Goal: Information Seeking & Learning: Get advice/opinions

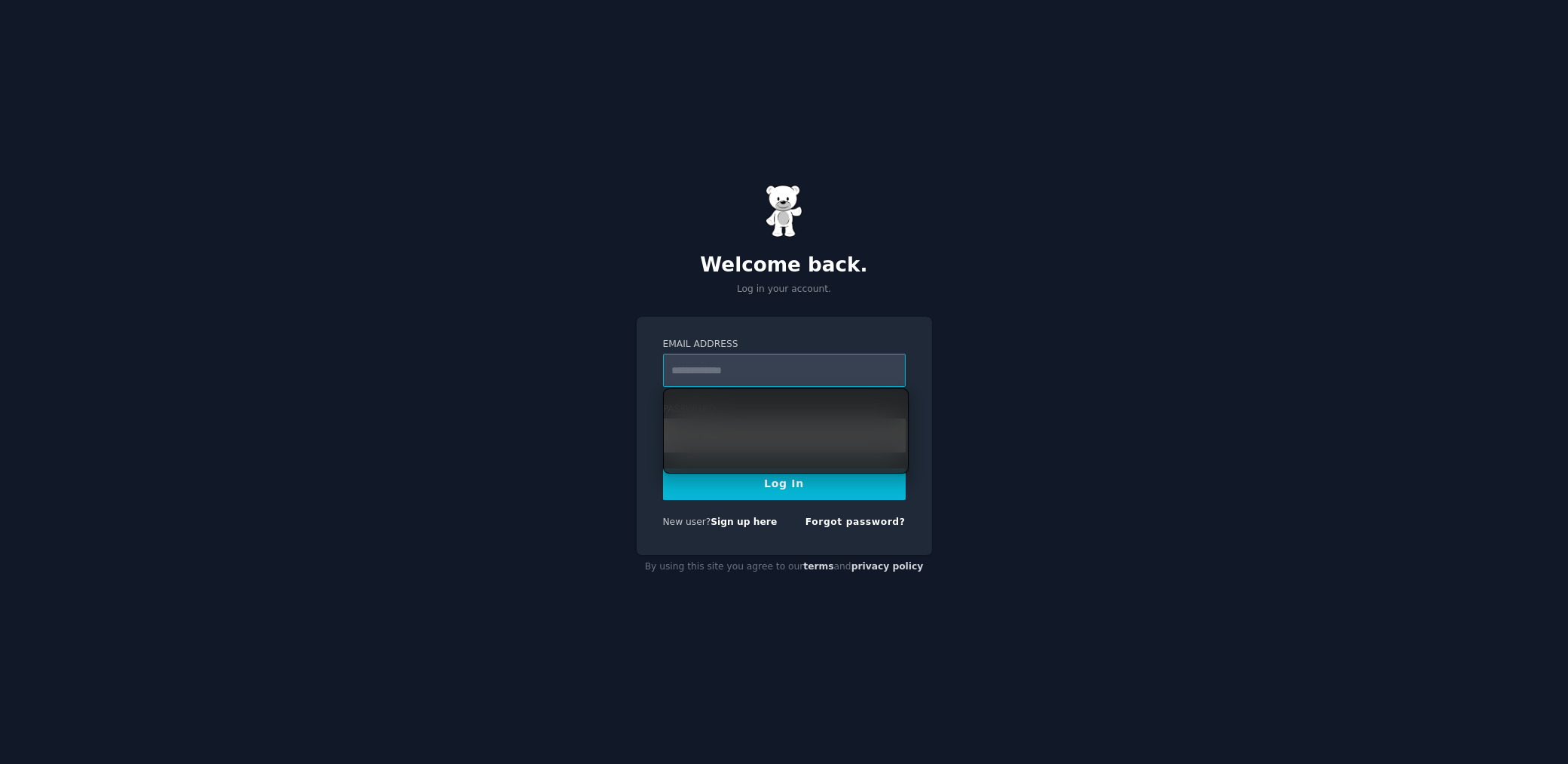
click at [746, 368] on input "Email Address" at bounding box center [784, 370] width 243 height 33
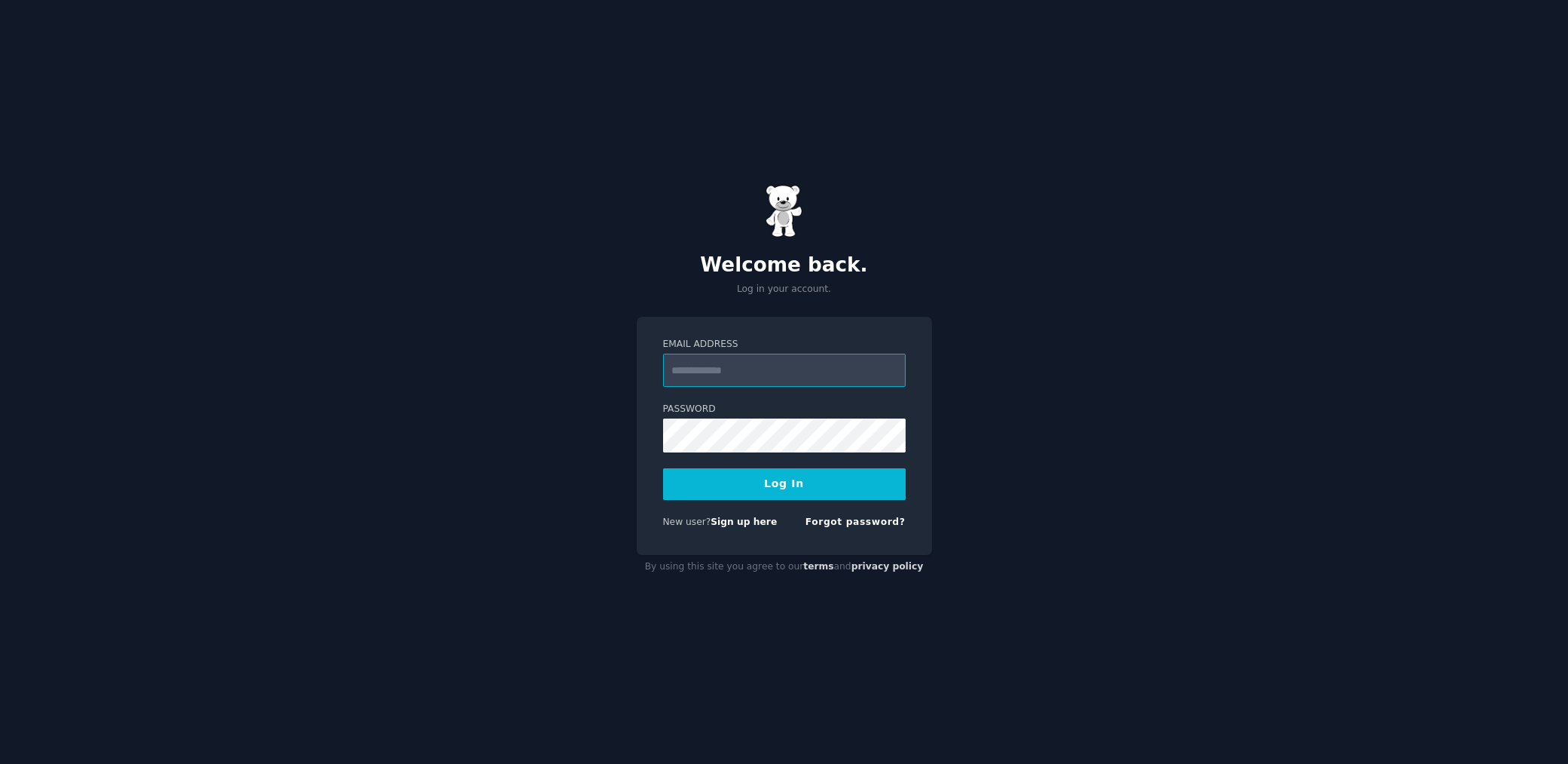
type input "**********"
click at [663, 468] on button "Log In" at bounding box center [784, 484] width 243 height 32
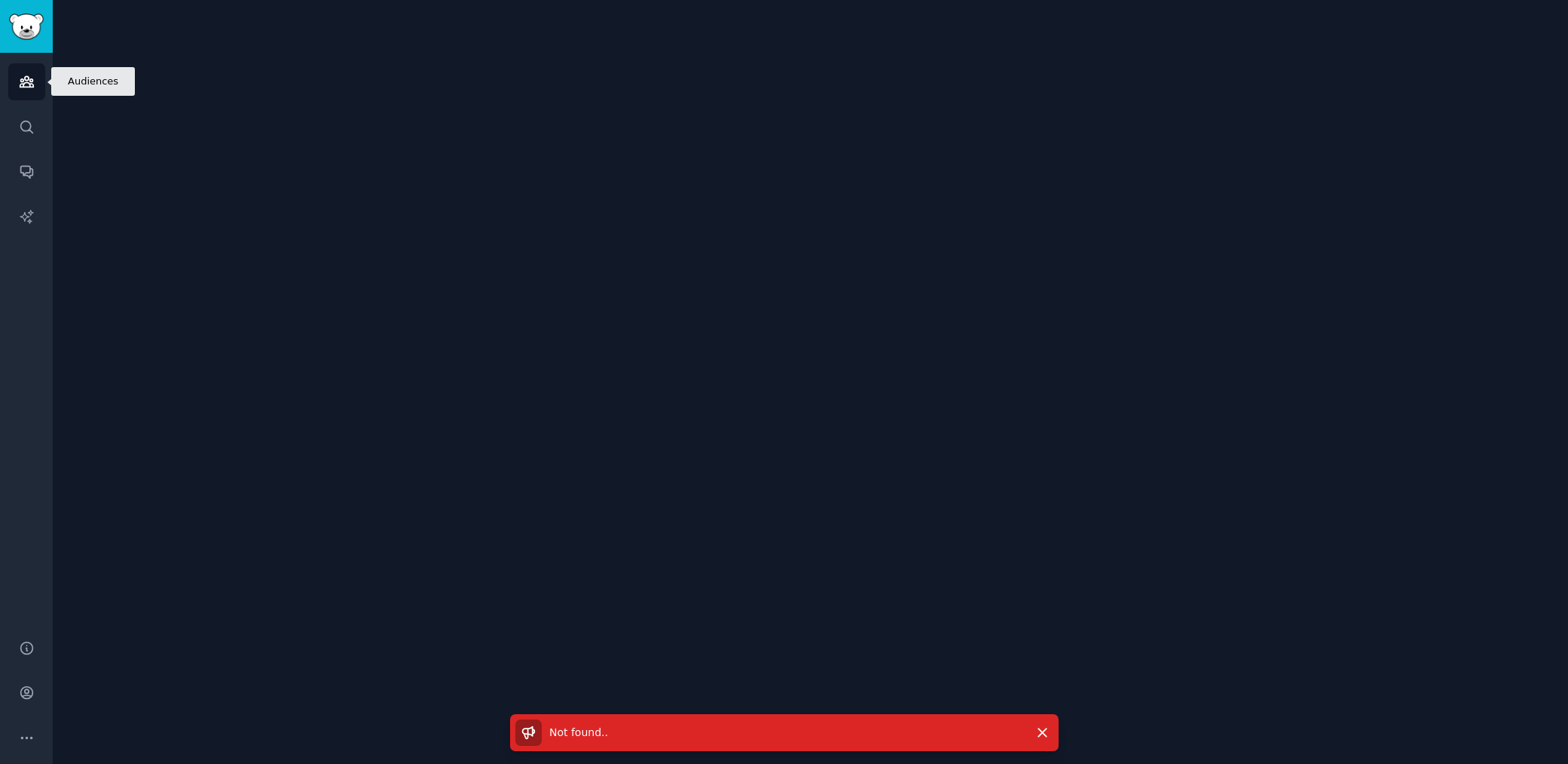
click at [19, 83] on icon "Sidebar" at bounding box center [27, 82] width 16 height 16
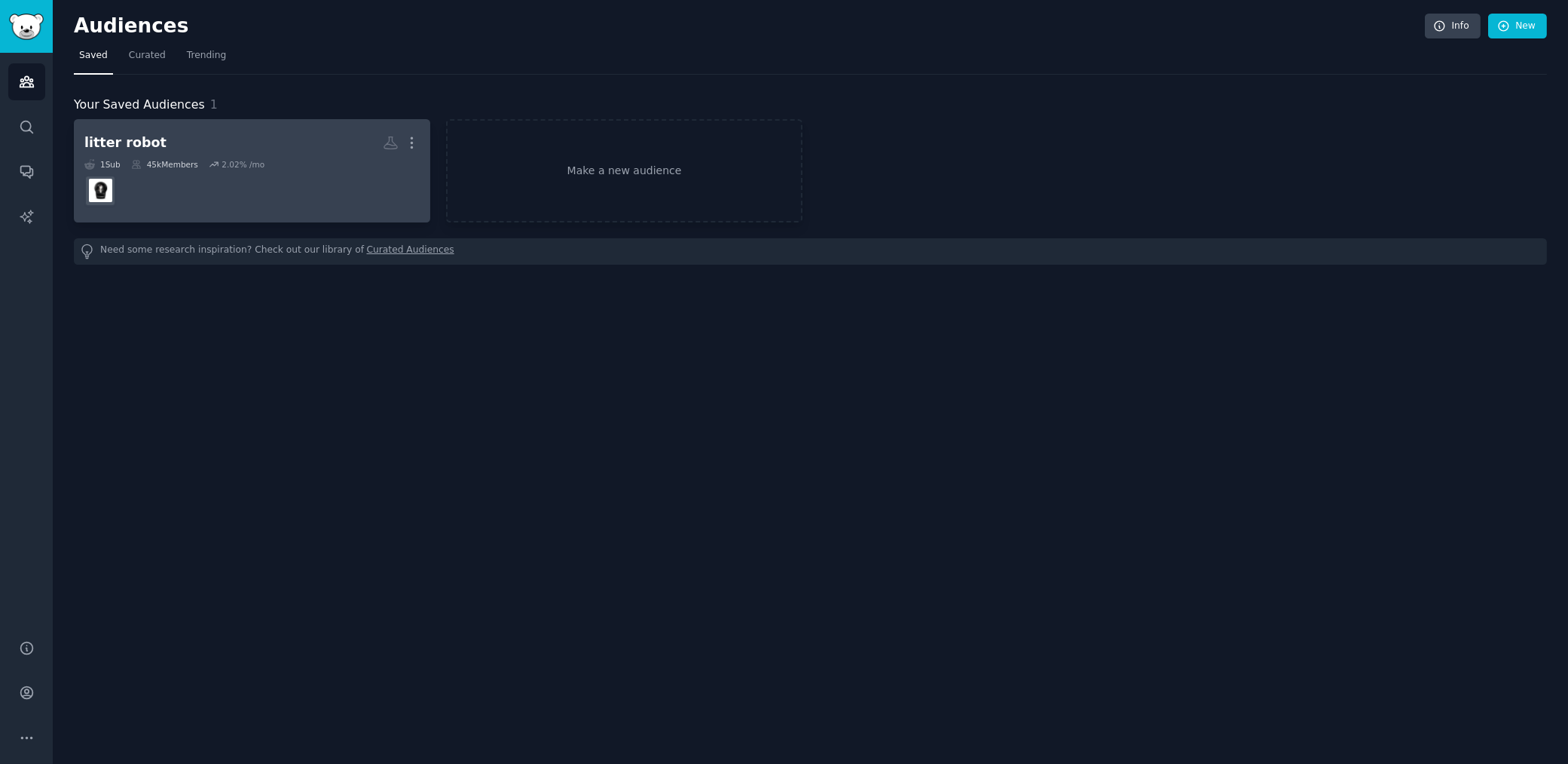
click at [236, 167] on div "2.02 % /mo" at bounding box center [244, 164] width 43 height 10
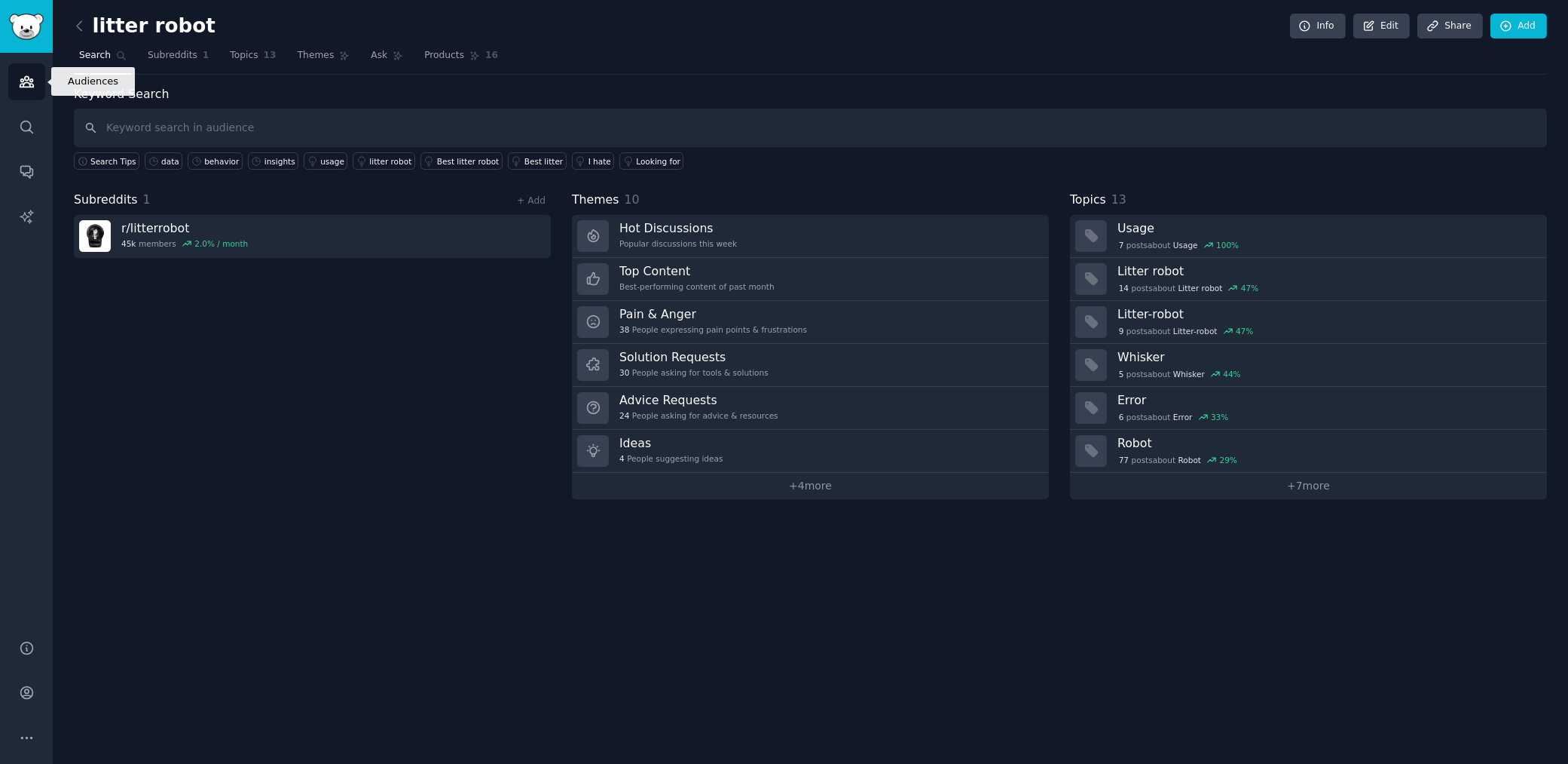
click at [14, 78] on link "Audiences" at bounding box center [27, 82] width 37 height 37
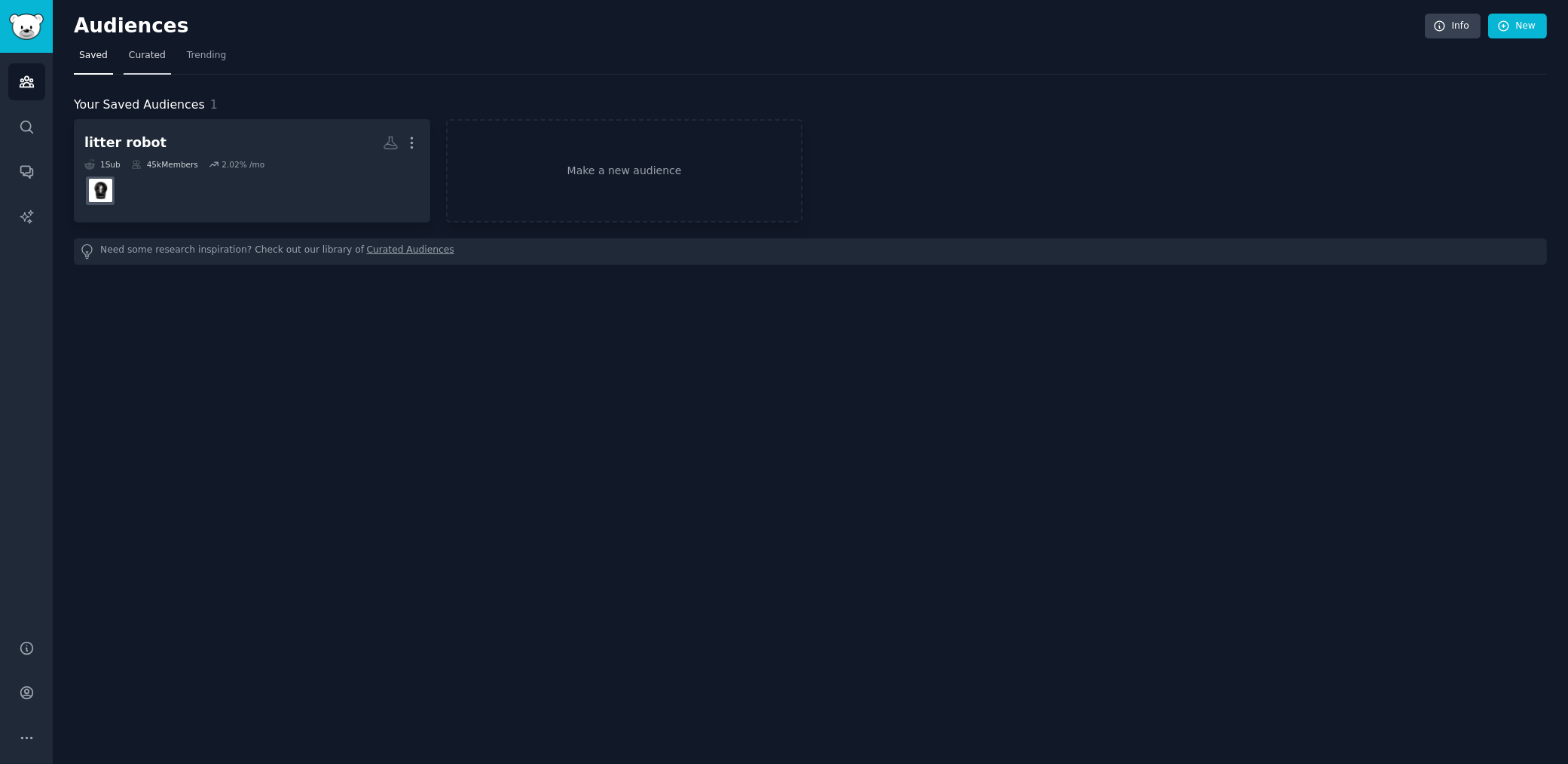
click at [144, 55] on span "Curated" at bounding box center [147, 56] width 37 height 14
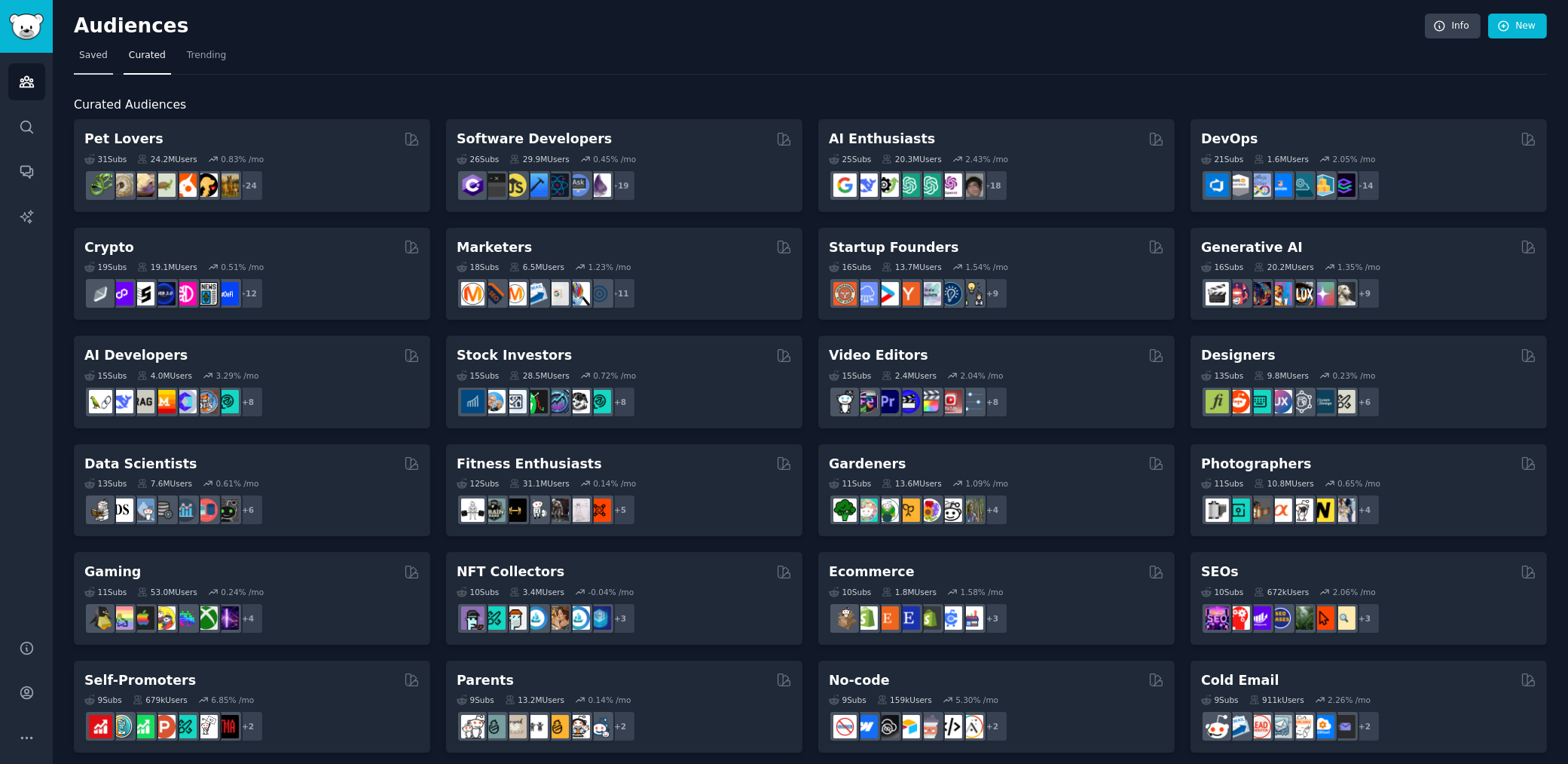
click at [106, 52] on span "Saved" at bounding box center [93, 56] width 29 height 14
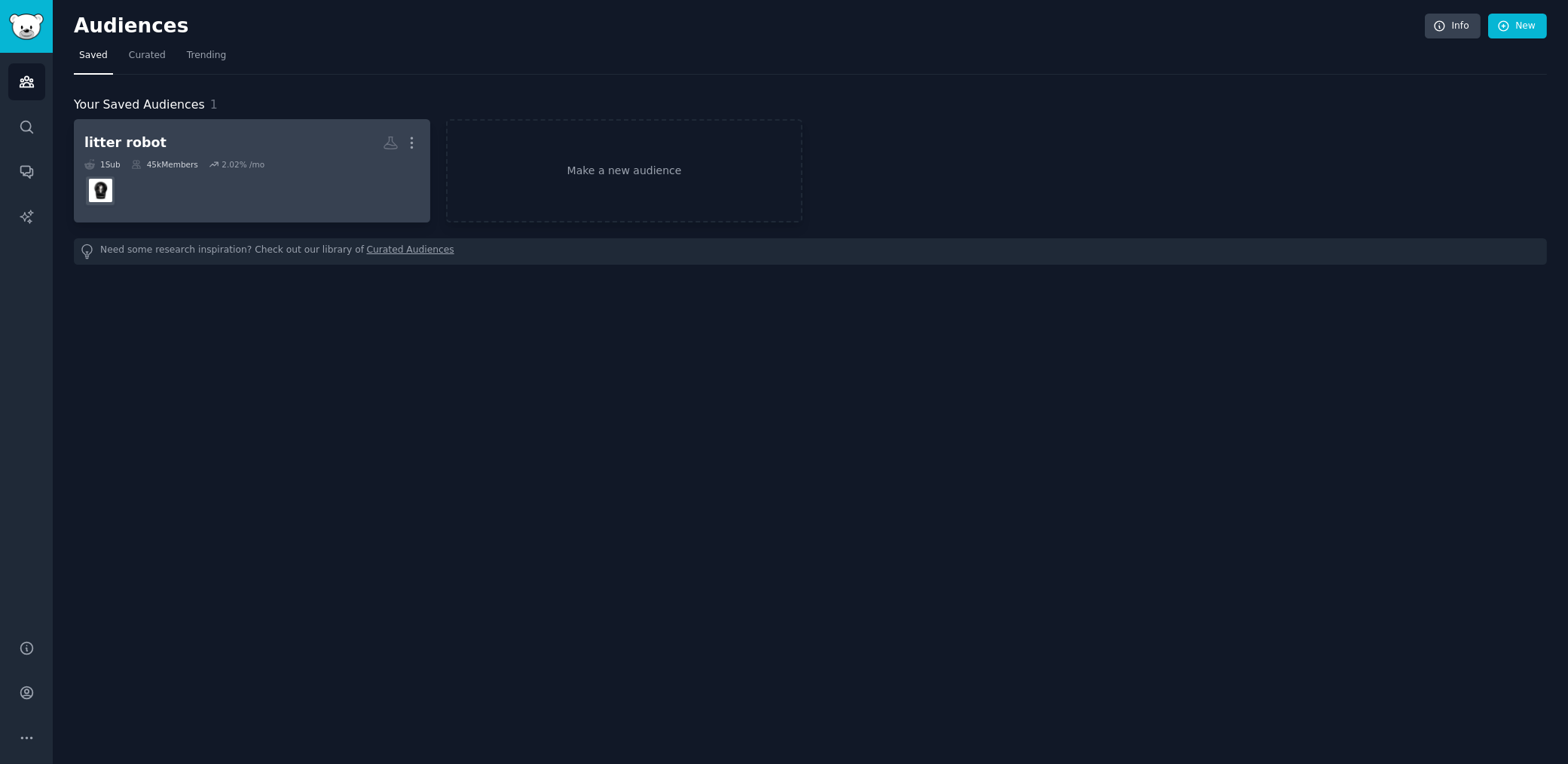
click at [171, 126] on link "litter robot More 1 Sub 45k Members 2.02 % /mo" at bounding box center [251, 170] width 356 height 103
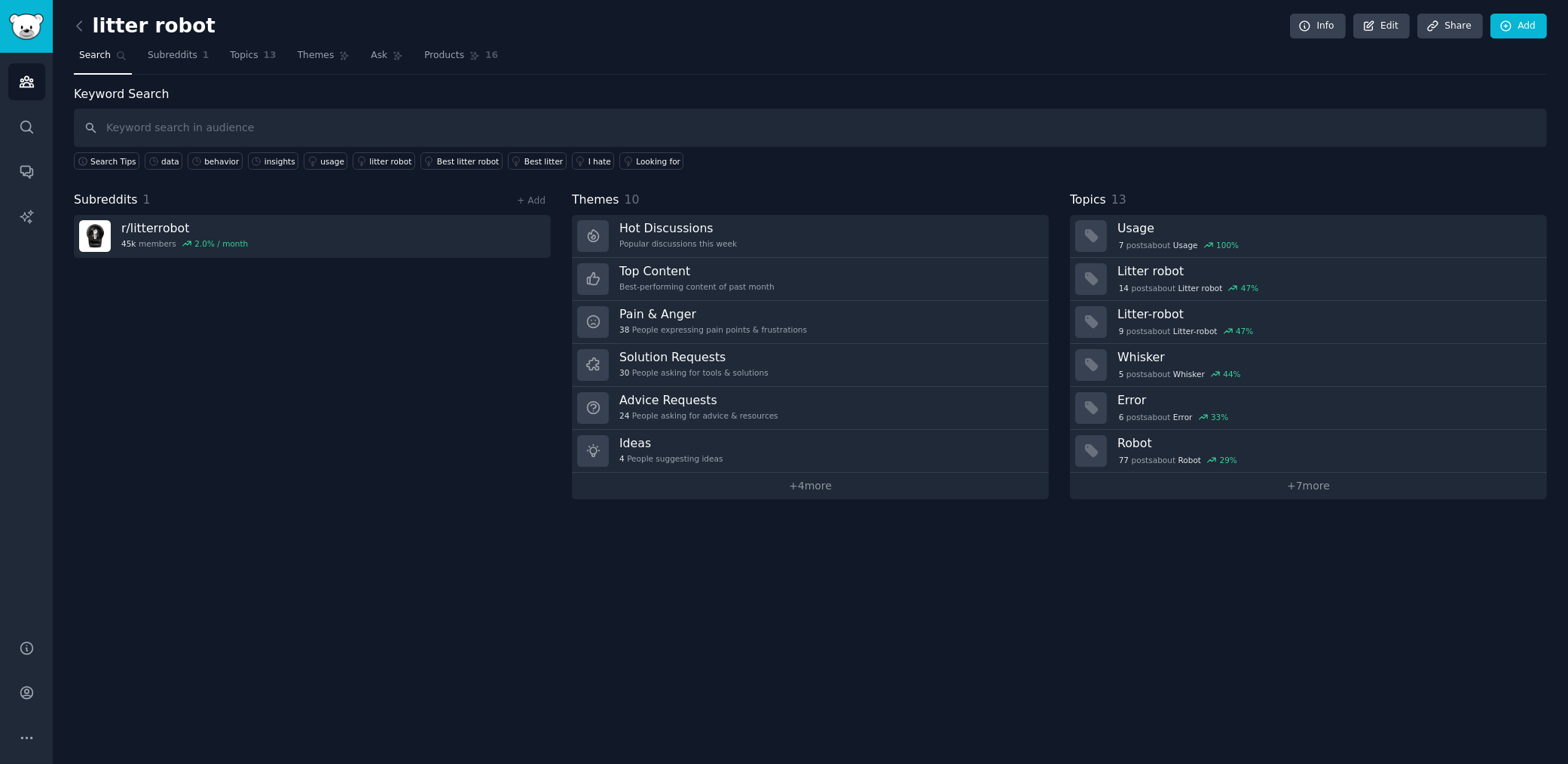
click at [769, 132] on input "text" at bounding box center [810, 127] width 1474 height 38
type input "kitten"
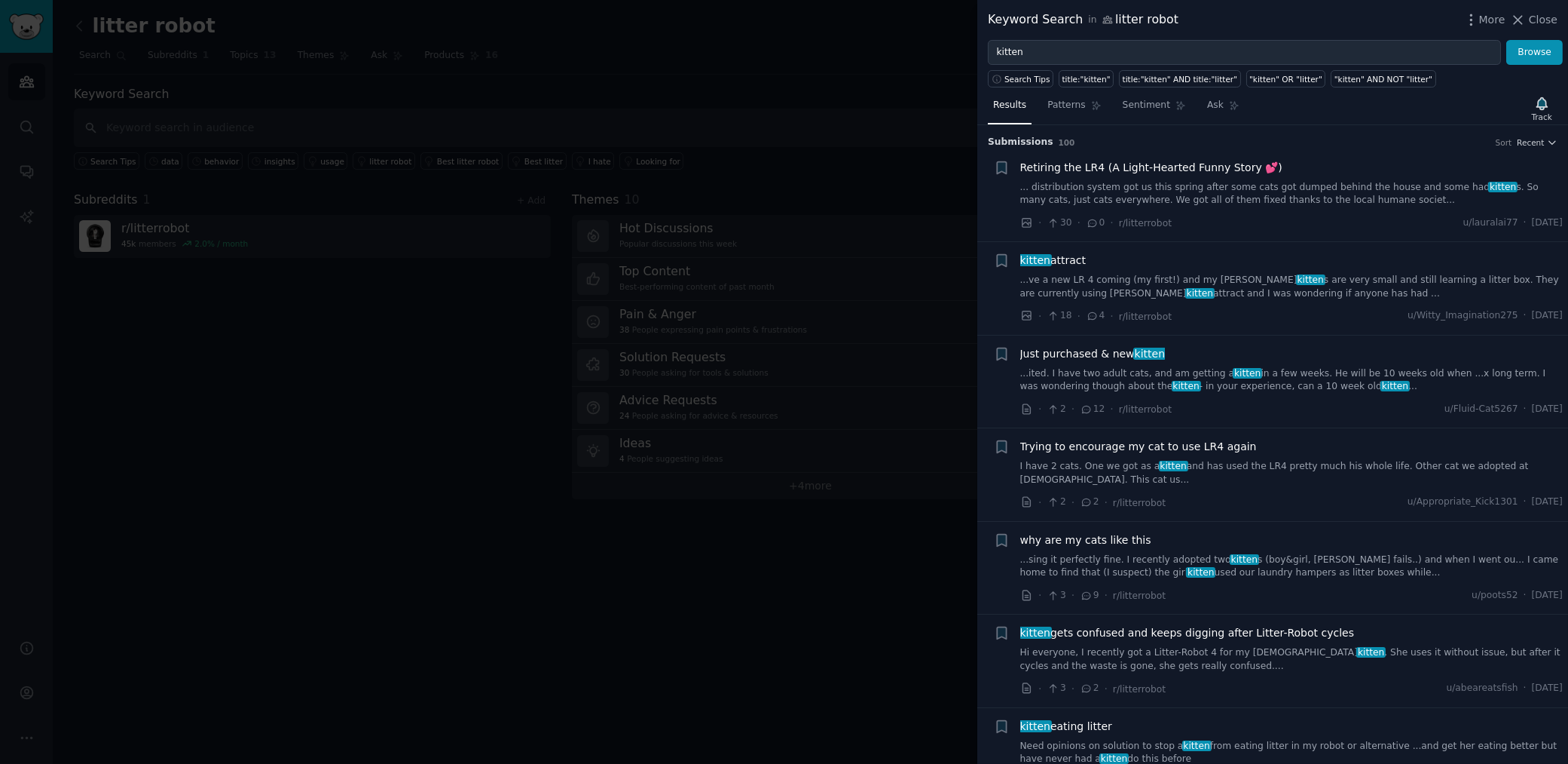
click at [1139, 167] on span "Retiring the LR4 (A Light-Hearted Funny Story 💕)" at bounding box center [1151, 167] width 263 height 16
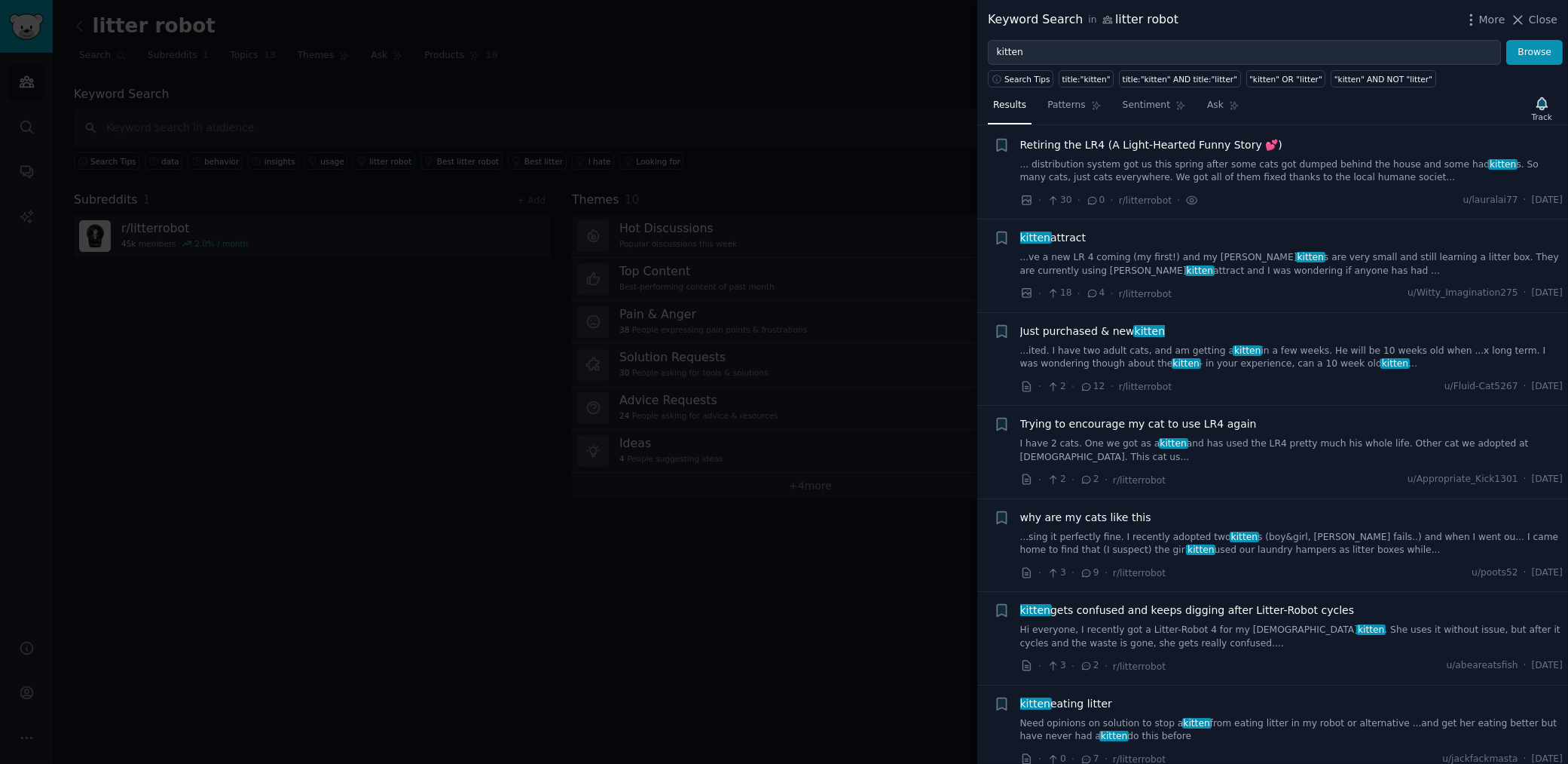
scroll to position [23, 0]
click at [1095, 234] on div "kitten attract" at bounding box center [1291, 237] width 543 height 16
click at [1101, 263] on link "...ve a new LR 4 coming (my first!) and my foster kitten s are very small and s…" at bounding box center [1291, 264] width 543 height 26
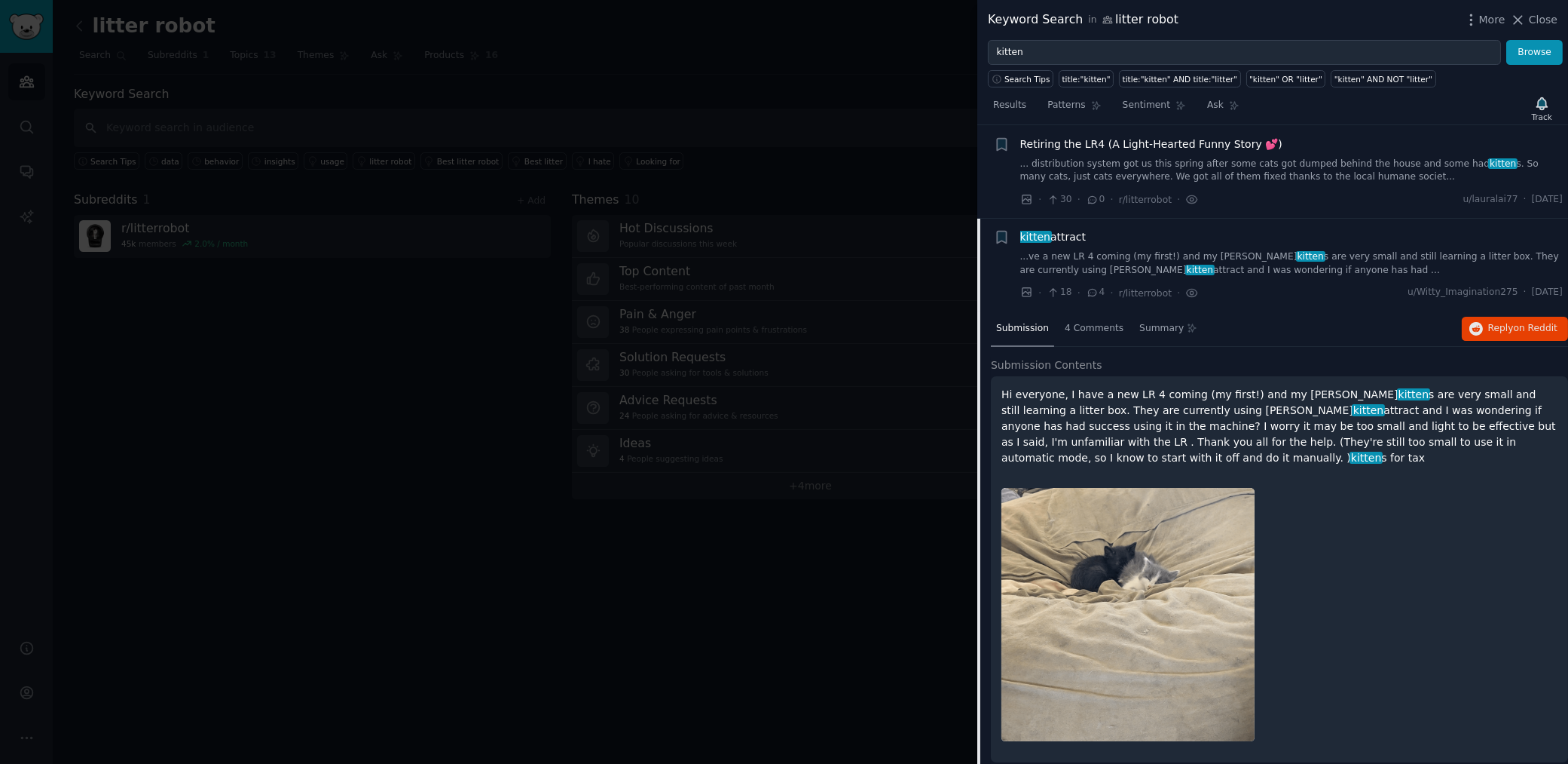
scroll to position [117, 0]
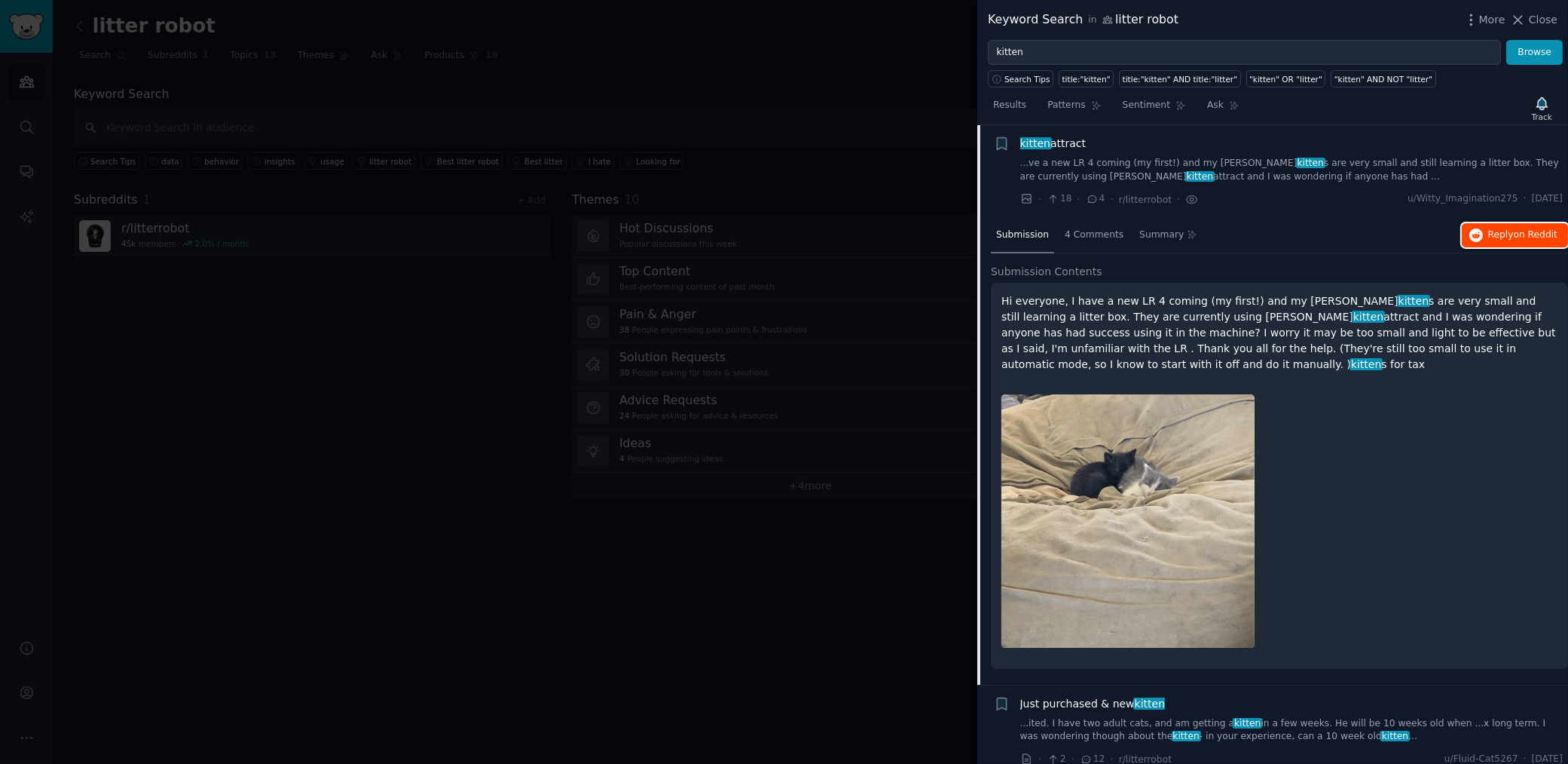
click at [1506, 237] on span "Reply on Reddit" at bounding box center [1523, 235] width 69 height 14
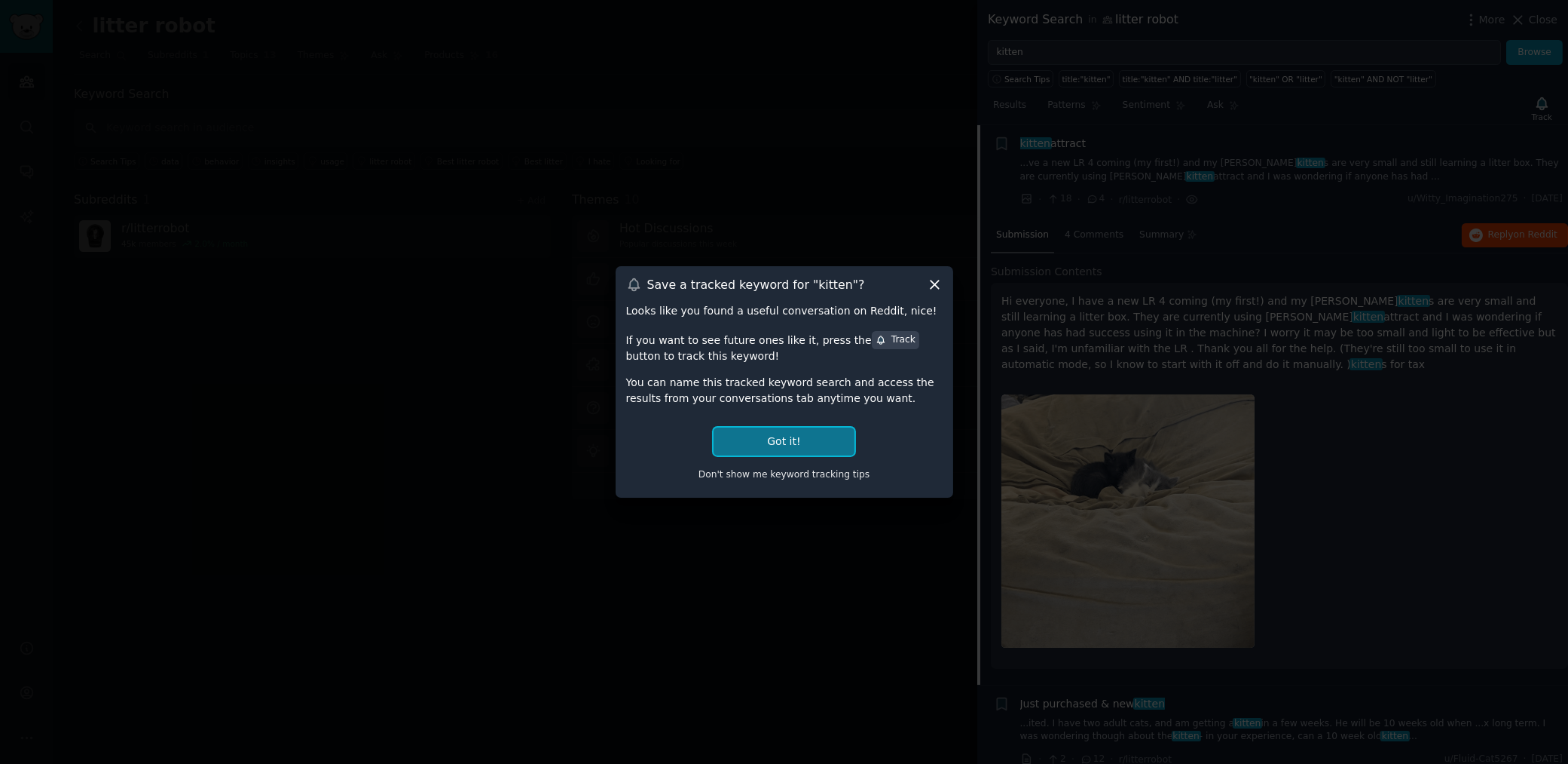
click at [811, 435] on button "Got it!" at bounding box center [784, 441] width 140 height 28
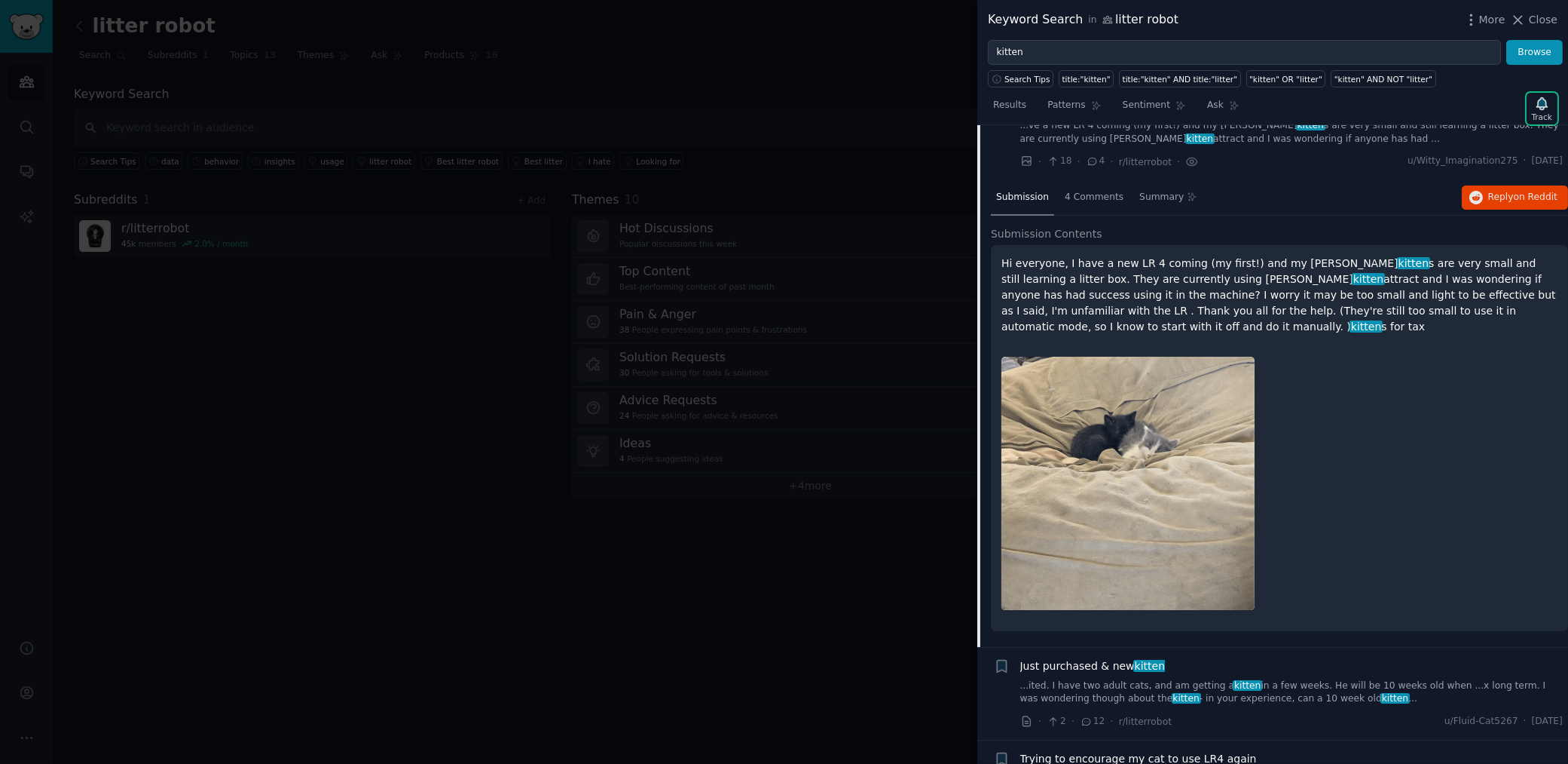
scroll to position [206, 0]
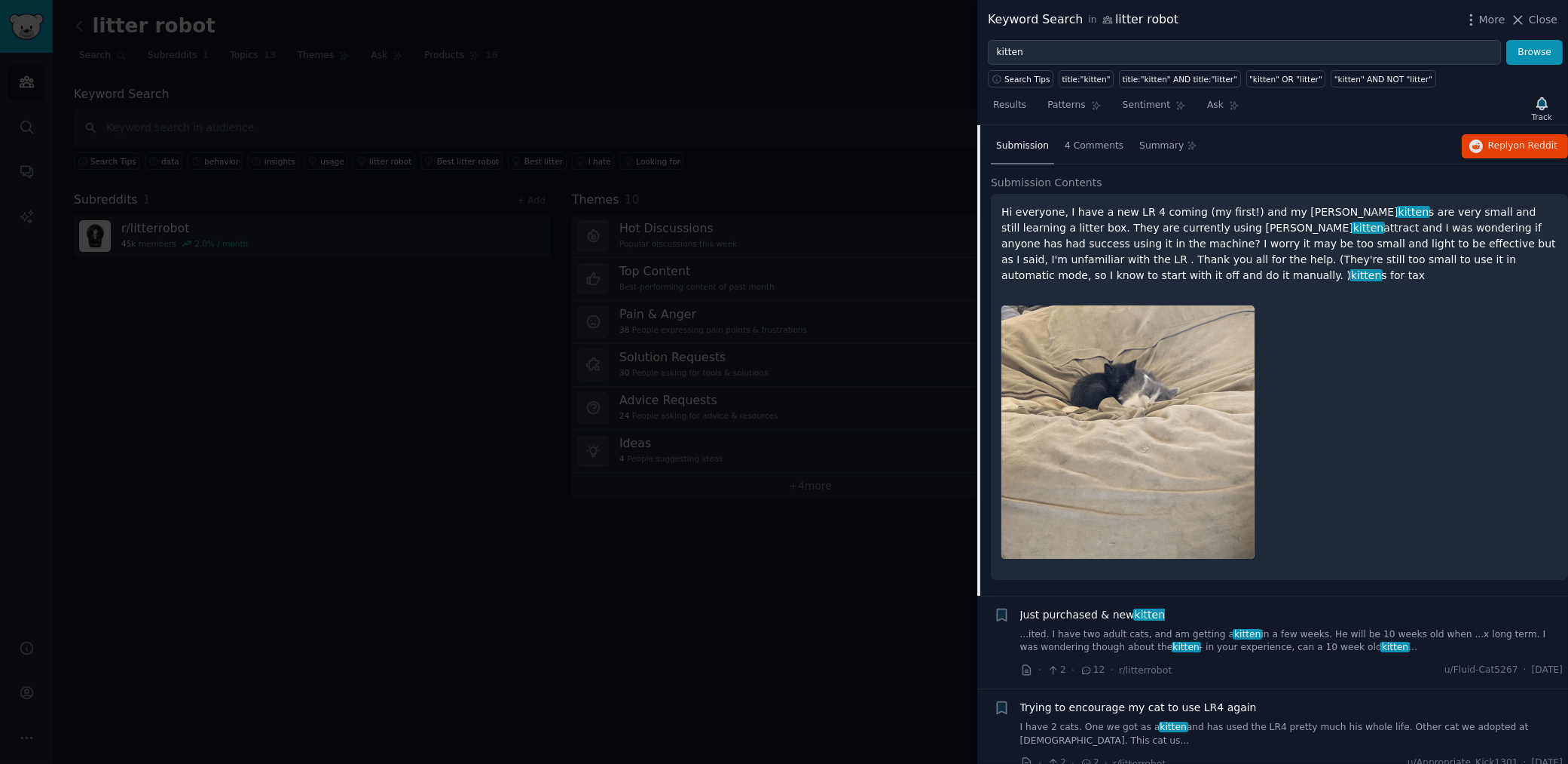
click at [1284, 614] on div "Just purchased & new kitten" at bounding box center [1291, 615] width 543 height 16
click at [1273, 618] on div "Just purchased & new kitten" at bounding box center [1291, 615] width 543 height 16
click at [1195, 635] on link "...ited. I have two adult cats, and am getting a kitten in a few weeks. He will…" at bounding box center [1291, 641] width 543 height 26
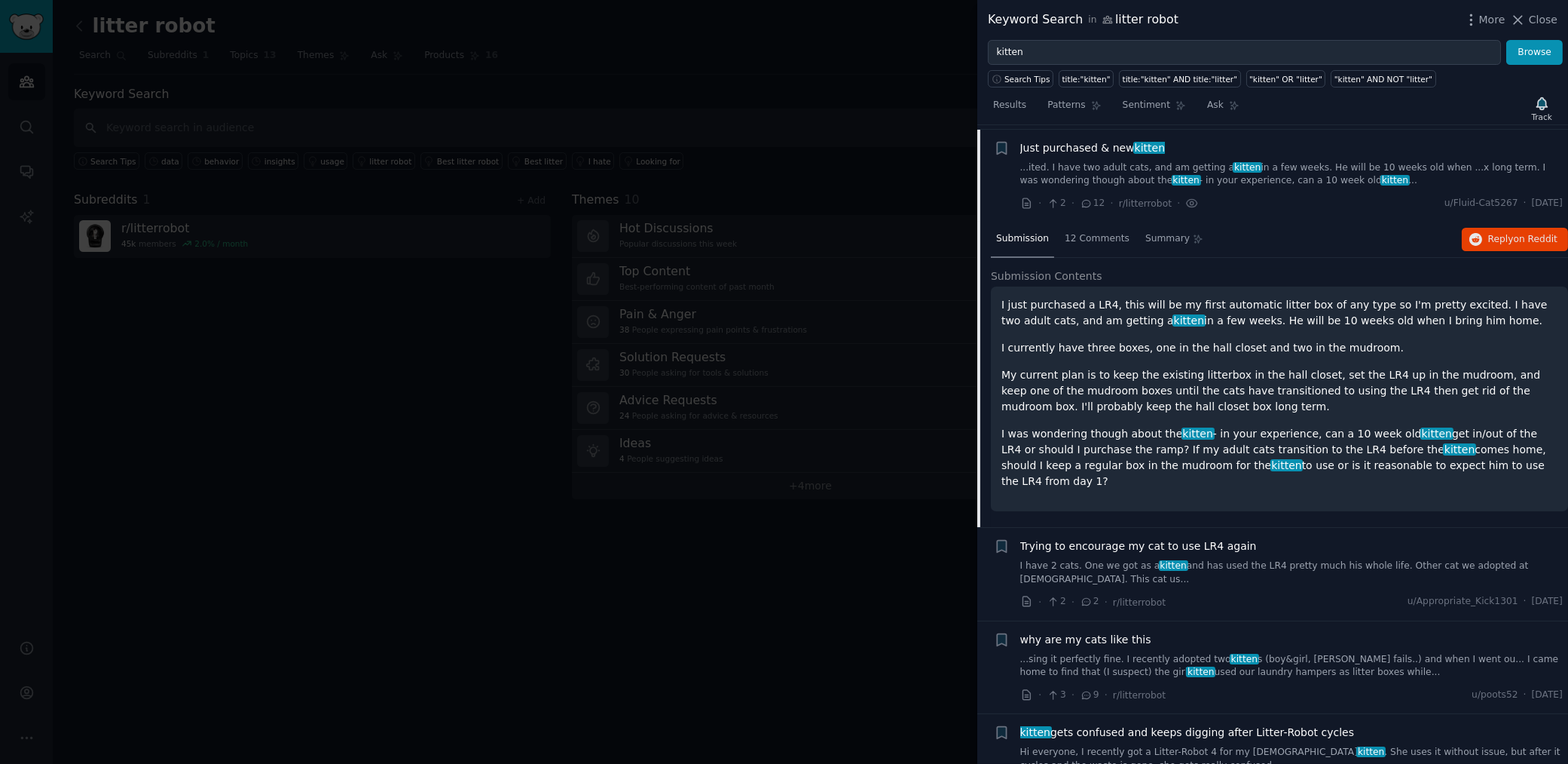
scroll to position [210, 0]
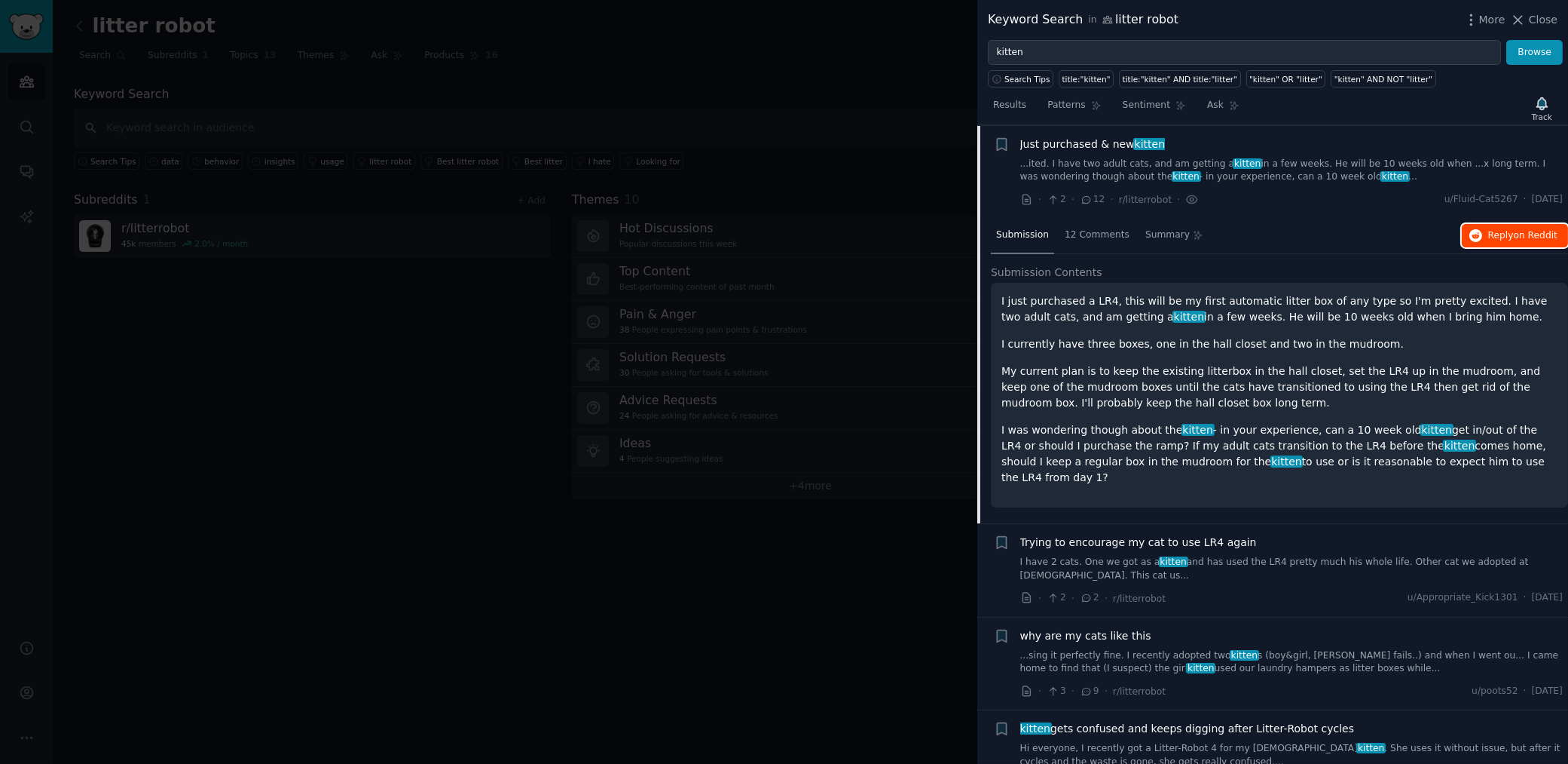
click at [1500, 231] on span "Reply on Reddit" at bounding box center [1523, 236] width 69 height 14
click at [1289, 534] on div "Trying to encourage my cat to use LR4 again" at bounding box center [1291, 542] width 543 height 16
click at [1301, 534] on div "Trying to encourage my cat to use LR4 again I have 2 cats. One we got as a kitt…" at bounding box center [1291, 558] width 543 height 48
click at [1281, 556] on link "I have 2 cats. One we got as a kitten and has used the LR4 pretty much his whol…" at bounding box center [1291, 569] width 543 height 26
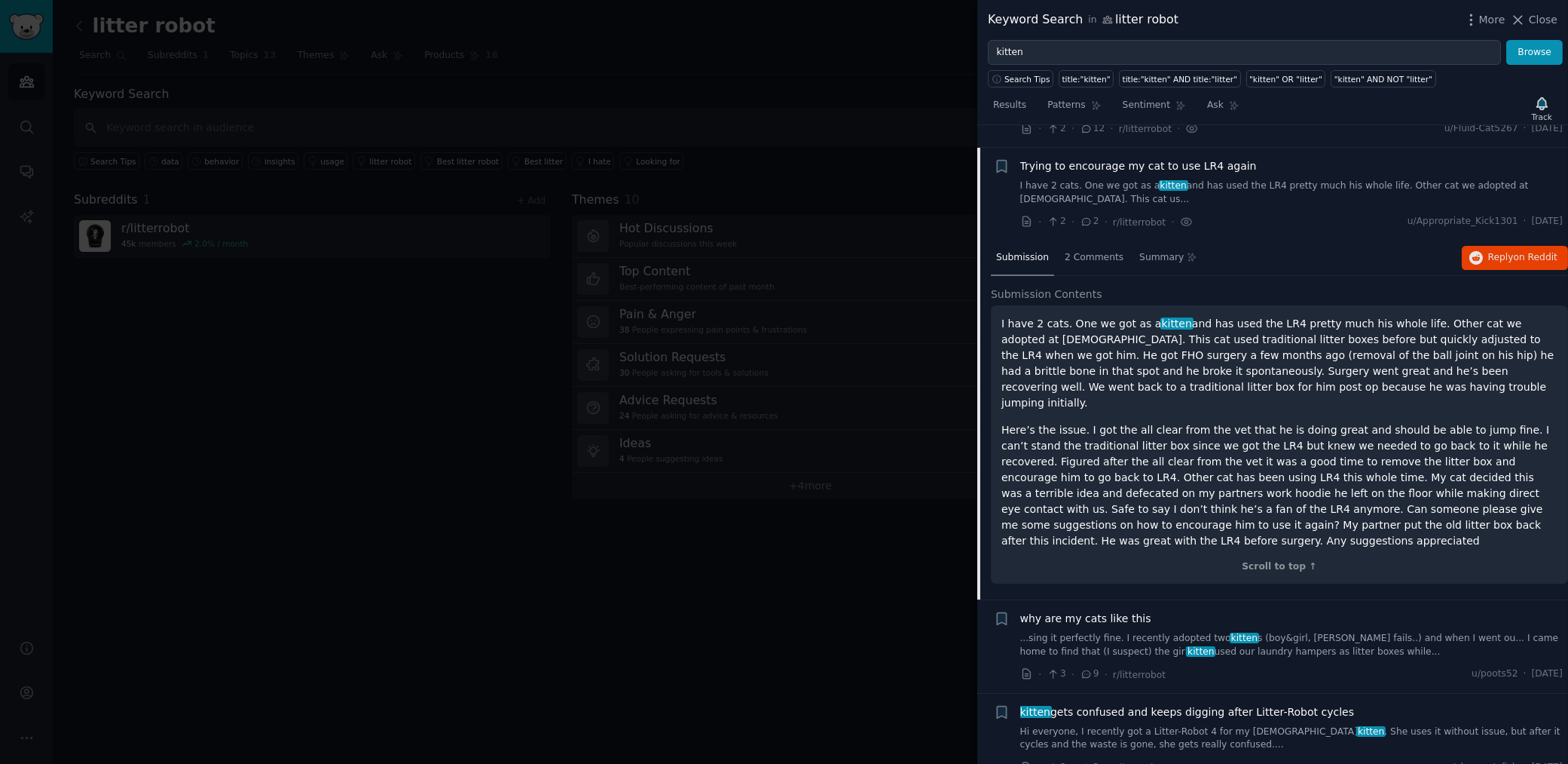
scroll to position [303, 0]
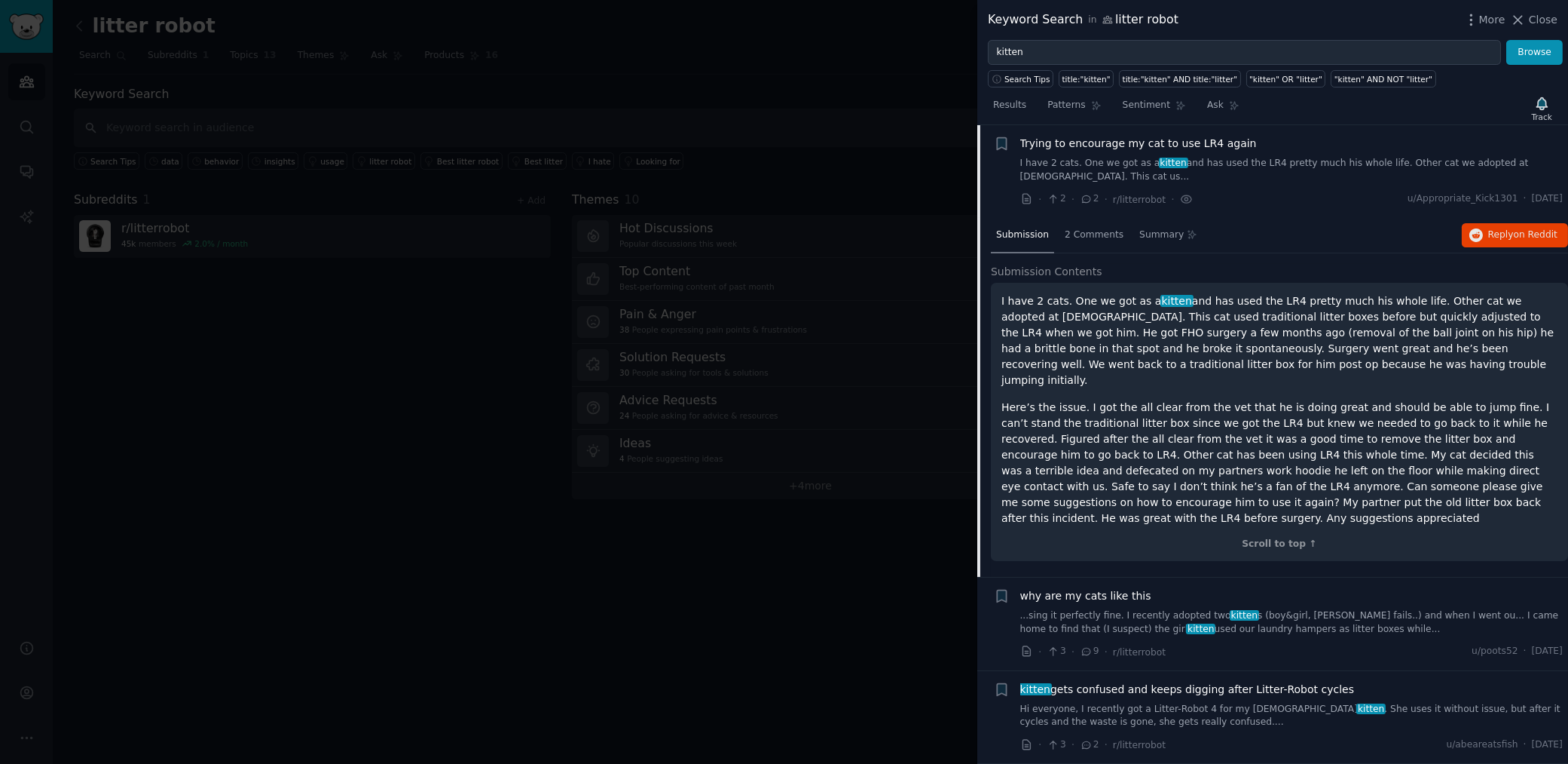
click at [1162, 588] on div "why are my cats like this" at bounding box center [1291, 596] width 543 height 16
click at [1168, 609] on link "...sing it perfectly fine. I recently adopted two kitten s (boy&girl, foster fa…" at bounding box center [1291, 622] width 543 height 26
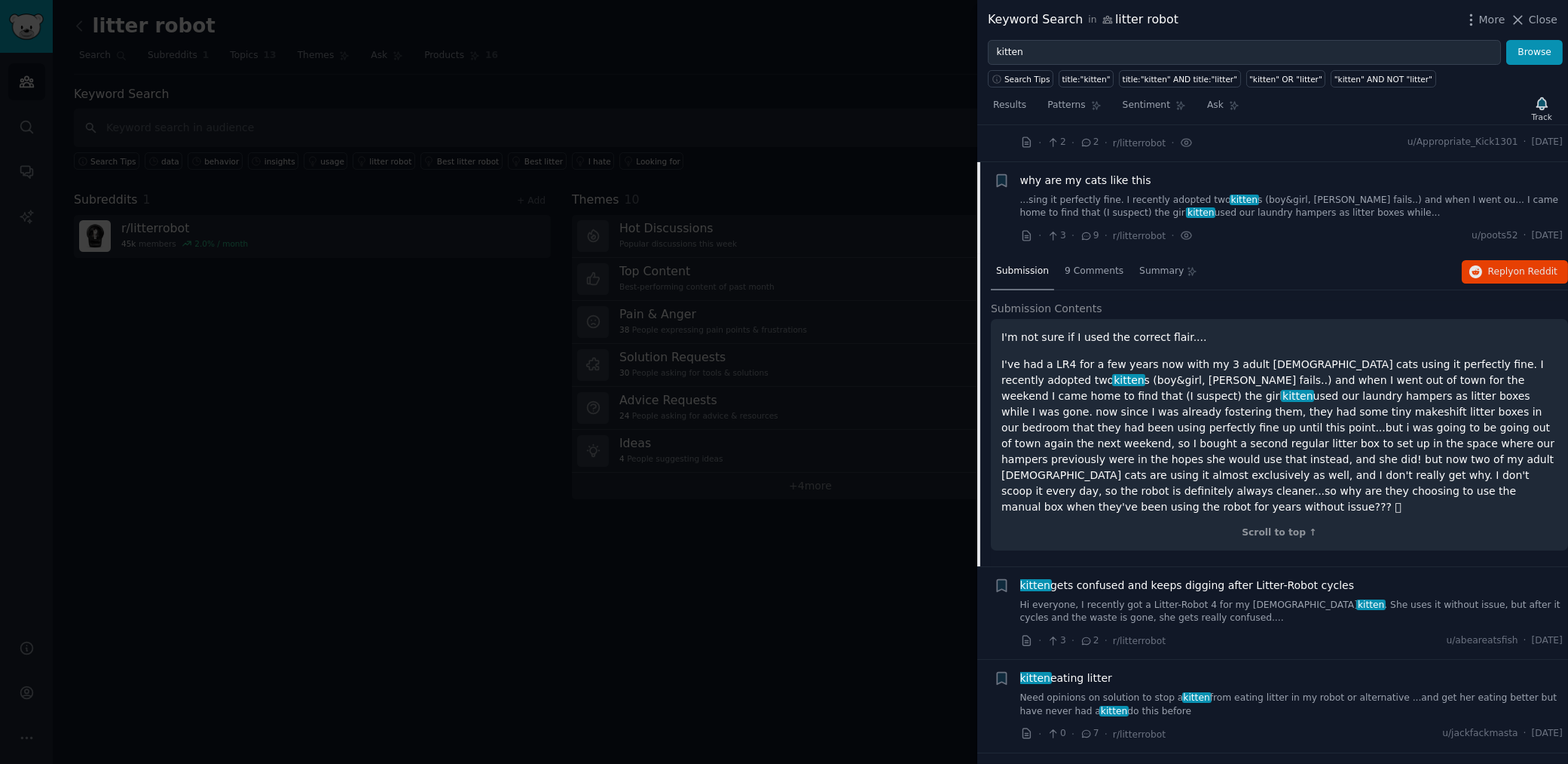
scroll to position [395, 0]
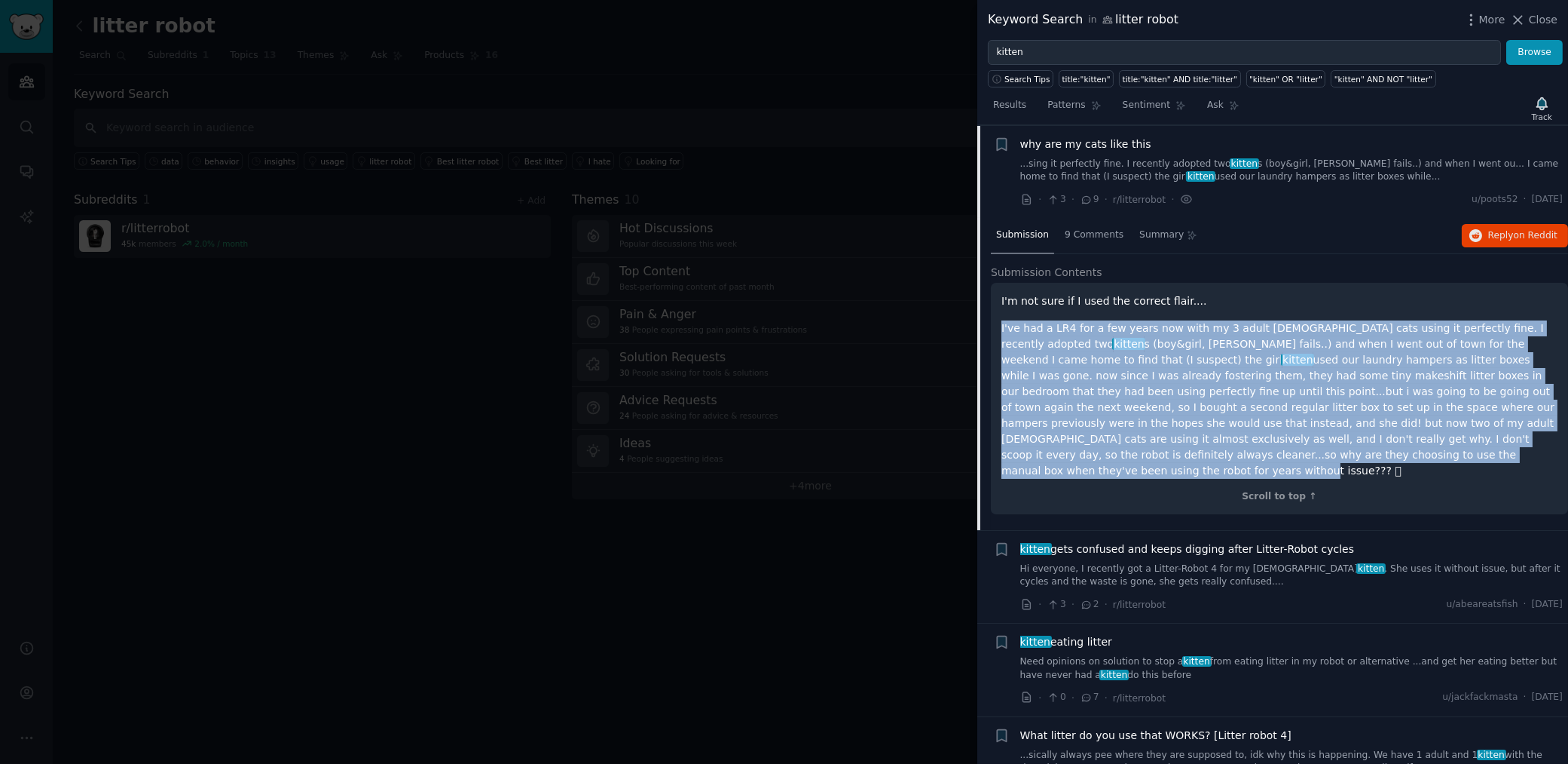
drag, startPoint x: 1204, startPoint y: 454, endPoint x: 979, endPoint y: 326, distance: 258.9
click at [979, 326] on div "Submission 9 Comments Summary Reply on Reddit Submission Contents I'm not sure …" at bounding box center [1273, 374] width 591 height 312
copy p "I've had a LR4 for a few years now with my 3 adult male cats using it perfectly…"
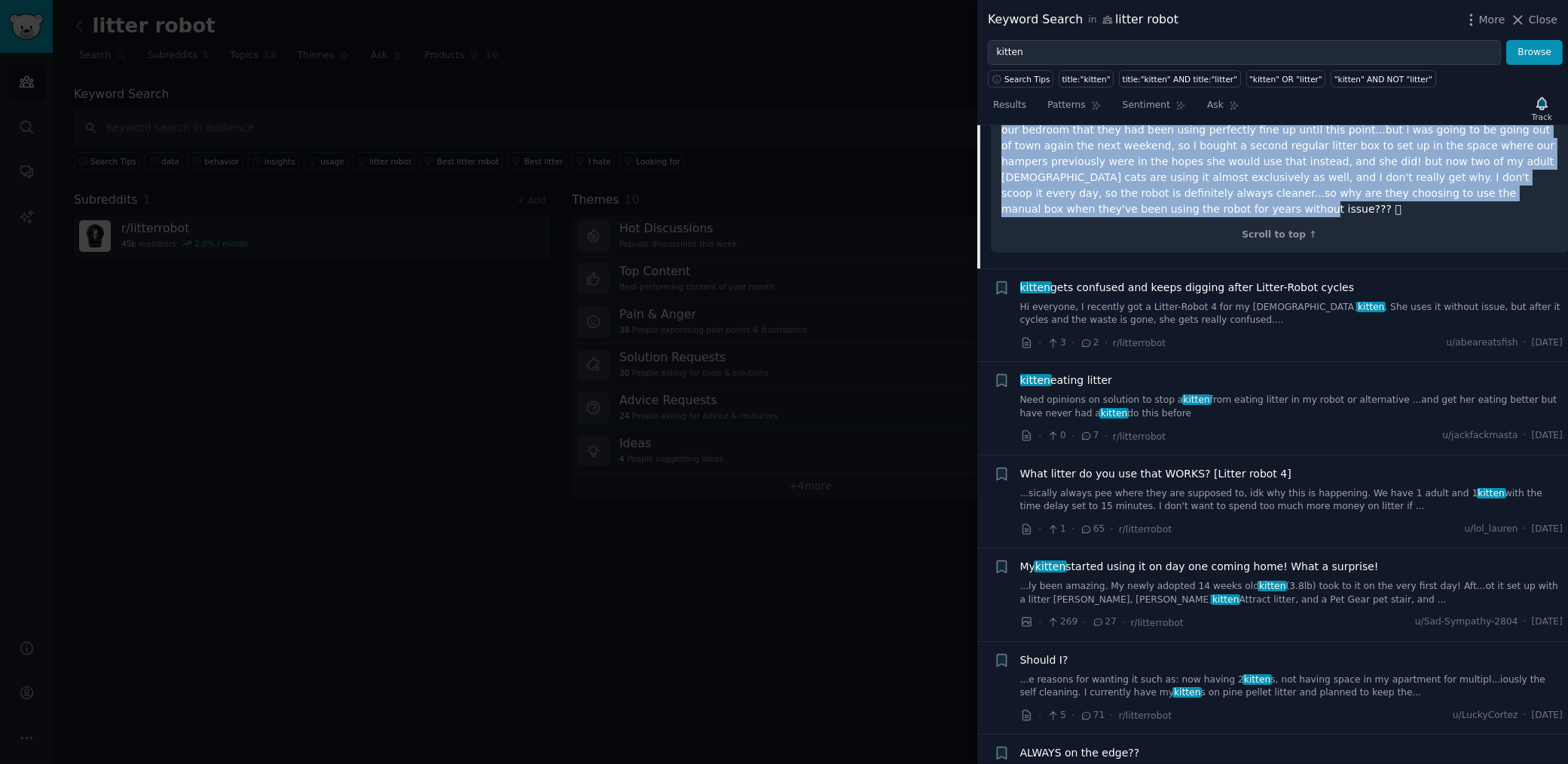
scroll to position [668, 0]
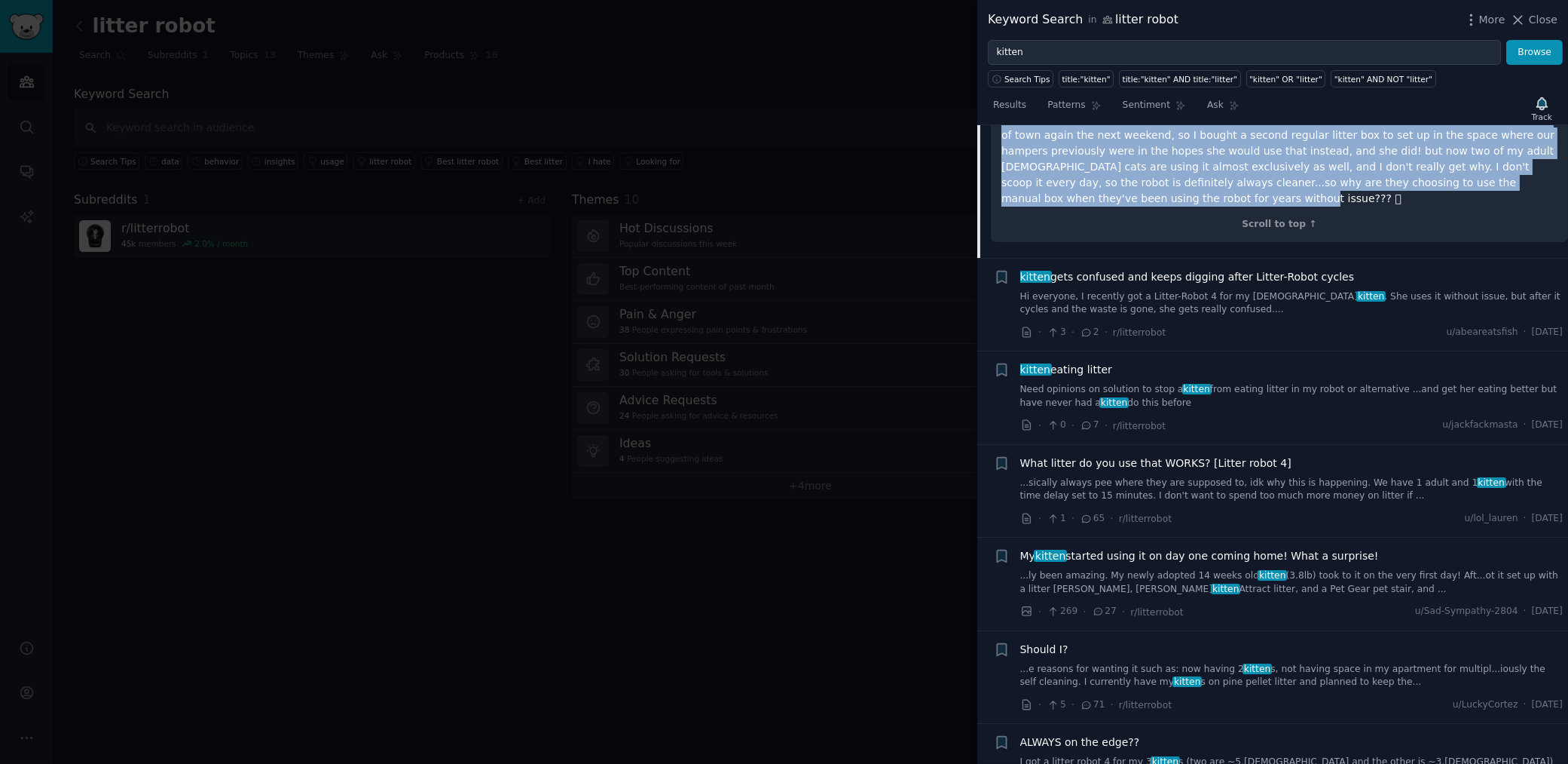
click at [1233, 569] on link "...ly been amazing. My newly adopted 14 weeks old kitten (3.8lb) took to it on …" at bounding box center [1291, 582] width 543 height 26
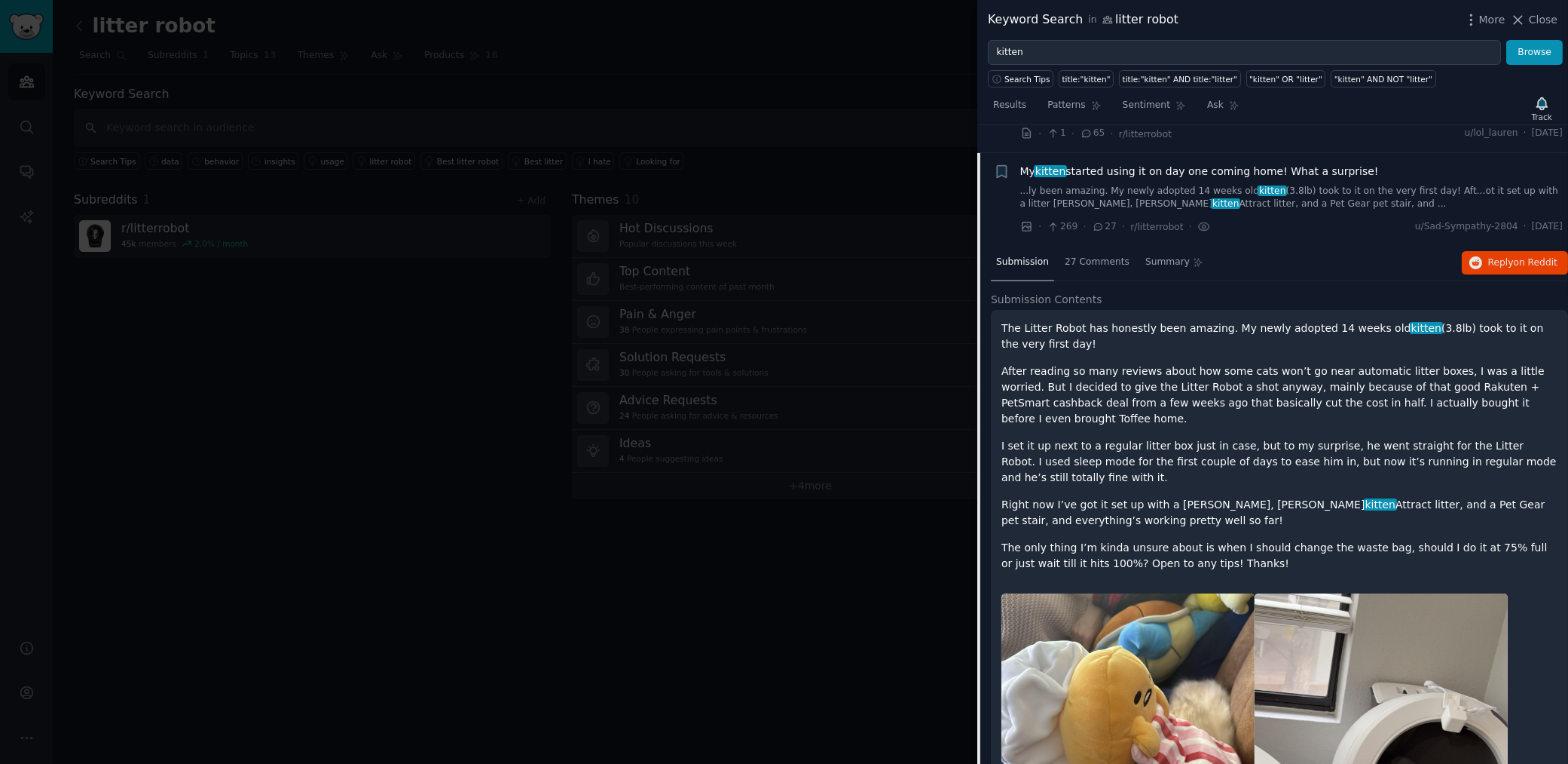
scroll to position [769, 0]
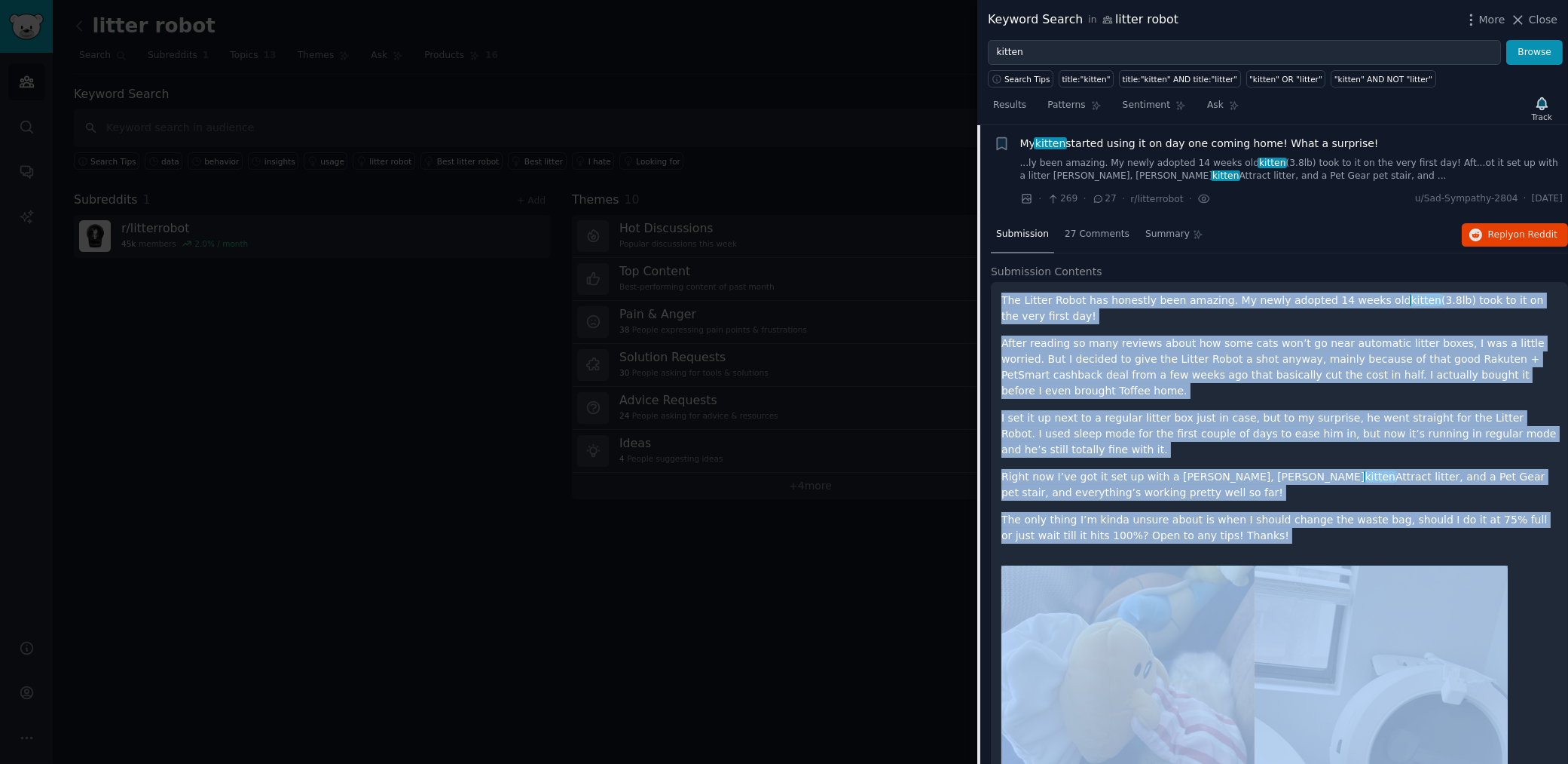
drag, startPoint x: 1001, startPoint y: 299, endPoint x: 1272, endPoint y: 543, distance: 364.7
copy div "The Litter Robot has honestly been amazing. My newly adopted 14 weeks old kitte…"
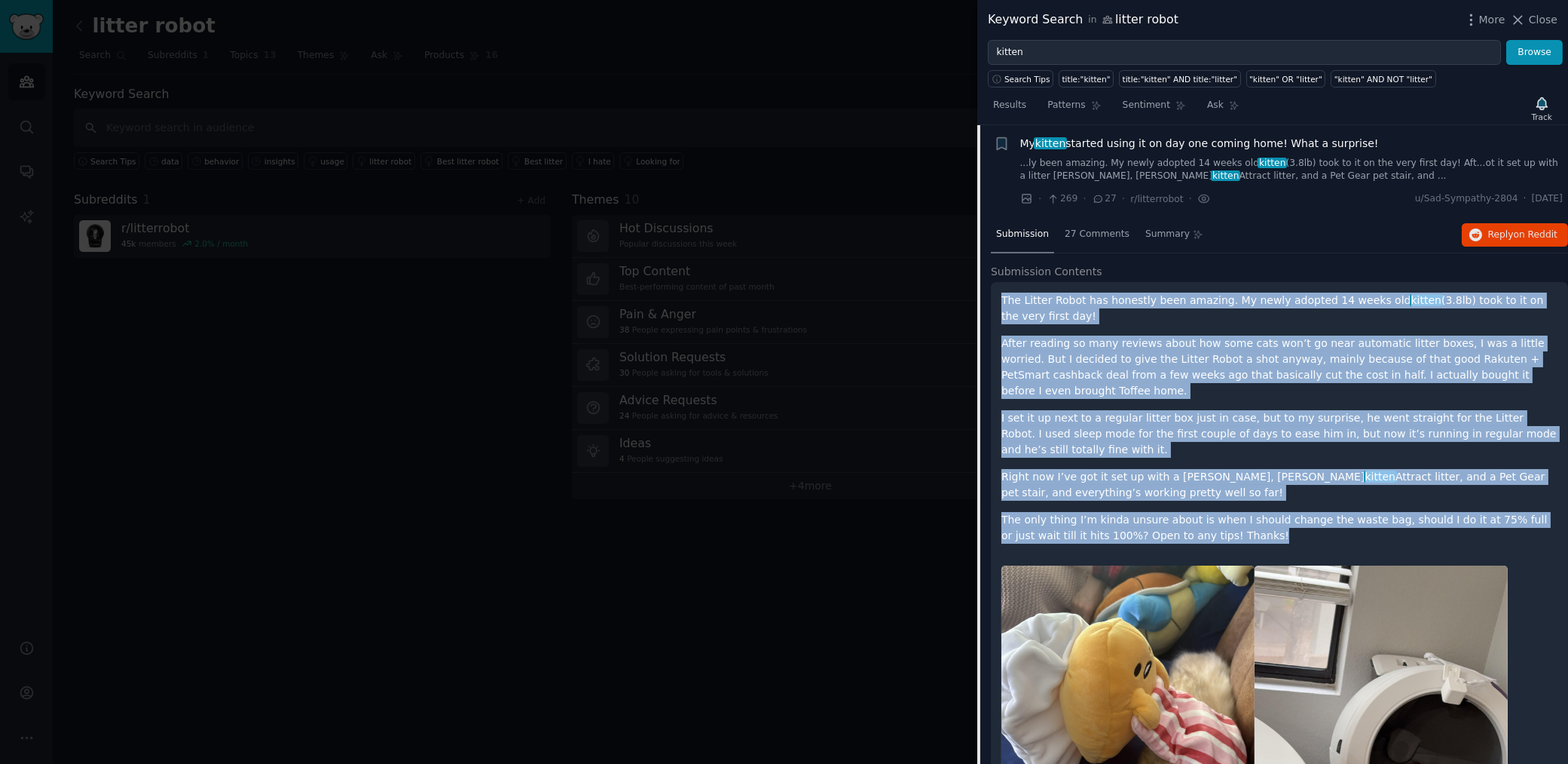
copy div "The Litter Robot has honestly been amazing. My newly adopted 14 weeks old kitte…"
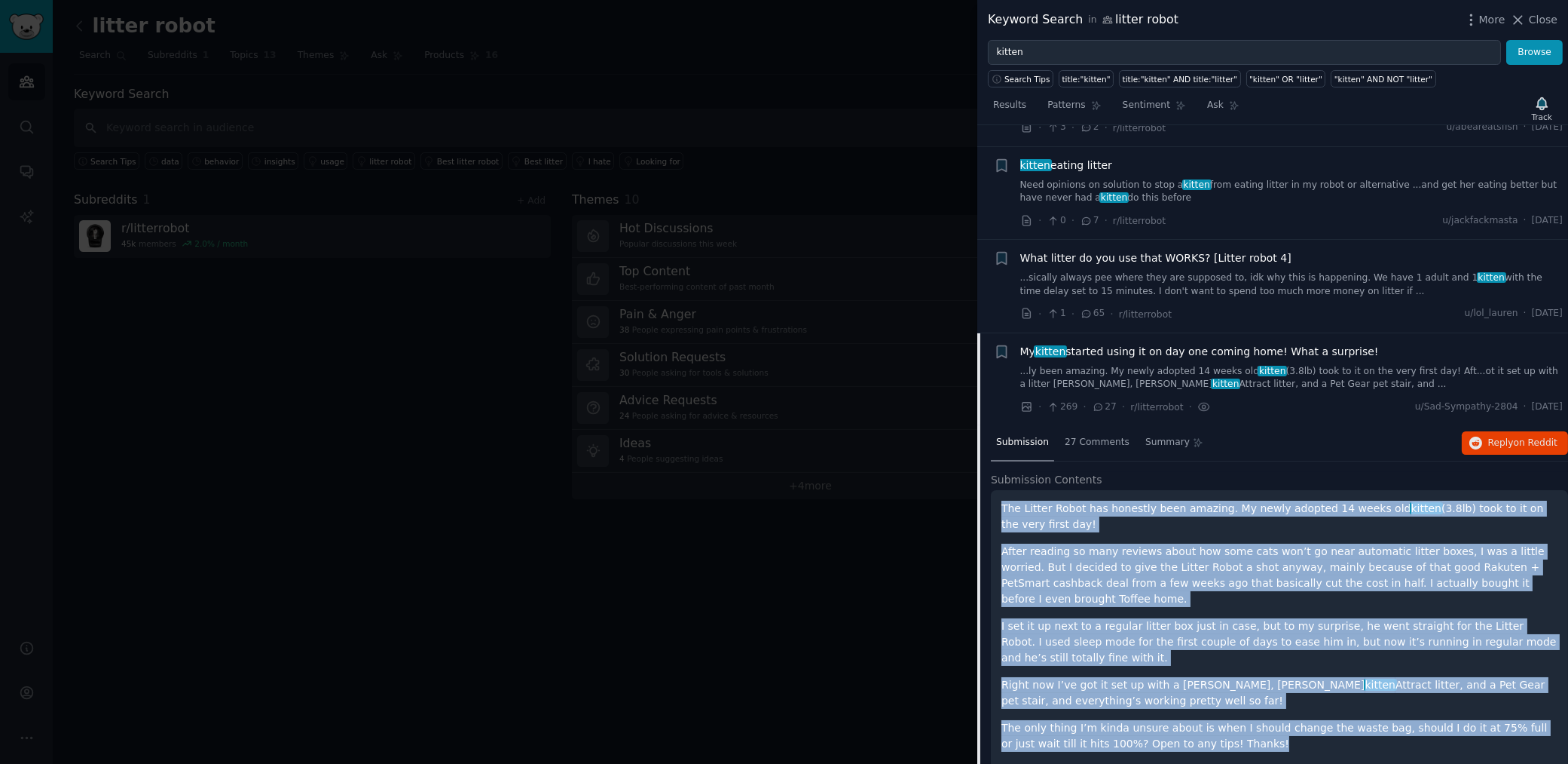
scroll to position [561, 0]
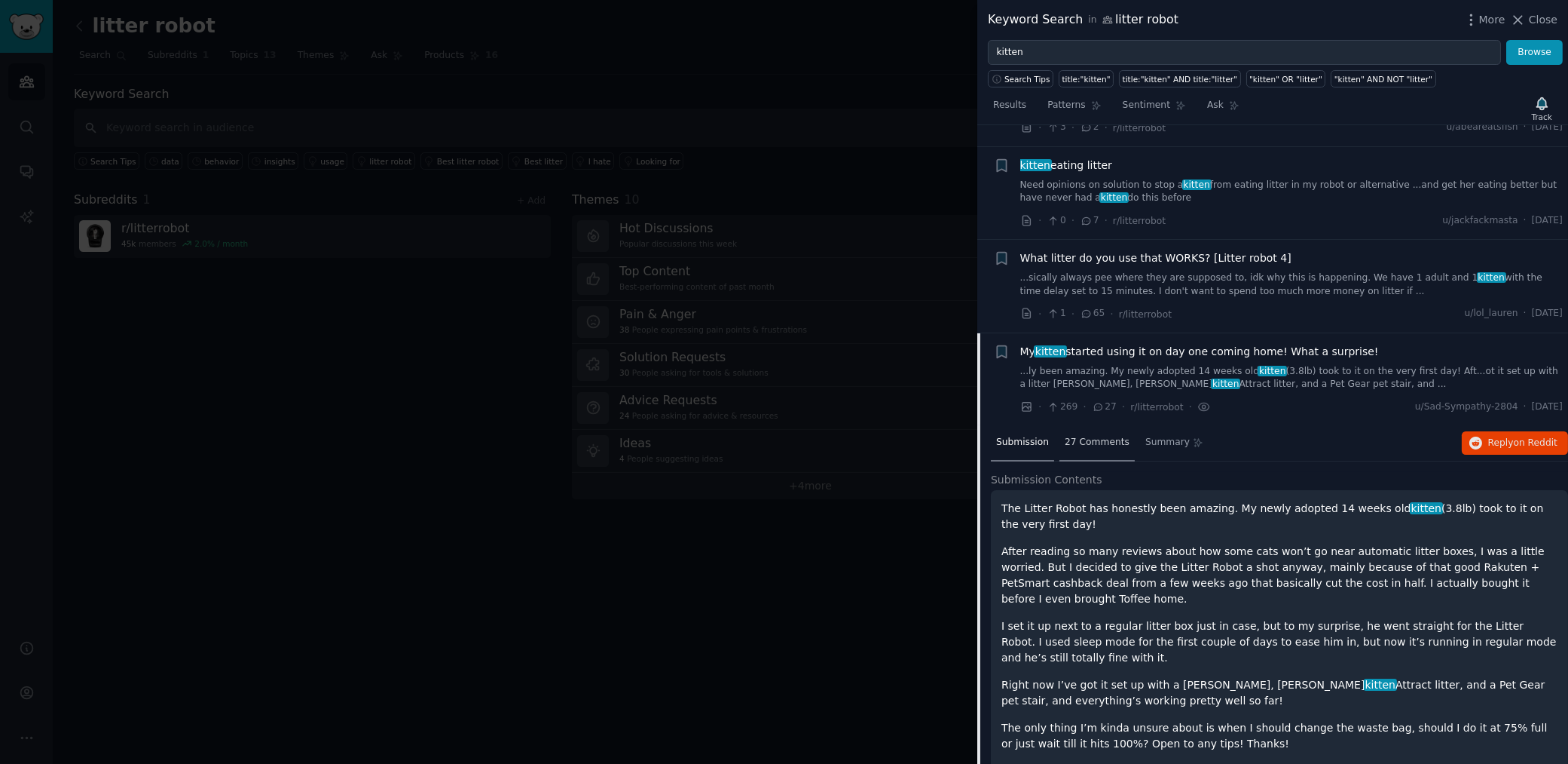
click at [1088, 430] on div "27 Comments" at bounding box center [1096, 443] width 75 height 36
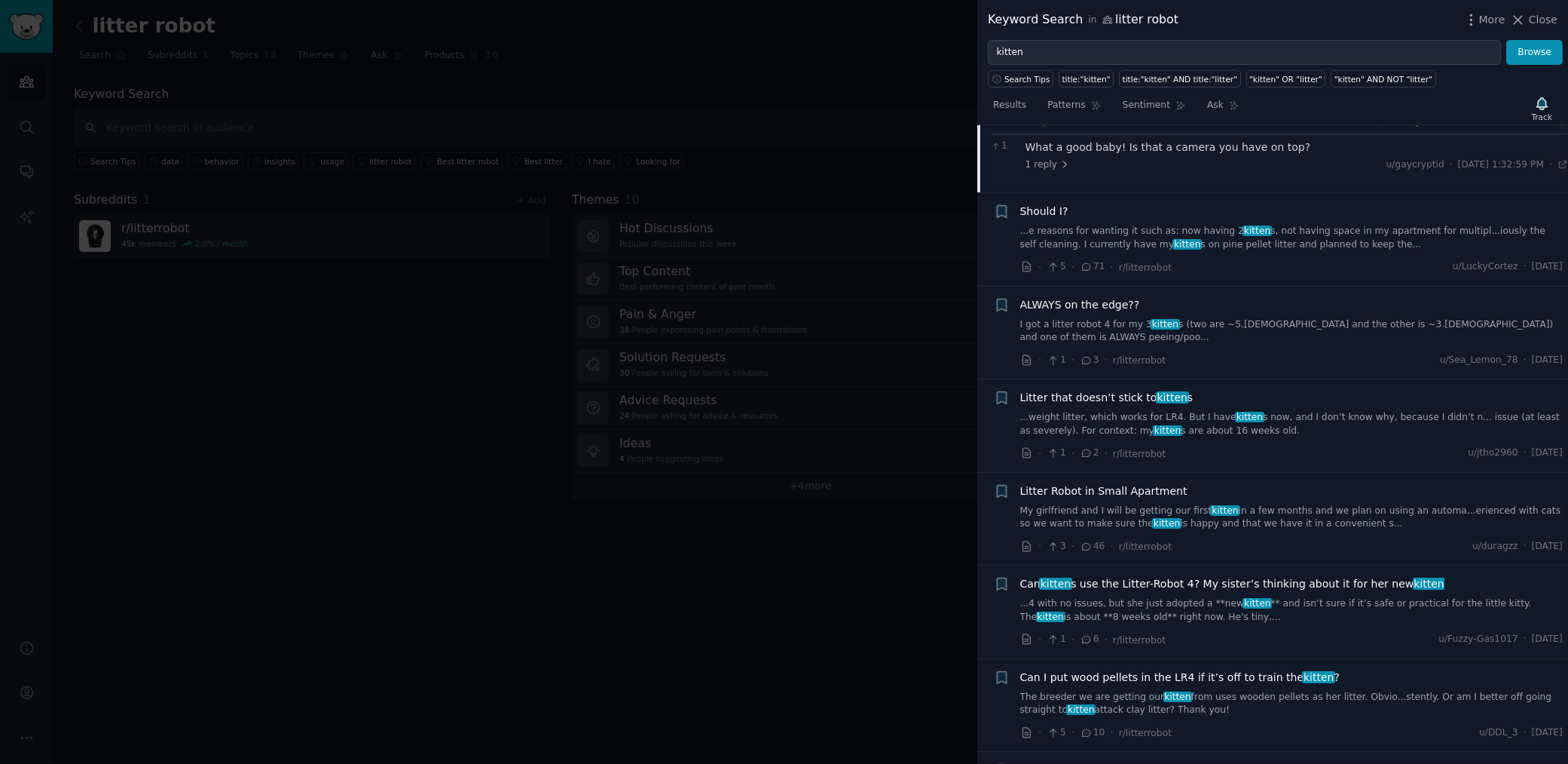
scroll to position [1538, 0]
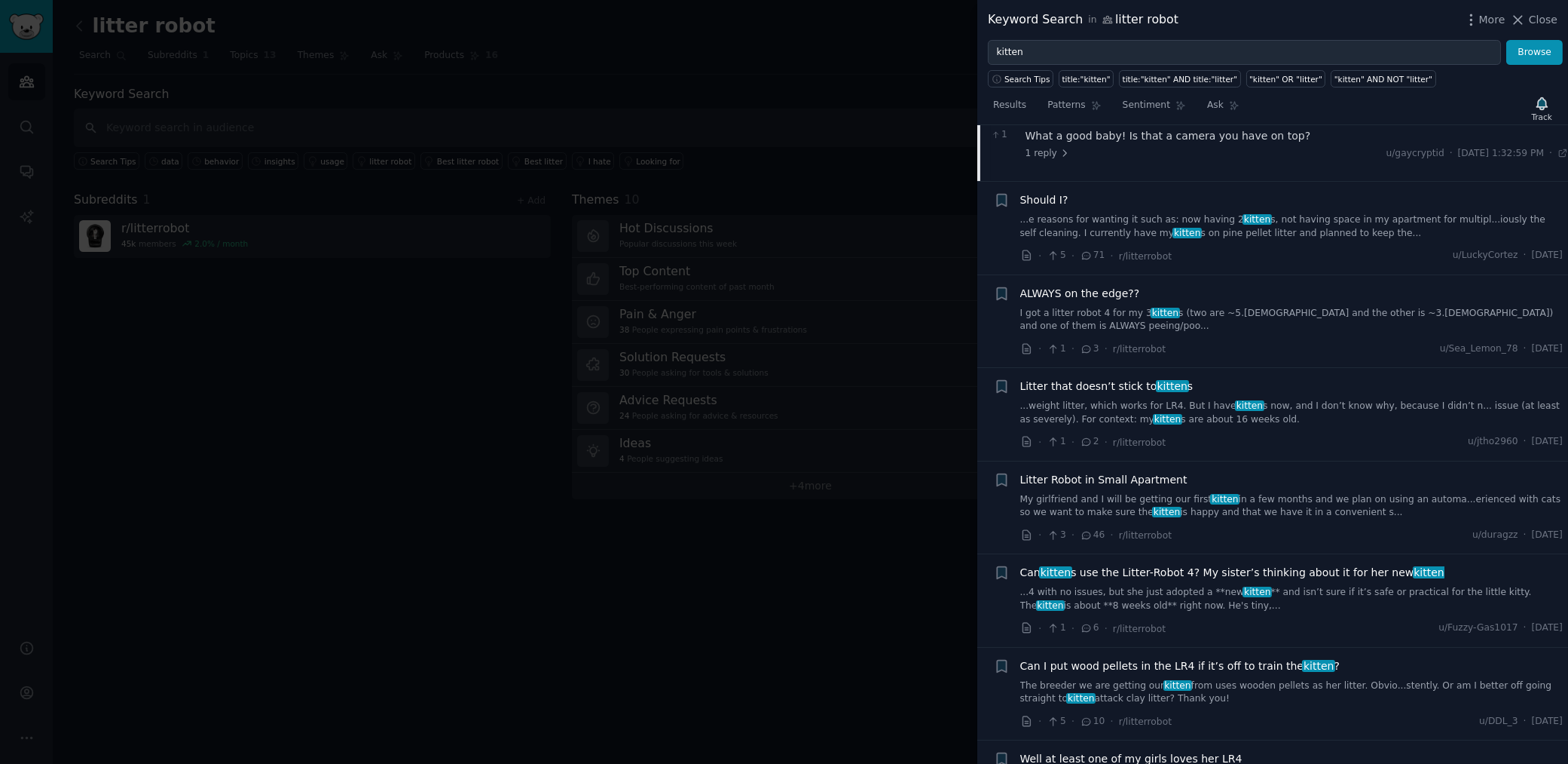
click at [1207, 581] on div "Can kitten s use the Litter-Robot 4? My sister’s thinking about it for her new …" at bounding box center [1291, 588] width 543 height 48
click at [1200, 580] on div "Can kitten s use the Litter-Robot 4? My sister’s thinking about it for her new …" at bounding box center [1291, 588] width 543 height 48
click at [1206, 594] on link "...4 with no issues, but she just adopted a **new kitten ** and isn’t sure if i…" at bounding box center [1291, 598] width 543 height 26
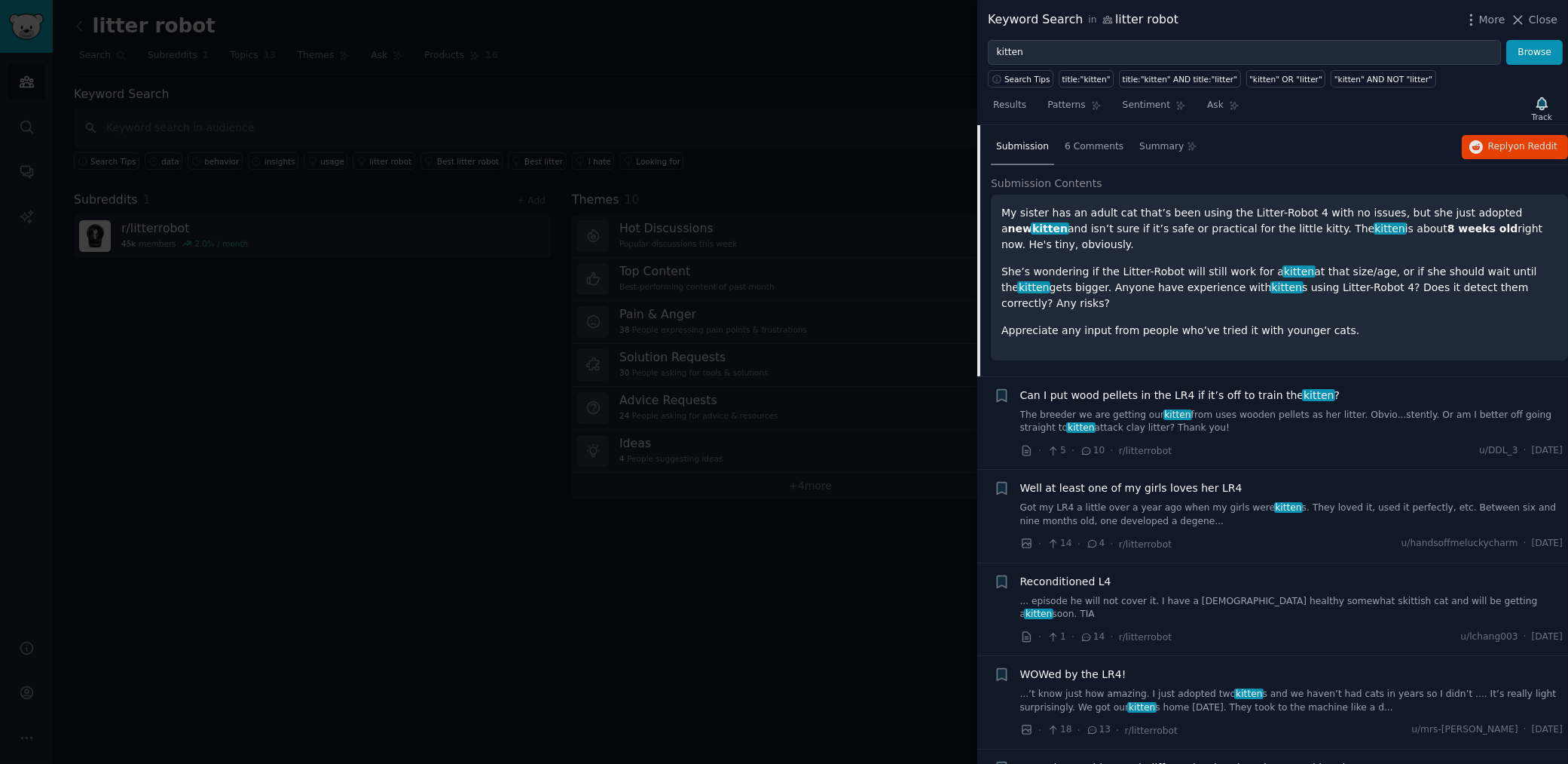
scroll to position [1234, 0]
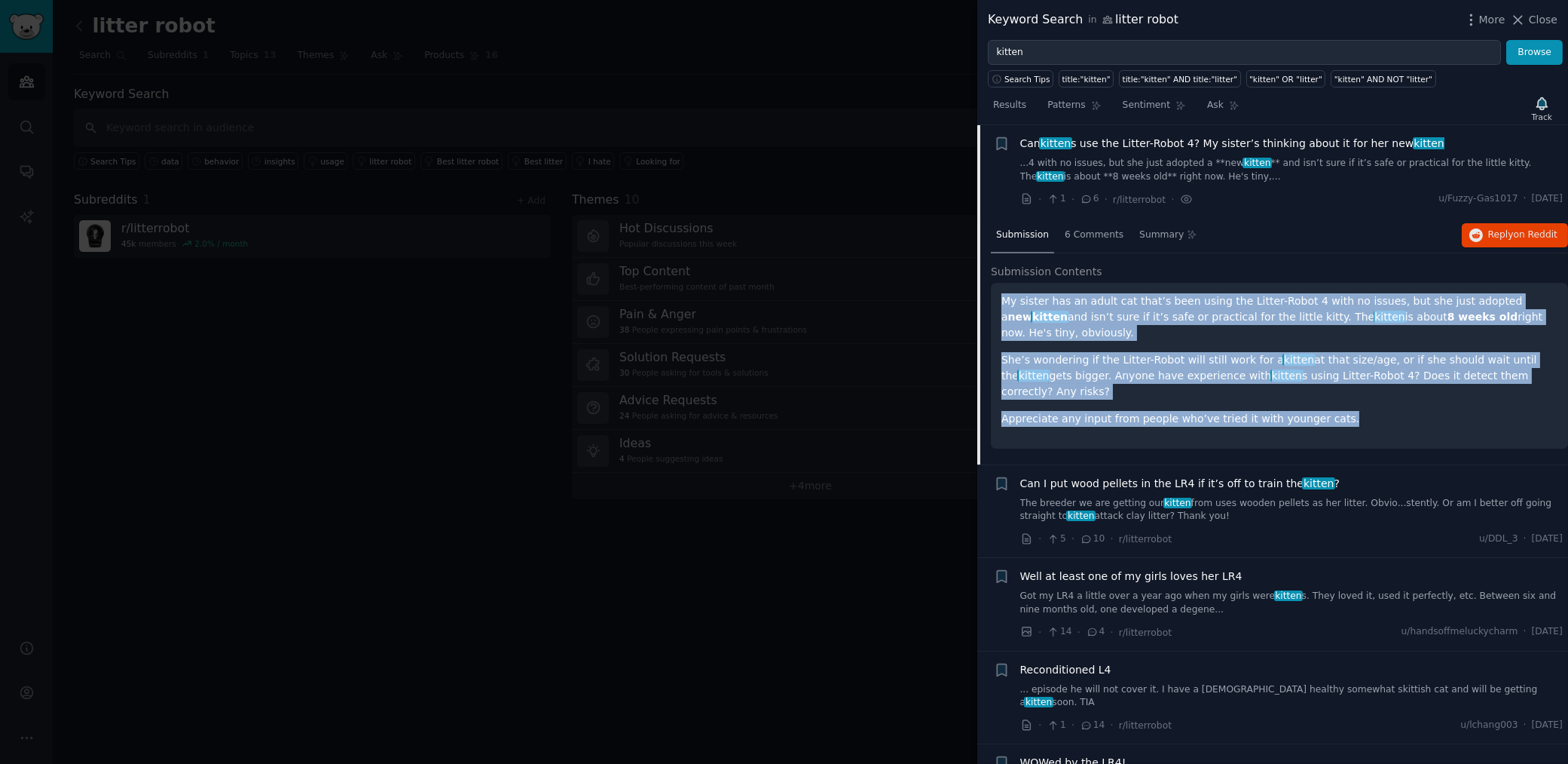
drag, startPoint x: 1353, startPoint y: 404, endPoint x: 1001, endPoint y: 306, distance: 365.4
click at [1001, 306] on div "My sister has an adult cat that’s been using the Litter-Robot 4 with no issues,…" at bounding box center [1279, 365] width 577 height 166
copy div "My sister has an adult cat that’s been using the Litter-Robot 4 with no issues,…"
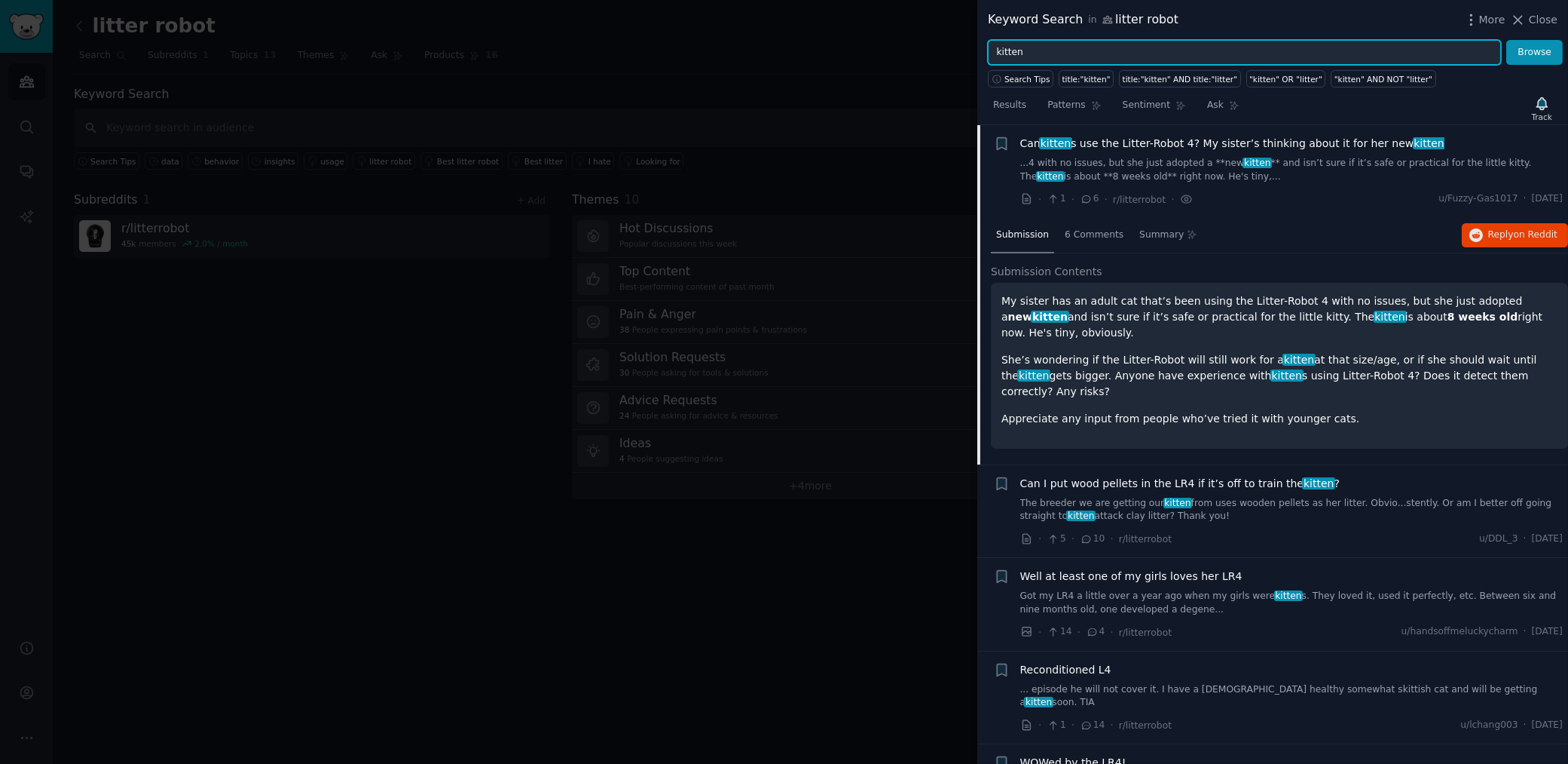
click at [1193, 59] on input "kitten" at bounding box center [1245, 53] width 513 height 26
type input "kitten app tracking"
click at [1506, 40] on button "Browse" at bounding box center [1534, 53] width 56 height 26
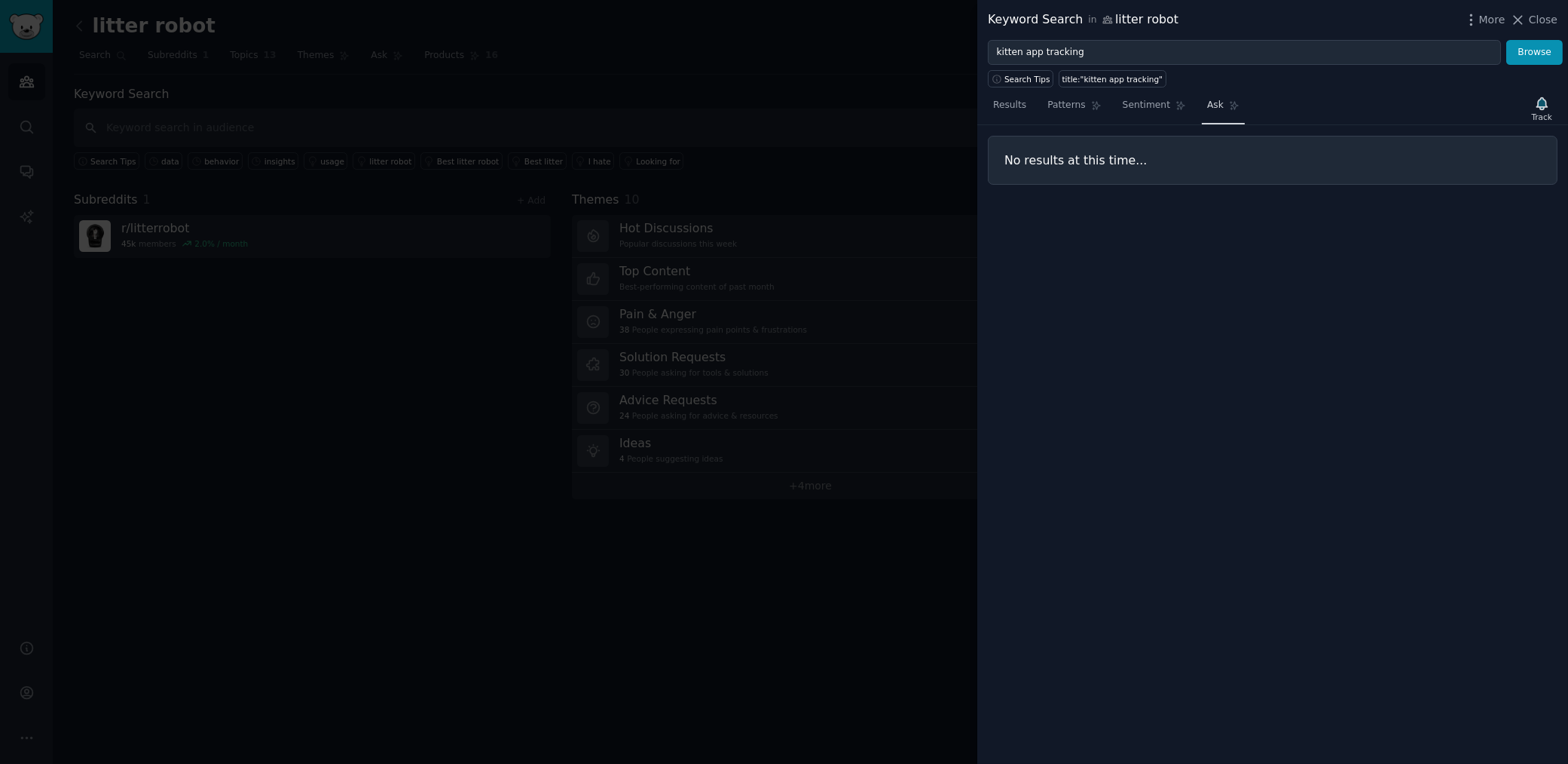
click at [1213, 107] on span "Ask" at bounding box center [1215, 106] width 16 height 14
click at [1153, 108] on span "Sentiment" at bounding box center [1146, 106] width 48 height 14
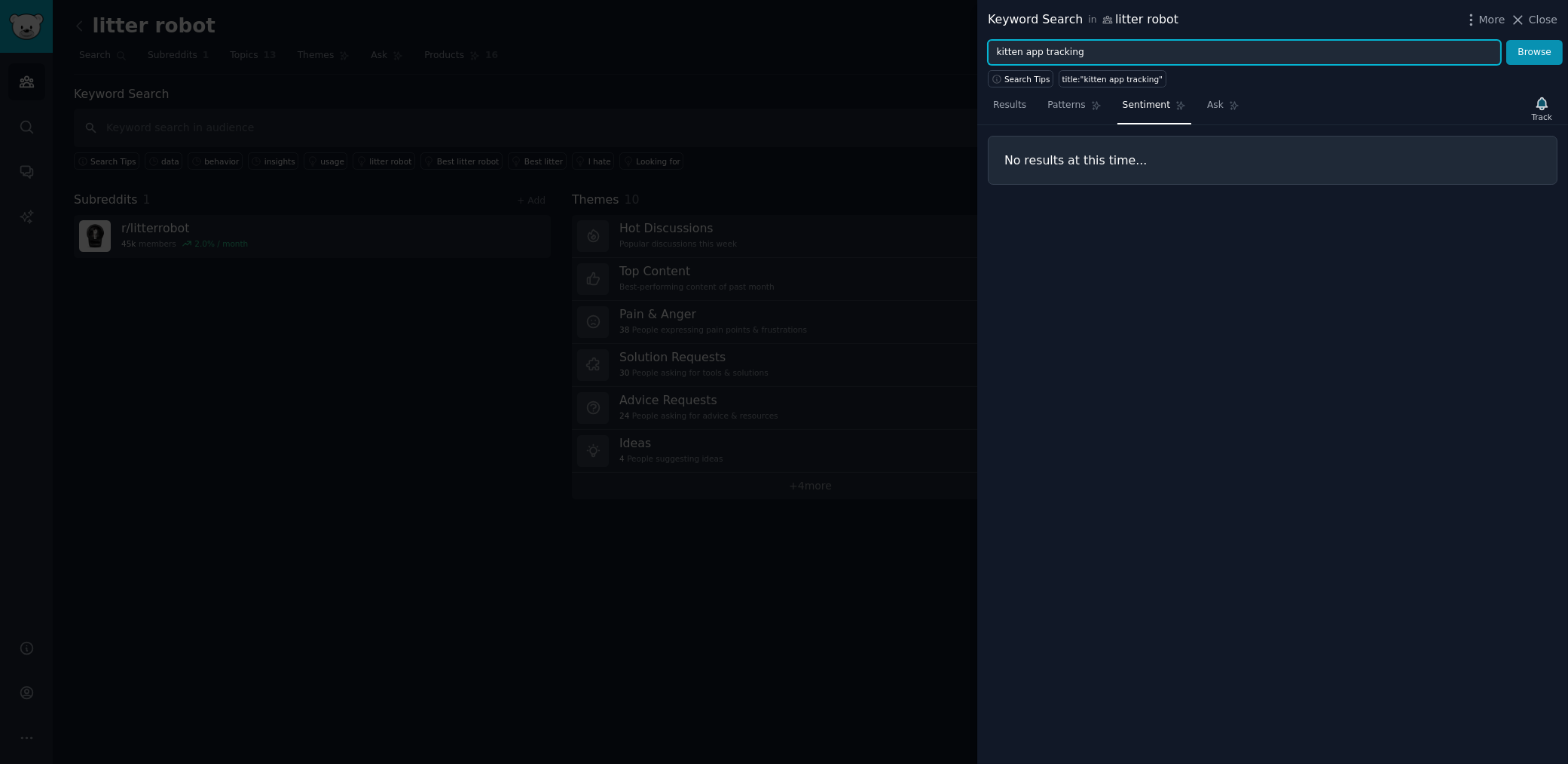
click at [1382, 49] on input "kitten app tracking" at bounding box center [1245, 53] width 513 height 26
drag, startPoint x: 1339, startPoint y: 51, endPoint x: 1030, endPoint y: 23, distance: 310.3
click at [1031, 23] on div "Keyword Search in litter robot More Close kitten app tracking Browse Search Tip…" at bounding box center [1273, 382] width 591 height 764
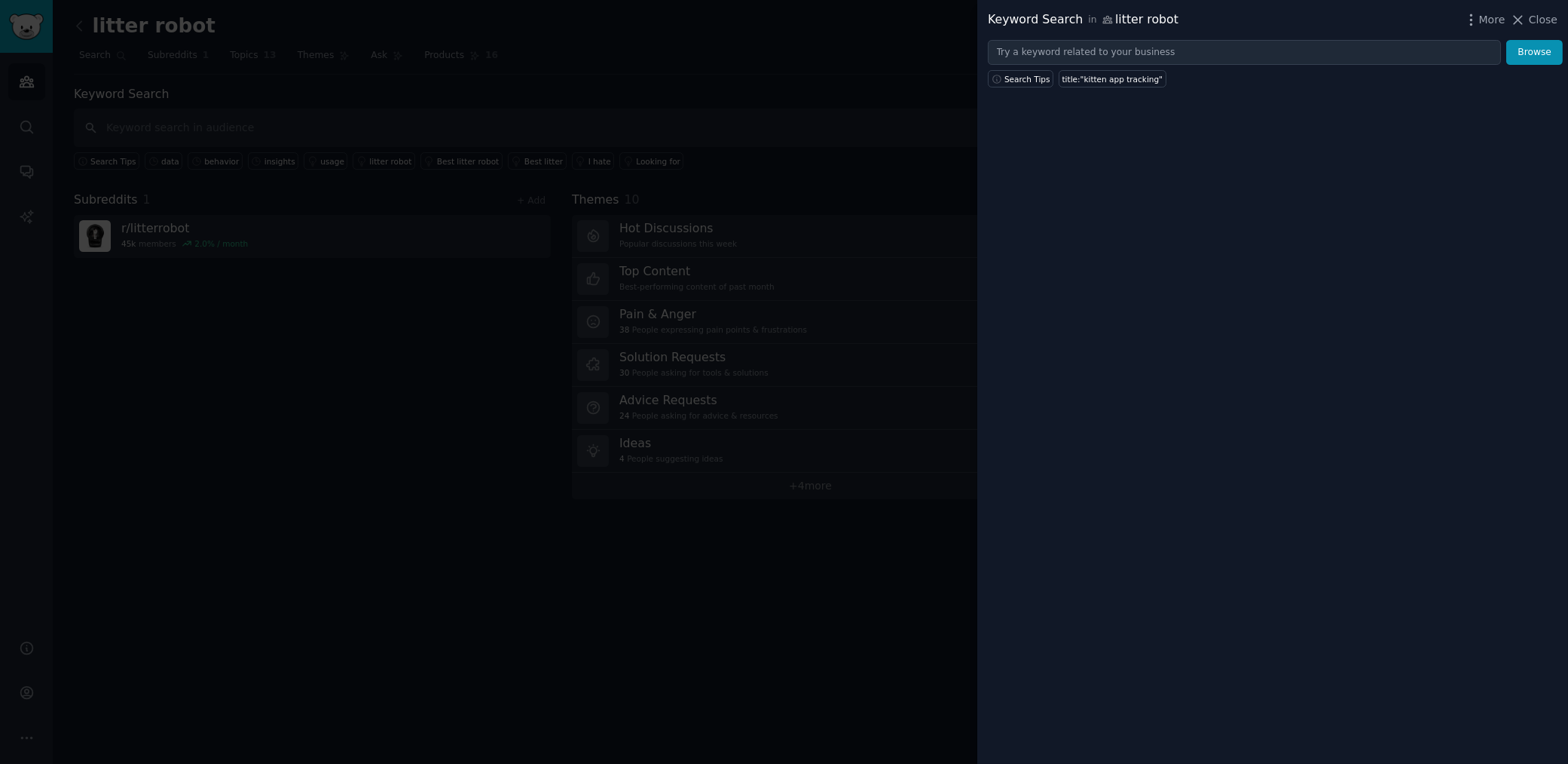
click at [771, 83] on div at bounding box center [784, 382] width 1568 height 764
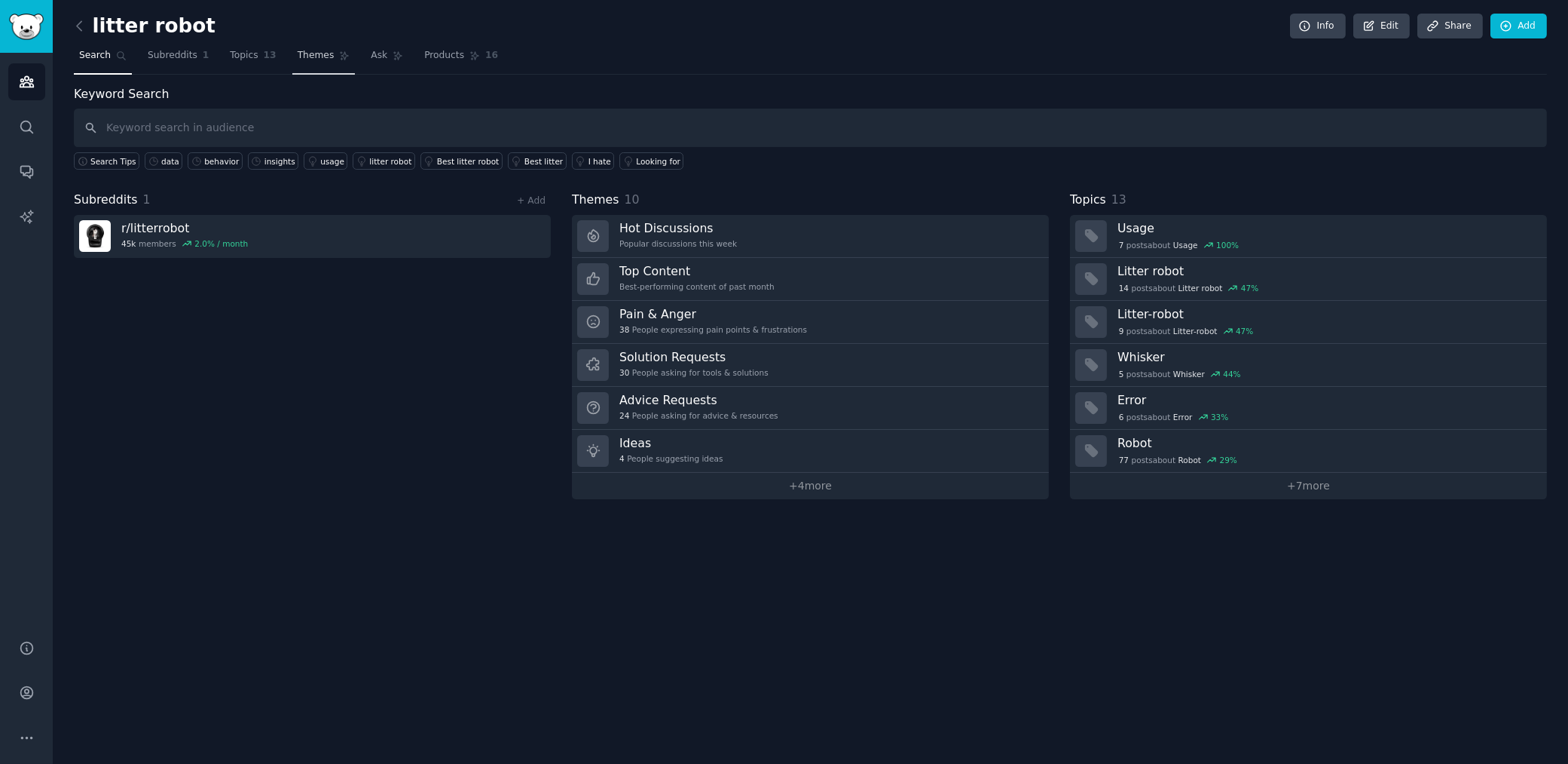
click at [309, 44] on link "Themes" at bounding box center [323, 59] width 63 height 31
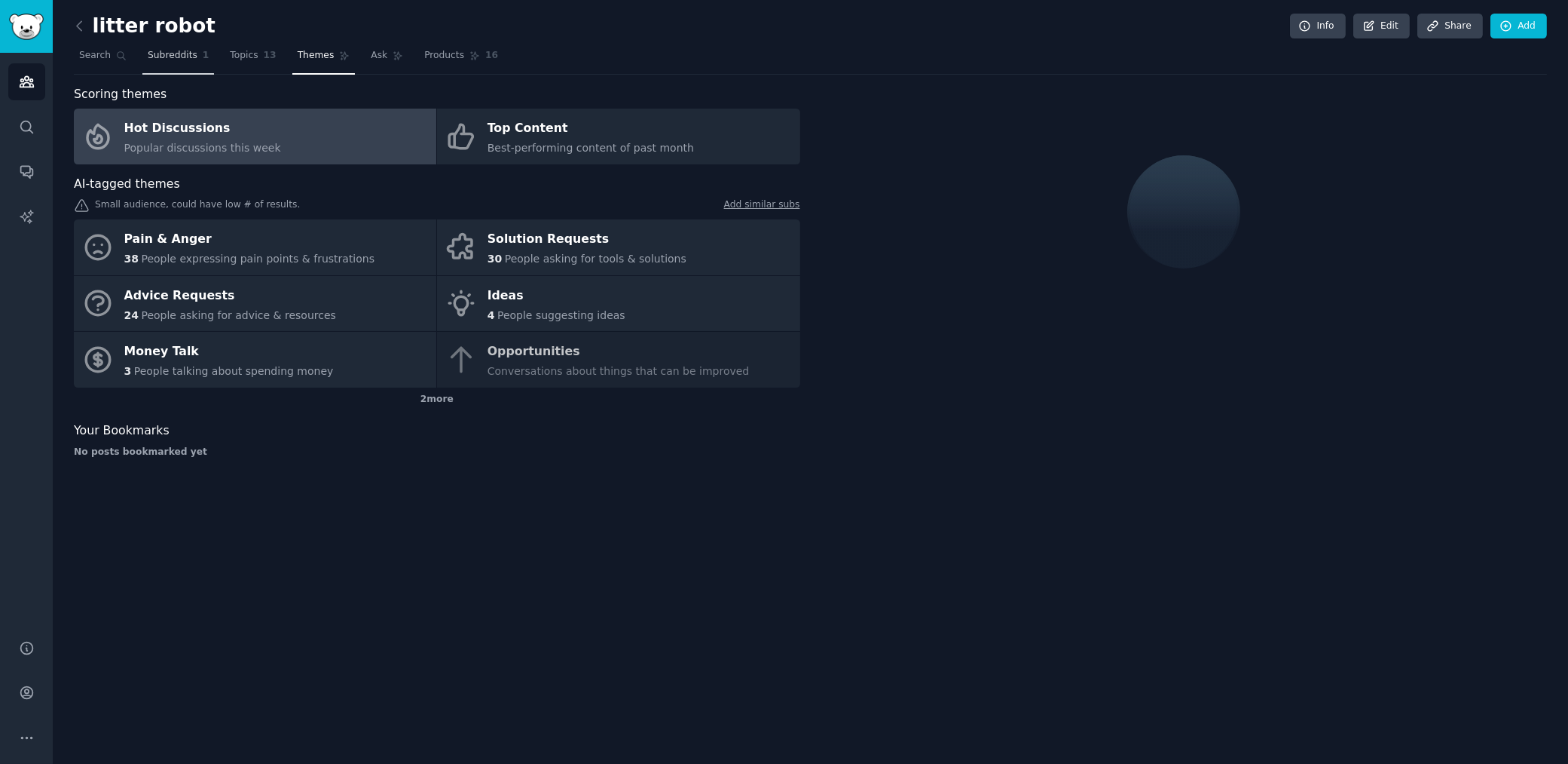
click at [207, 65] on link "Subreddits 1" at bounding box center [178, 59] width 72 height 31
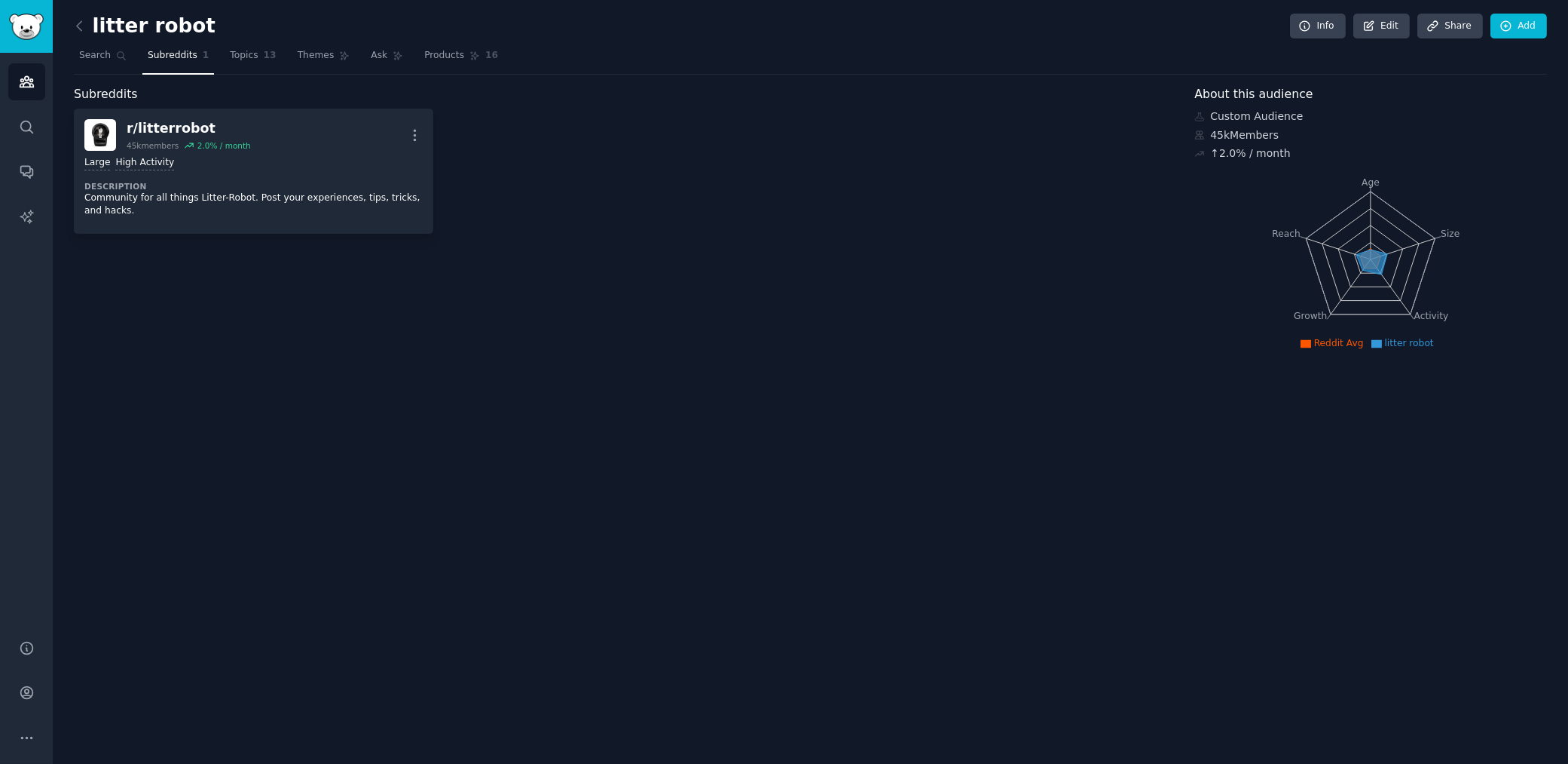
click at [280, 51] on nav "Search Subreddits 1 Topics 13 Themes Ask Products 16" at bounding box center [810, 59] width 1474 height 31
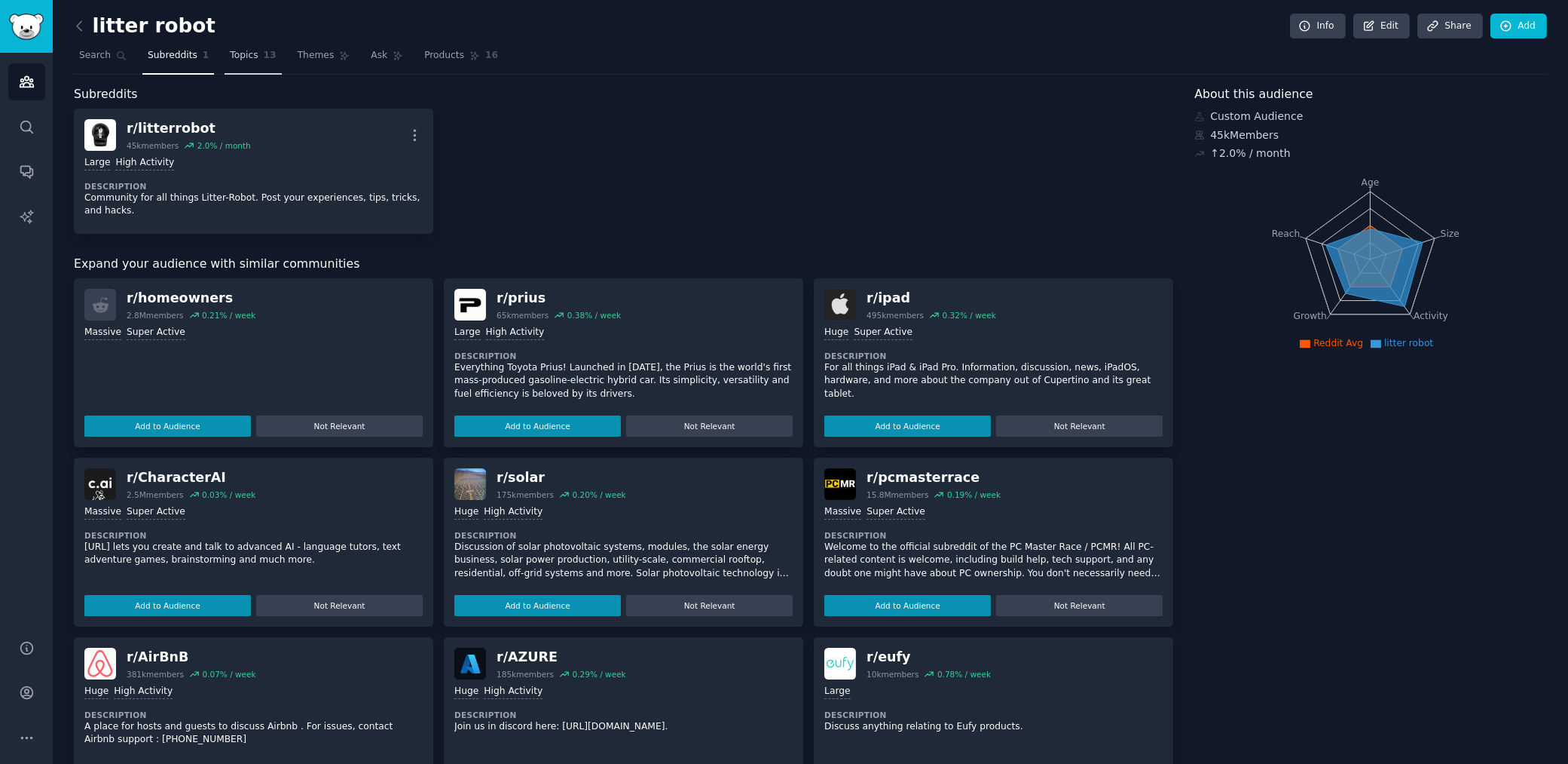
click at [265, 55] on span "13" at bounding box center [270, 56] width 13 height 14
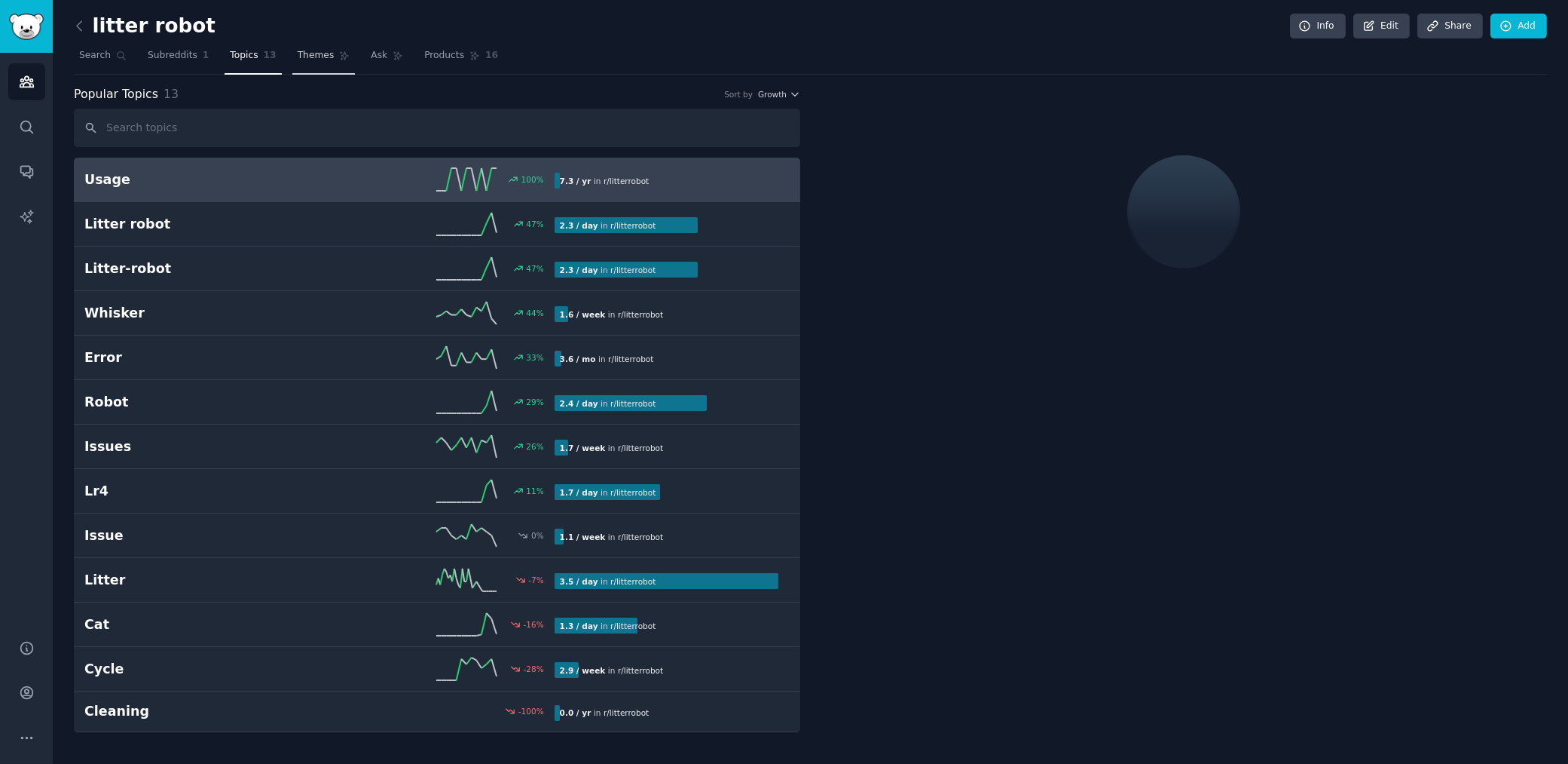
click at [326, 56] on span "Themes" at bounding box center [316, 56] width 37 height 14
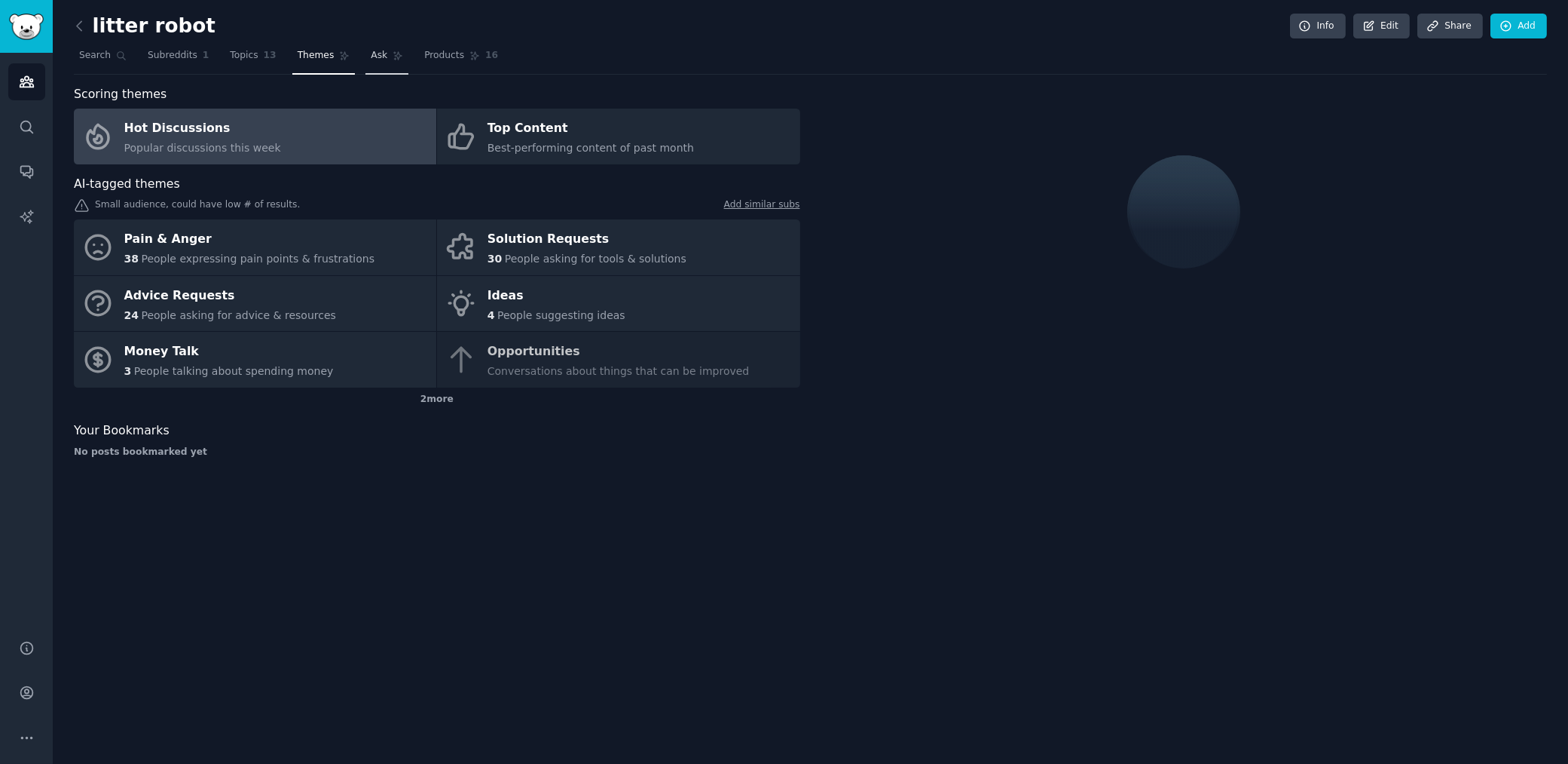
click at [372, 52] on span "Ask" at bounding box center [379, 56] width 16 height 14
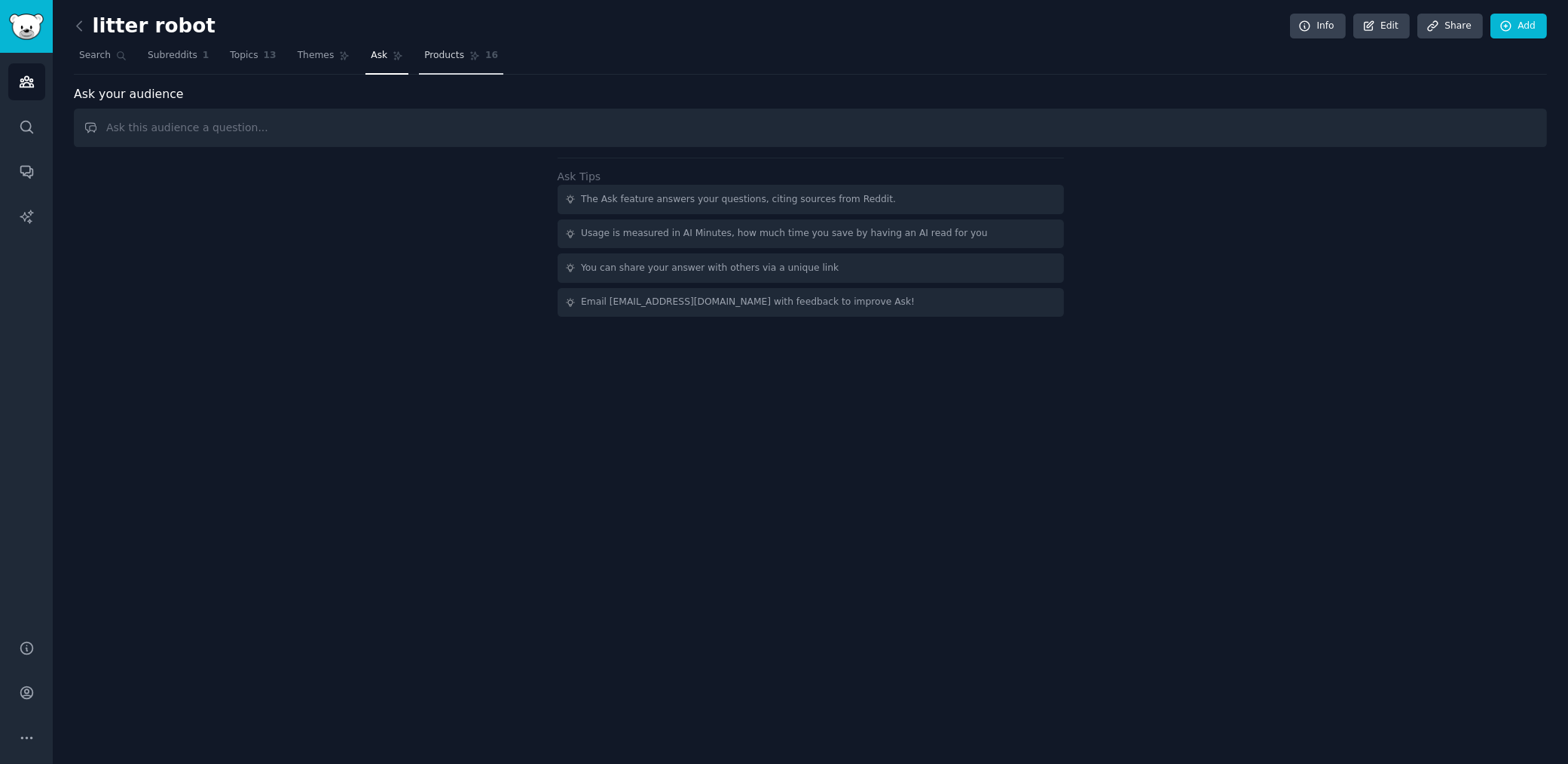
click at [442, 52] on span "Products" at bounding box center [444, 56] width 40 height 14
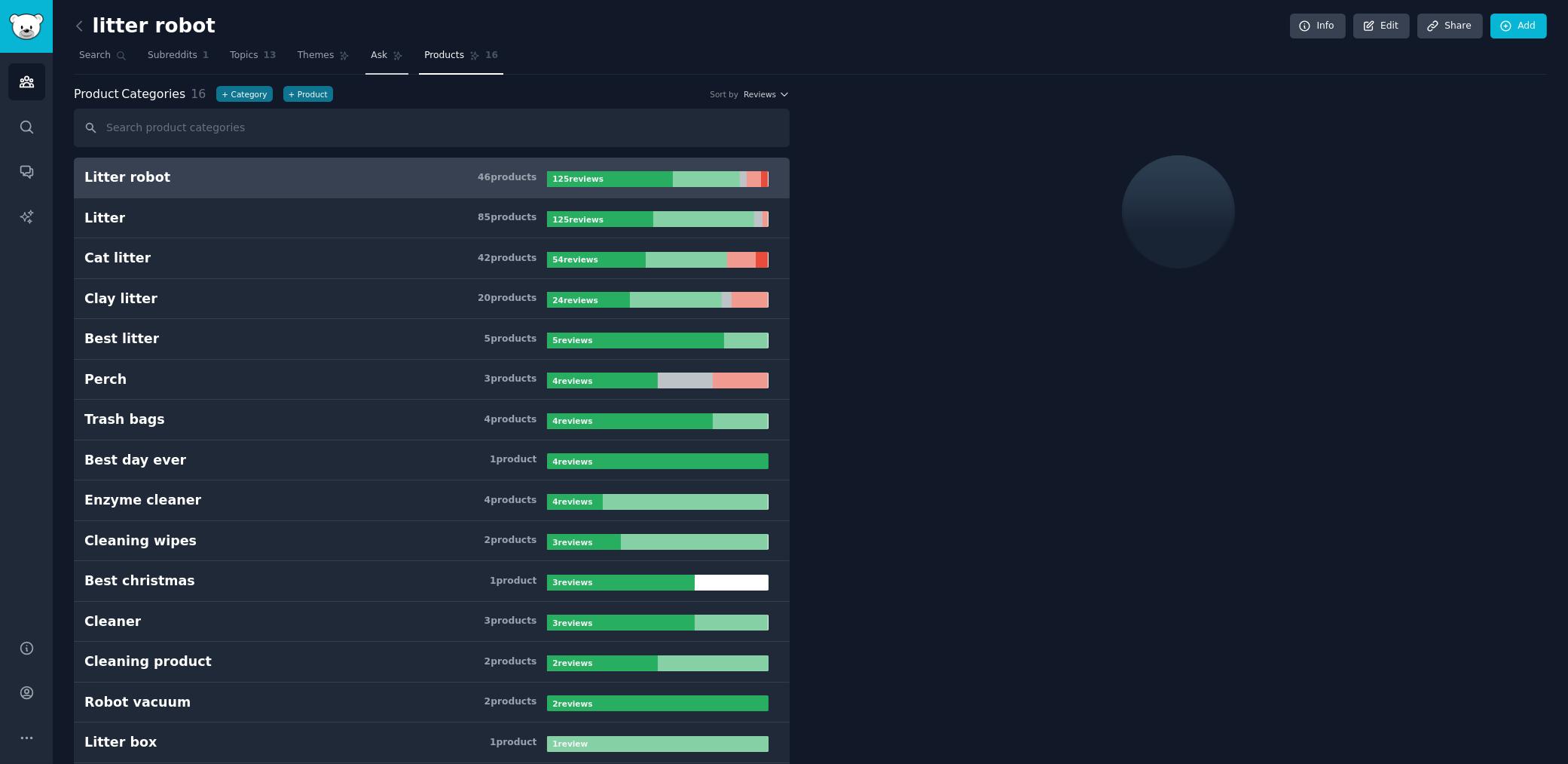
click at [373, 61] on span "Ask" at bounding box center [379, 56] width 16 height 14
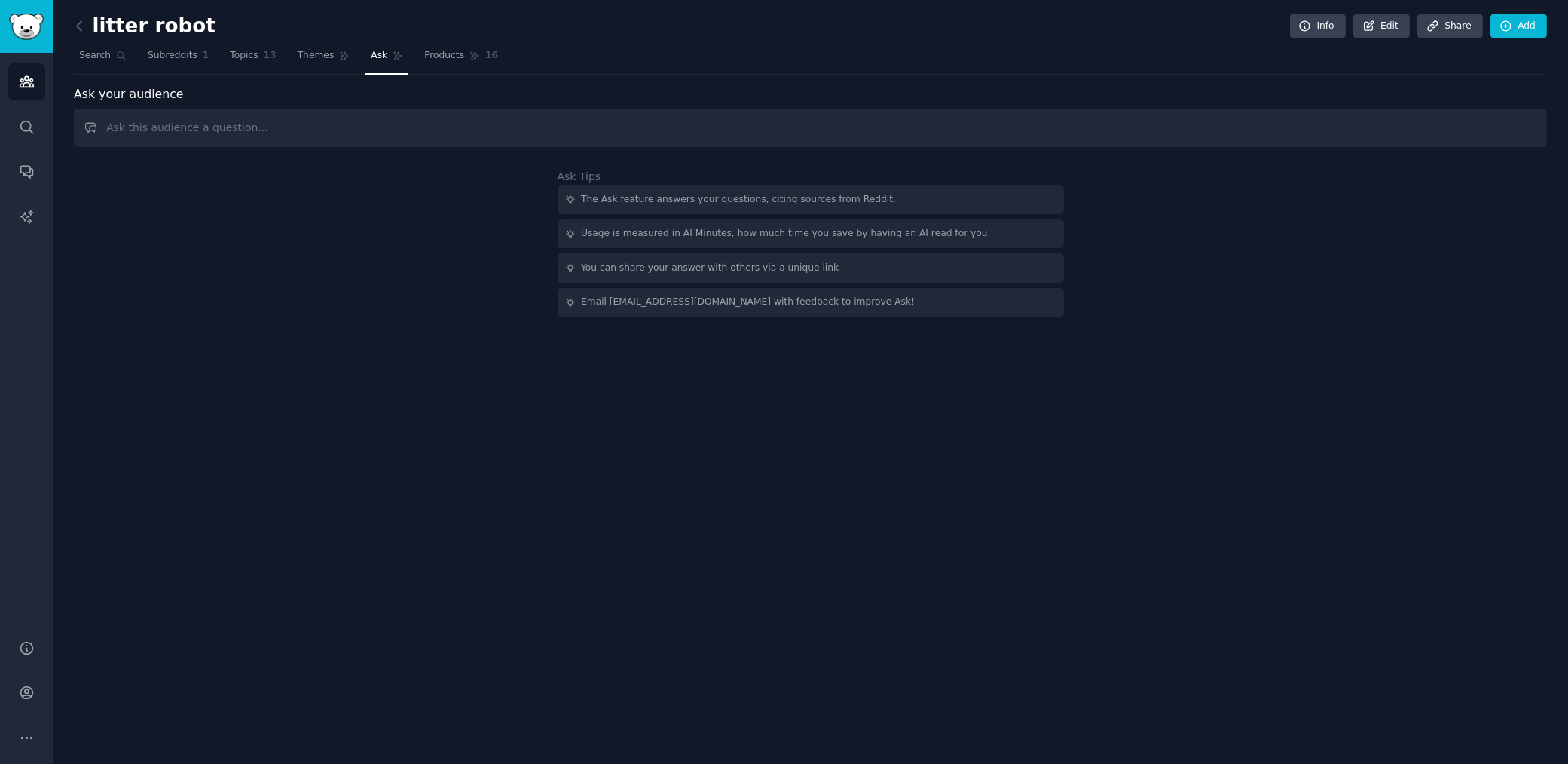
type input "a"
type input "kitten app tracking themes"
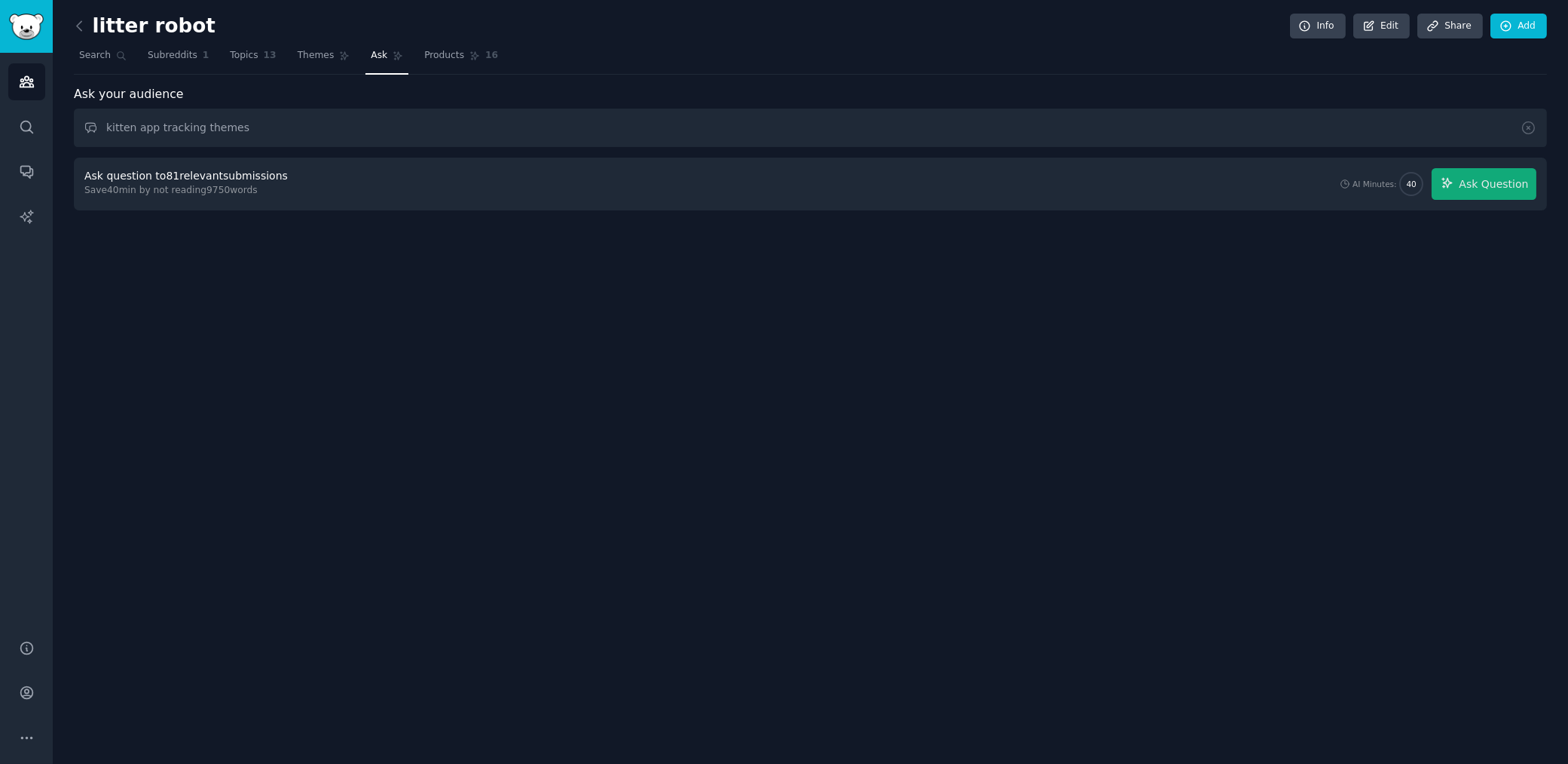
click at [594, 169] on div "Ask question to 81 relevant submissions Save 40 min by not reading 9750 words A…" at bounding box center [810, 184] width 1452 height 32
click at [1479, 184] on span "Ask Question" at bounding box center [1493, 184] width 69 height 16
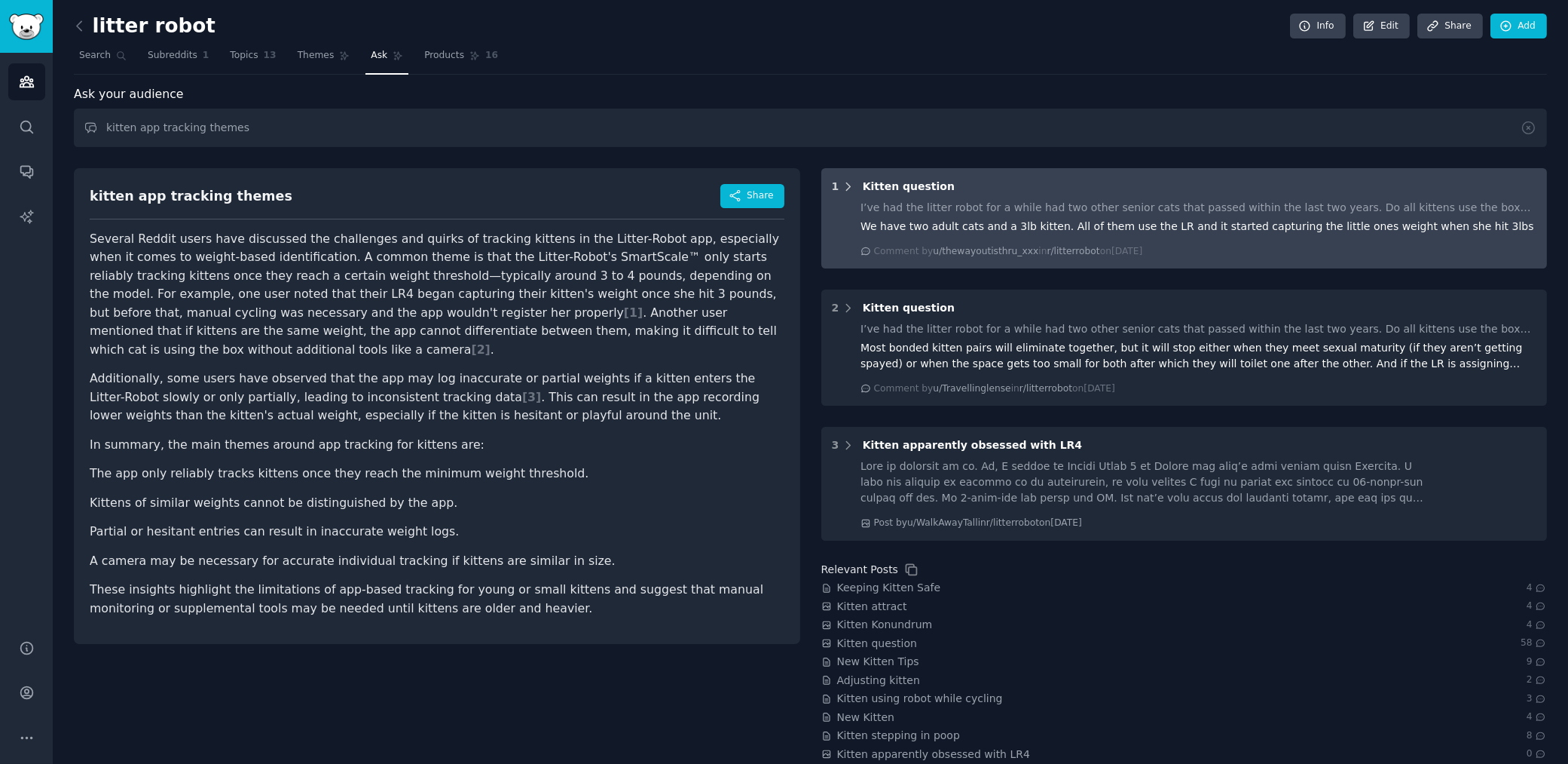
click at [849, 185] on icon at bounding box center [849, 187] width 14 height 14
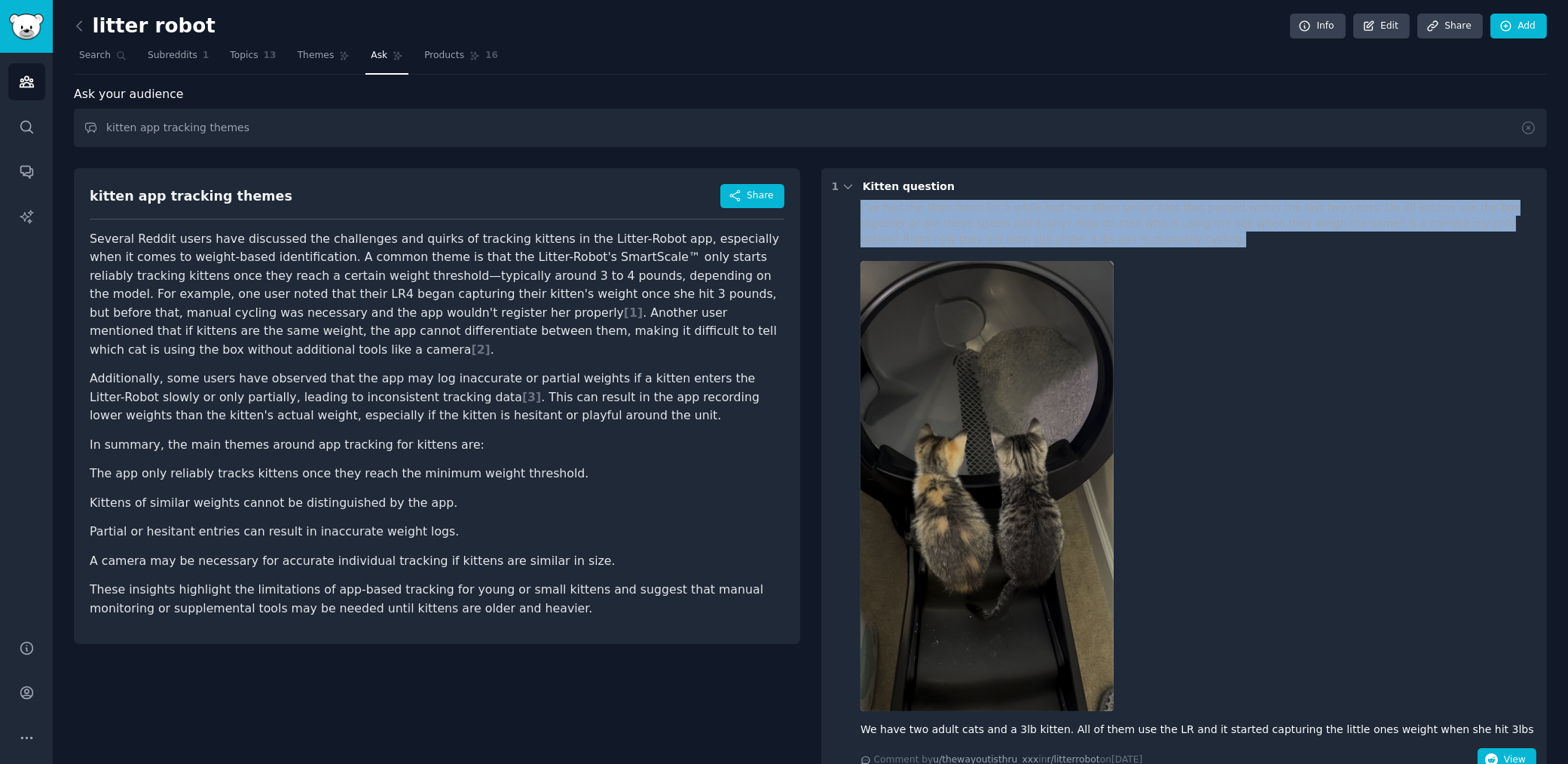
drag, startPoint x: 848, startPoint y: 202, endPoint x: 1122, endPoint y: 245, distance: 277.4
click at [1122, 245] on div "I’ve had the litter robot for a while had two other senior cats that passed wit…" at bounding box center [1185, 485] width 706 height 571
copy div "I’ve had the litter robot for a while had two other senior cats that passed wit…"
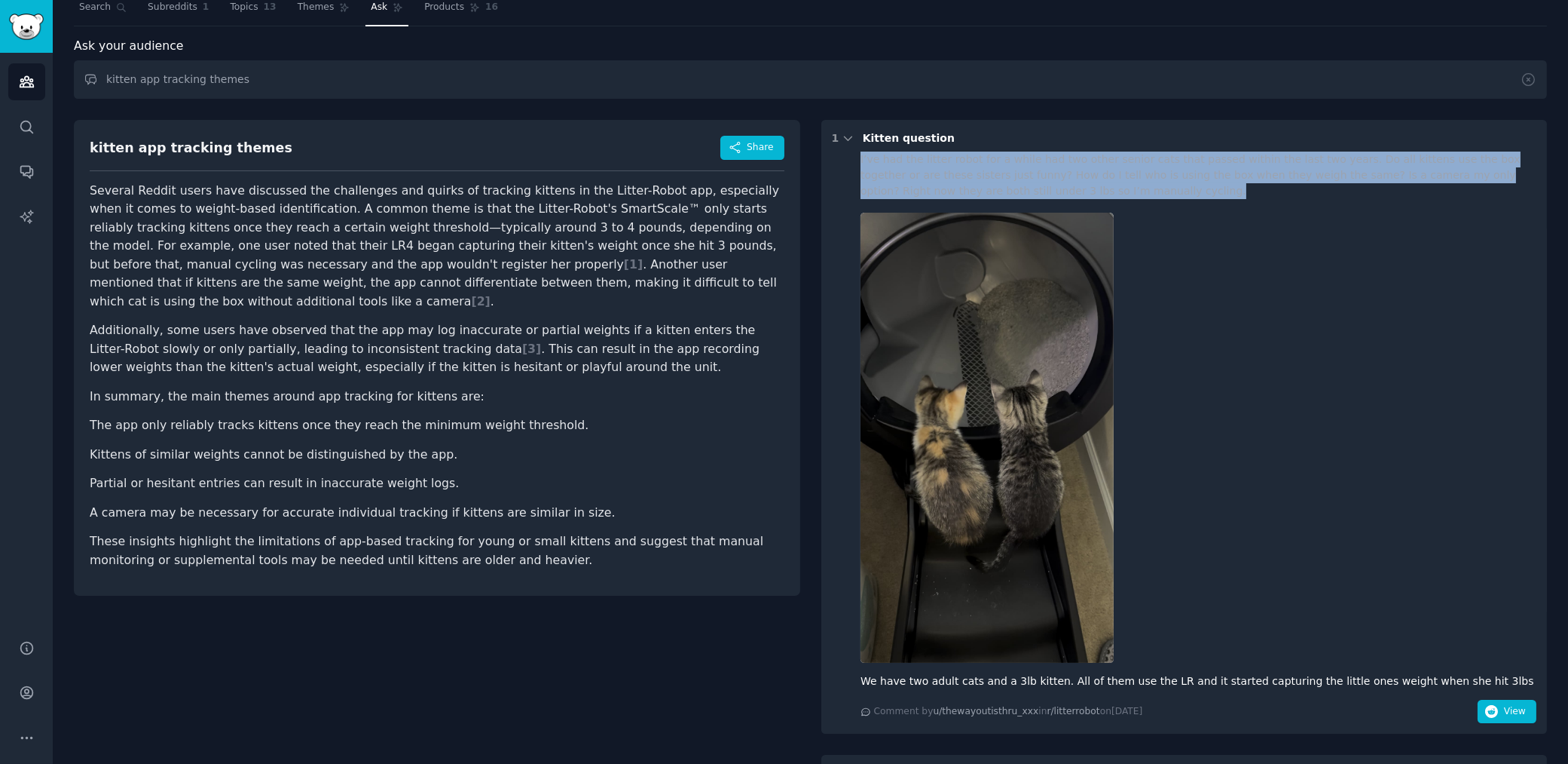
scroll to position [153, 0]
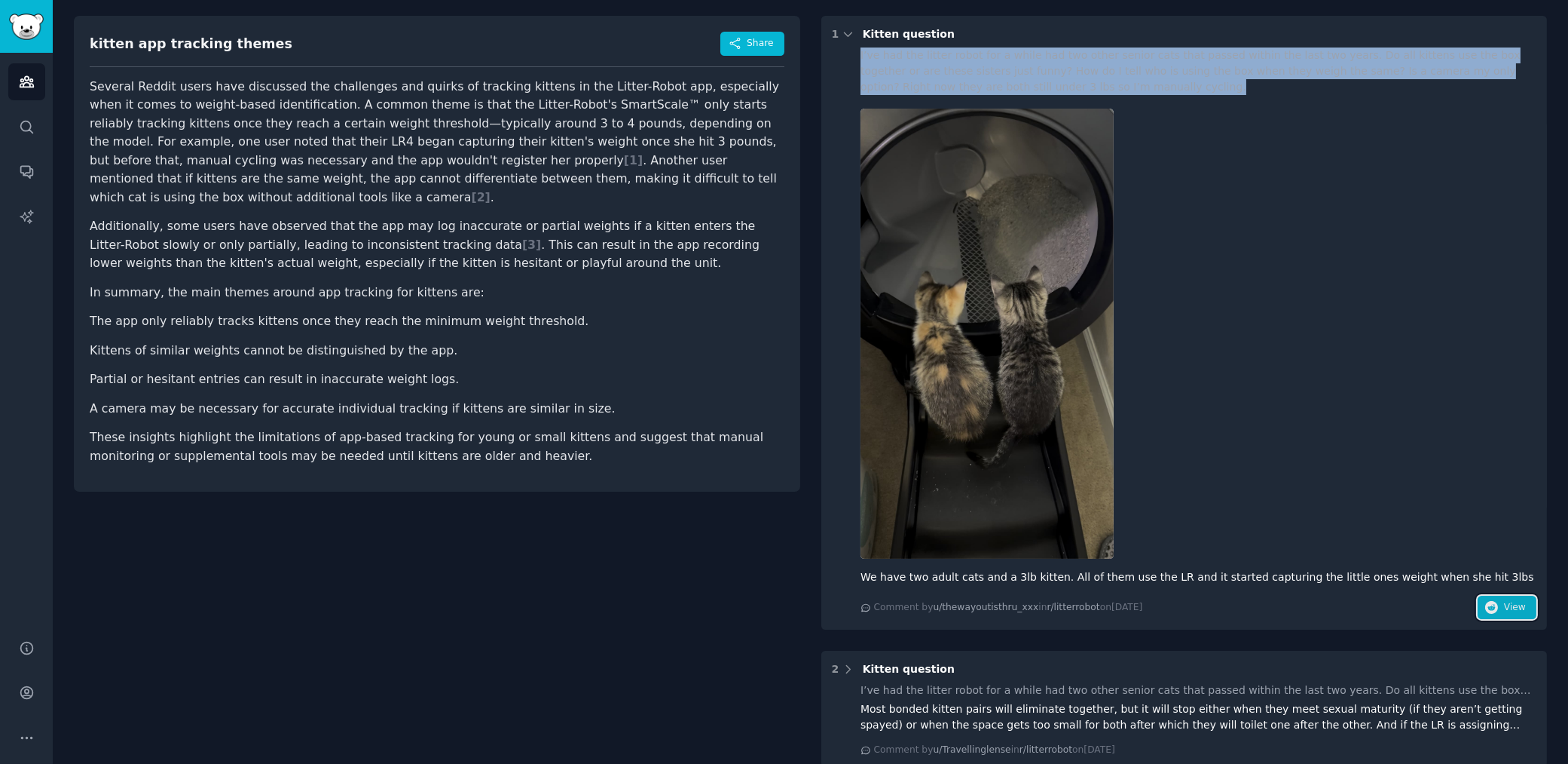
click at [1509, 611] on span "View" at bounding box center [1514, 608] width 22 height 14
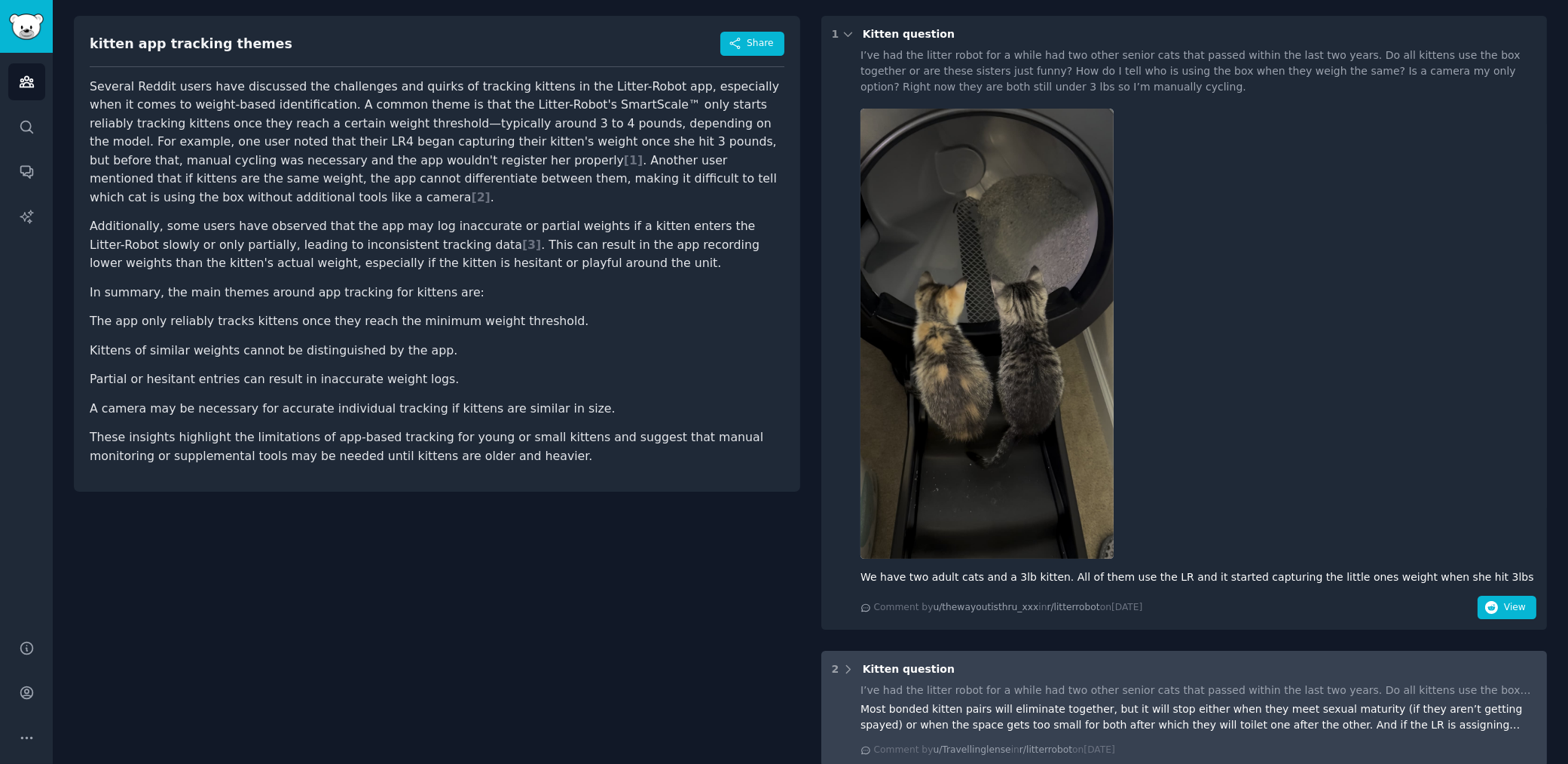
click at [884, 717] on div "Most bonded kitten pairs will eliminate together, but it will stop either when …" at bounding box center [1199, 717] width 676 height 32
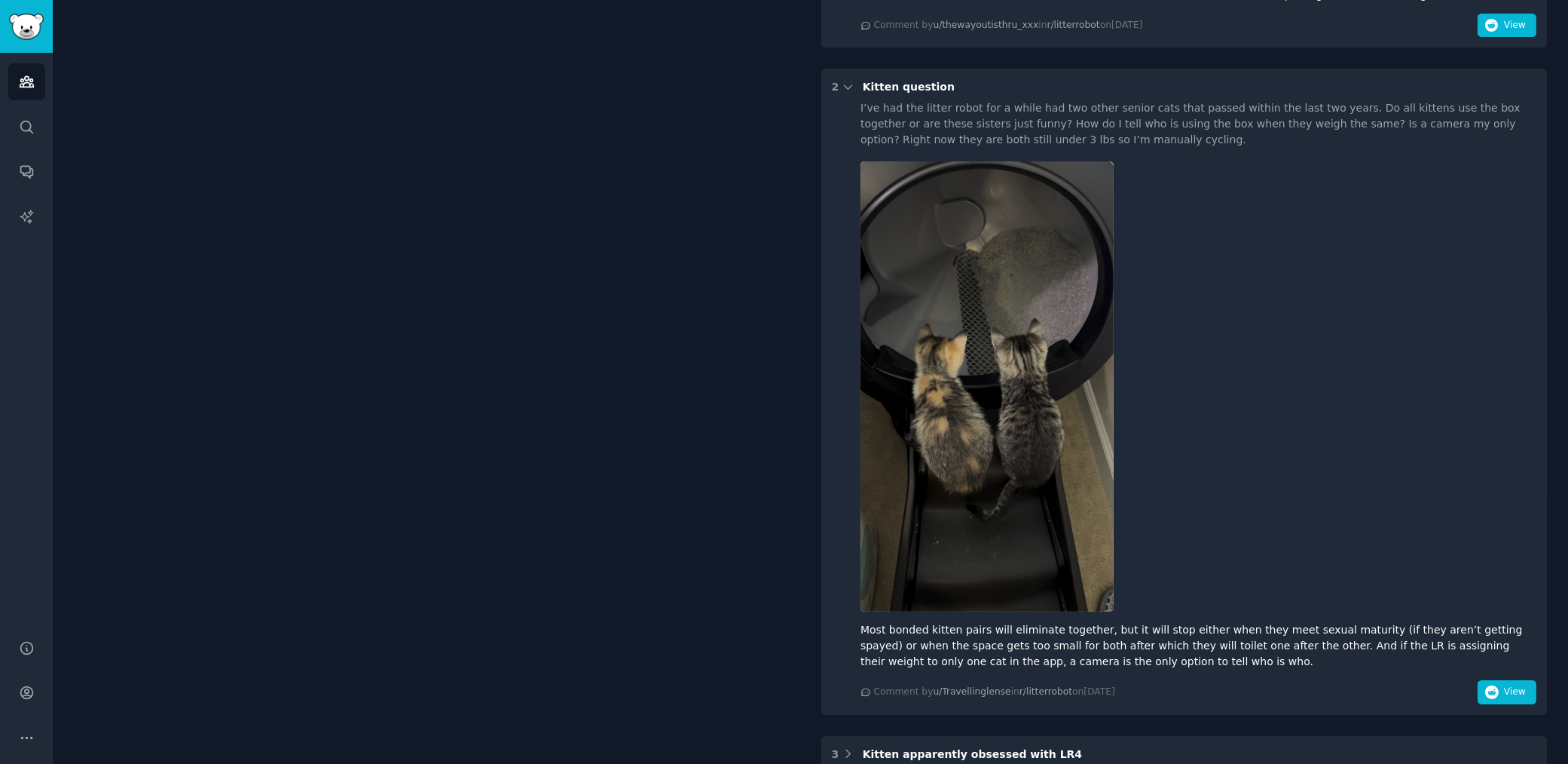
scroll to position [455, 0]
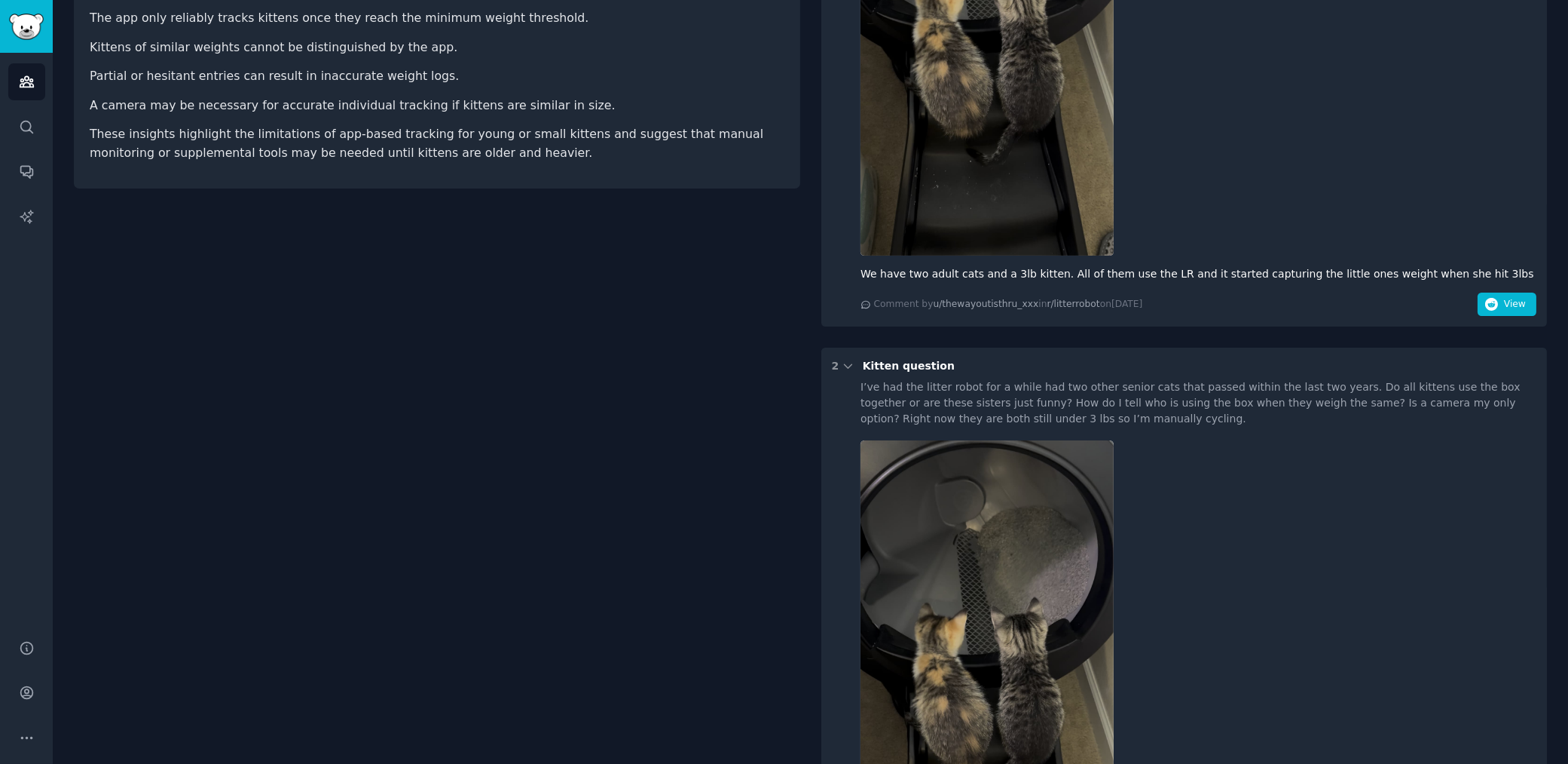
click at [890, 382] on div "I’ve had the litter robot for a while had two other senior cats that passed wit…" at bounding box center [1199, 402] width 676 height 48
click at [891, 369] on span "Kitten question" at bounding box center [908, 366] width 92 height 12
click at [849, 371] on icon at bounding box center [849, 367] width 14 height 14
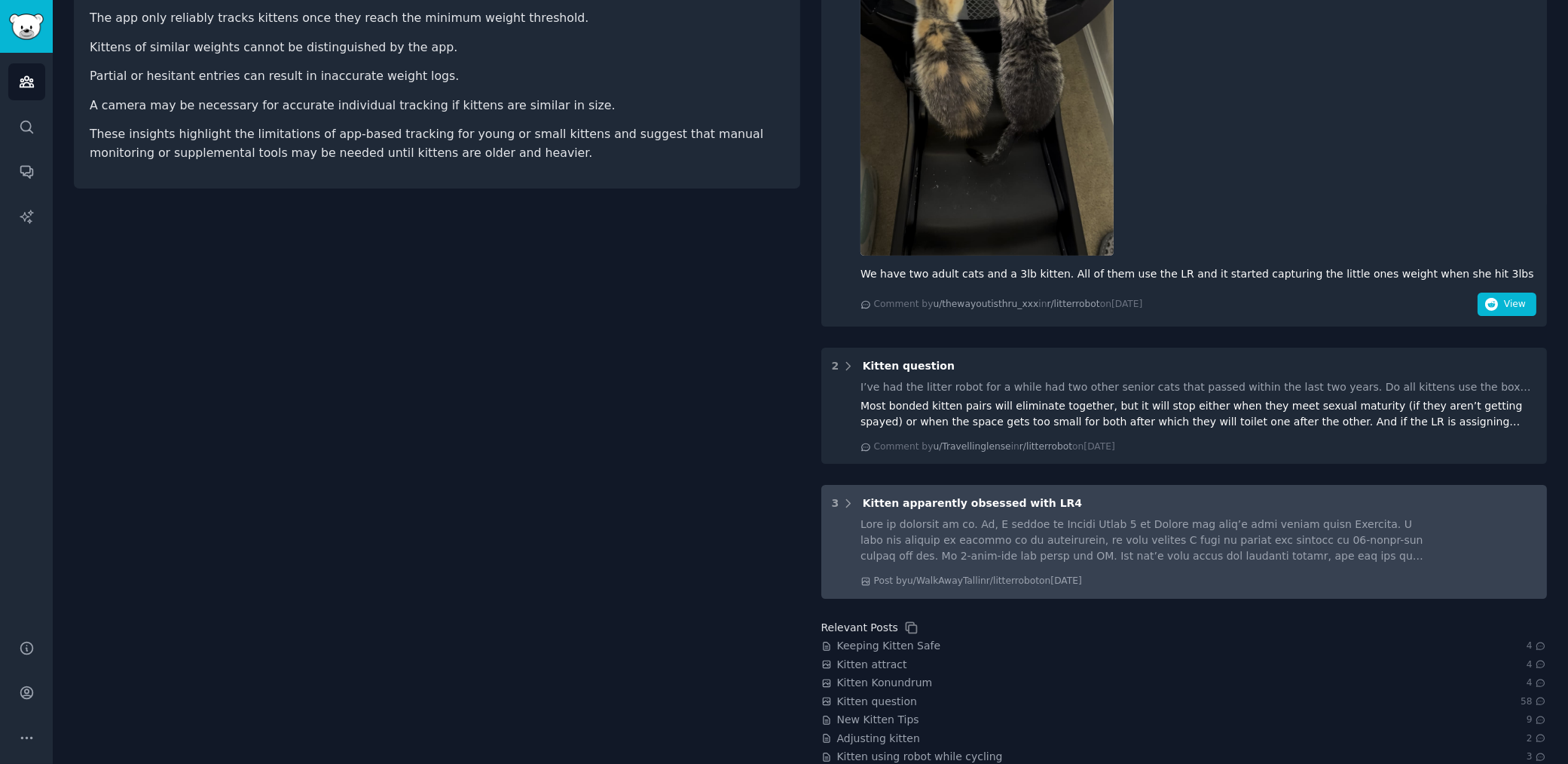
click at [843, 517] on div "Post by u/WalkAwayTall in r/litterrobot on Mon 3/18/2024" at bounding box center [1185, 552] width 706 height 72
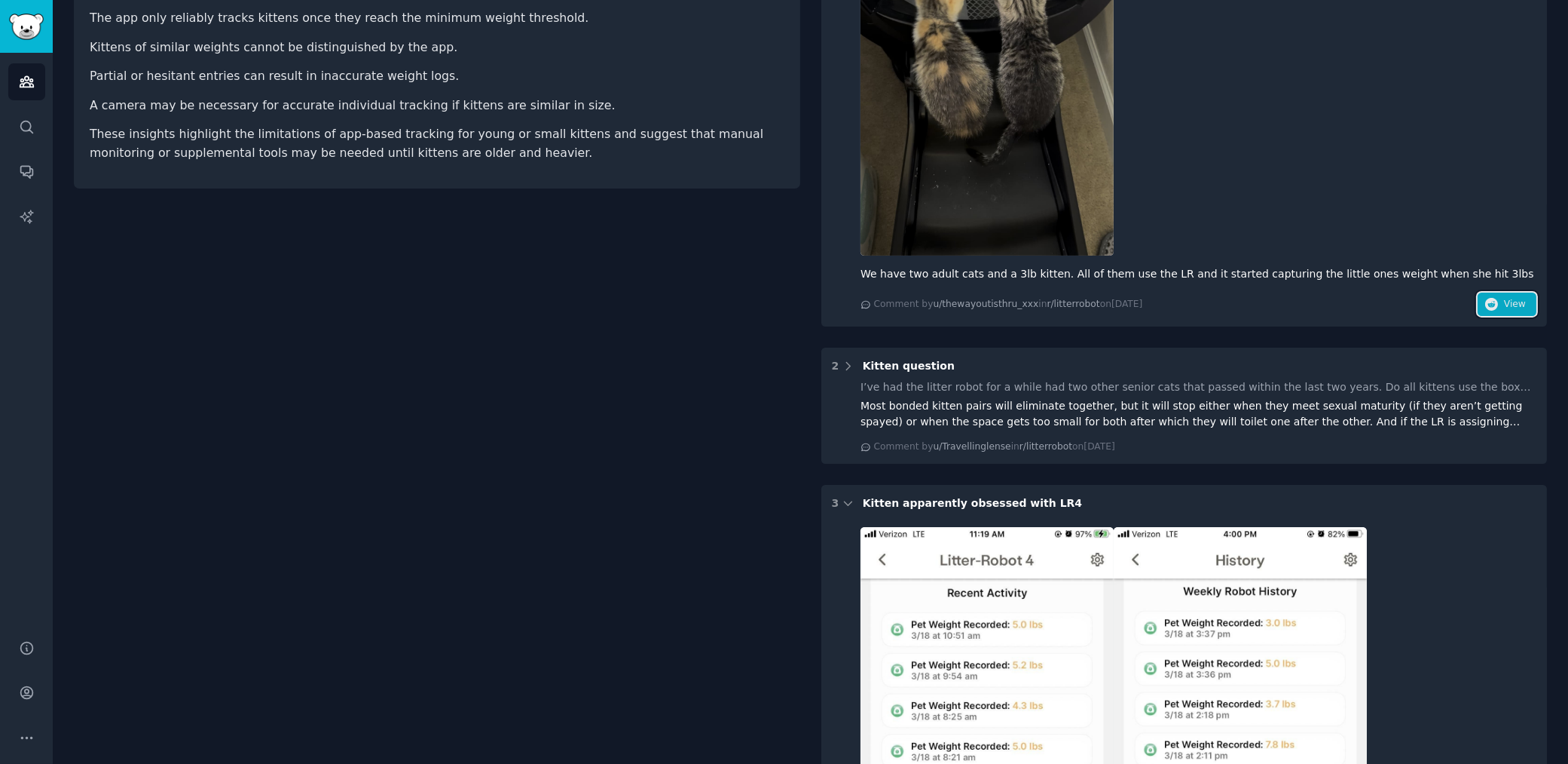
click at [1518, 305] on span "View" at bounding box center [1514, 304] width 22 height 14
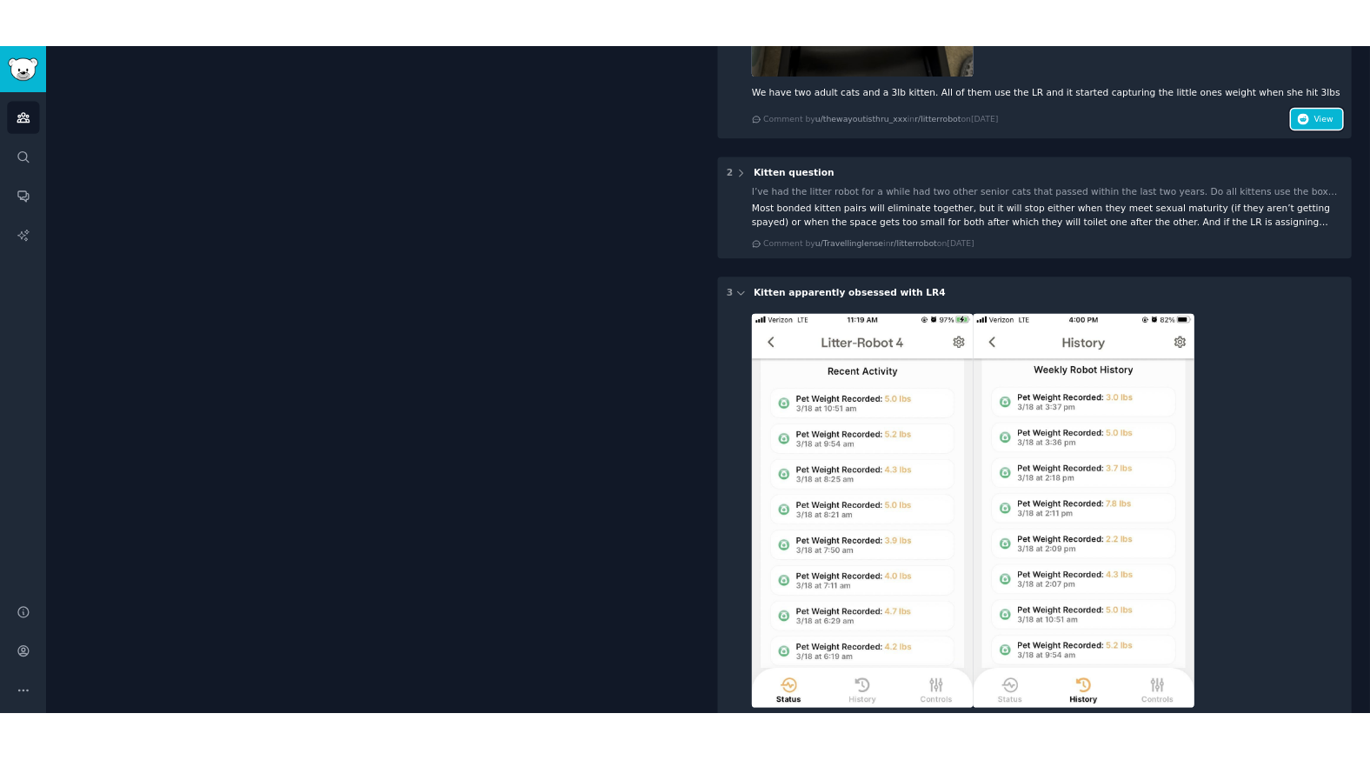
scroll to position [1218, 0]
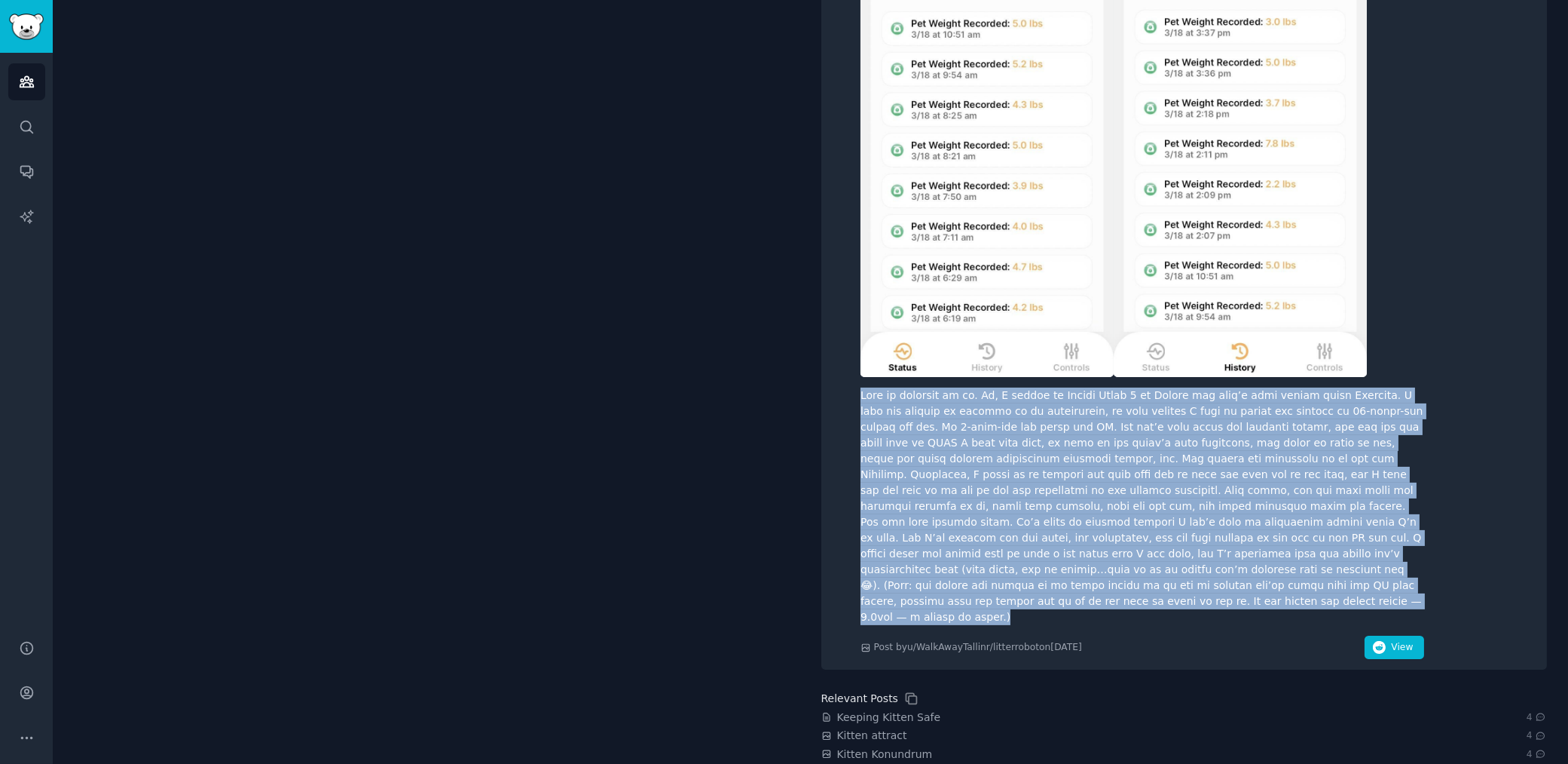
copy div "This is cracking me up. So, I opened my Litter Robot 4 on Friday but didn’t hav…"
drag, startPoint x: 856, startPoint y: 394, endPoint x: 1337, endPoint y: 586, distance: 517.9
click at [1337, 586] on div "Post by u/WalkAwayTall in r/litterrobot on Mon 3/18/2024 View" at bounding box center [1185, 287] width 706 height 743
